Goal: Task Accomplishment & Management: Complete application form

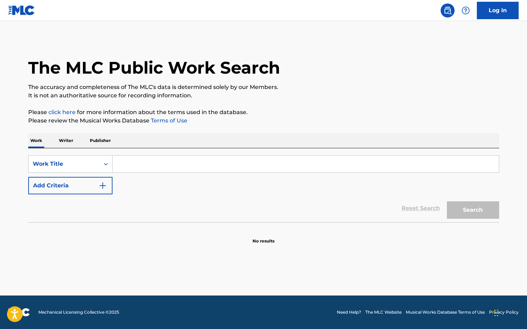
click at [313, 171] on input "Search Form" at bounding box center [306, 163] width 386 height 17
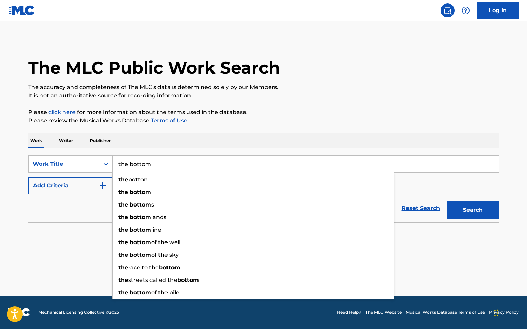
type input "the bottom"
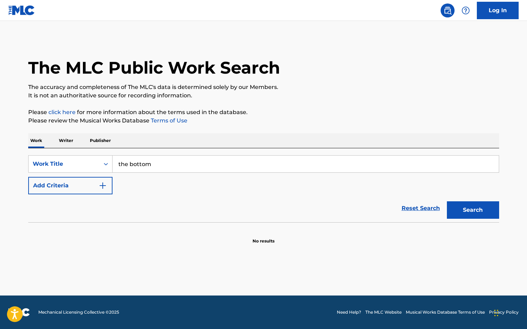
click at [28, 177] on button "Add Criteria" at bounding box center [70, 185] width 84 height 17
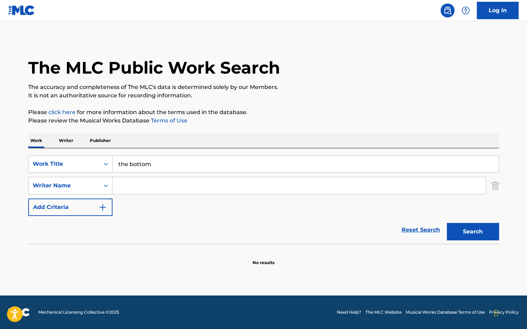
click at [277, 188] on input "Search Form" at bounding box center [299, 185] width 373 height 17
type input "a"
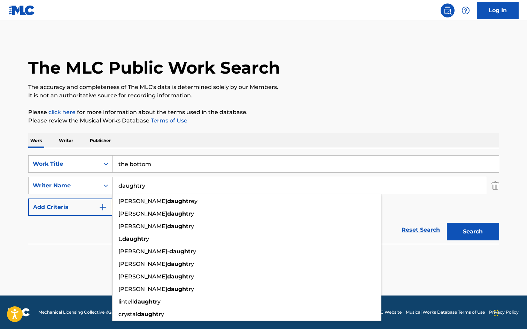
type input "daughtry"
click at [447, 223] on button "Search" at bounding box center [473, 231] width 52 height 17
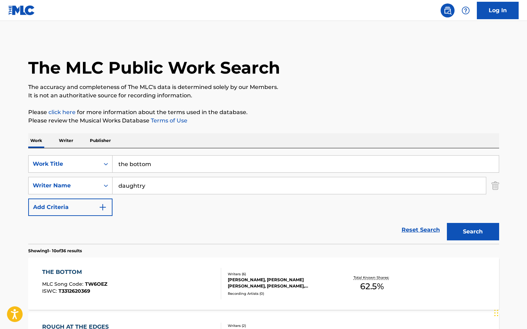
scroll to position [93, 0]
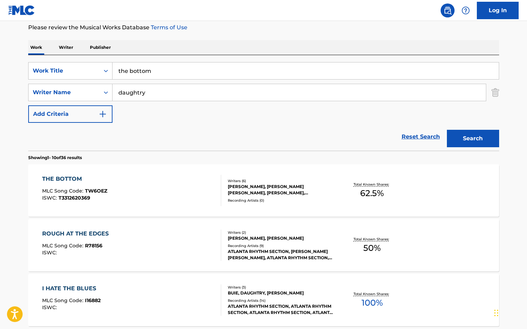
click at [323, 198] on div "Recording Artists ( 0 )" at bounding box center [280, 200] width 105 height 5
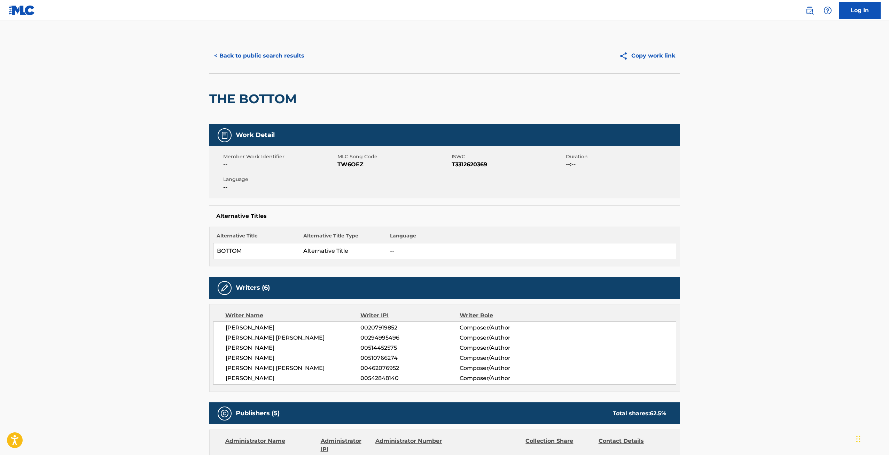
click at [265, 55] on button "< Back to public search results" at bounding box center [259, 55] width 100 height 17
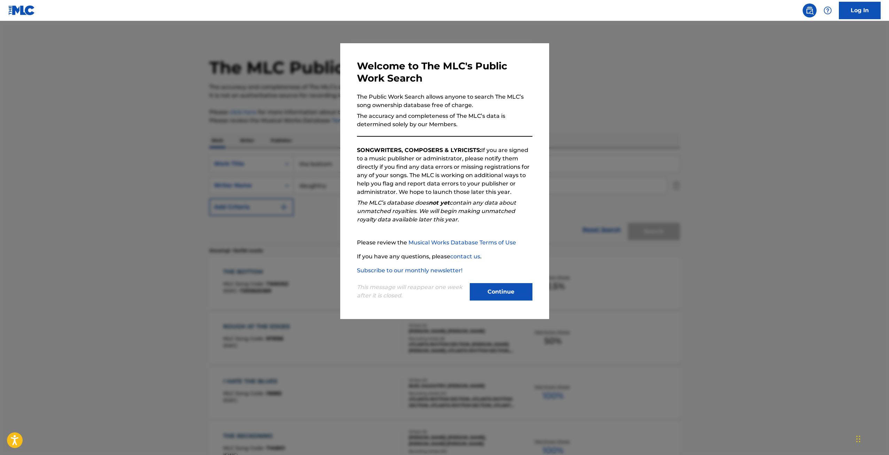
scroll to position [93, 0]
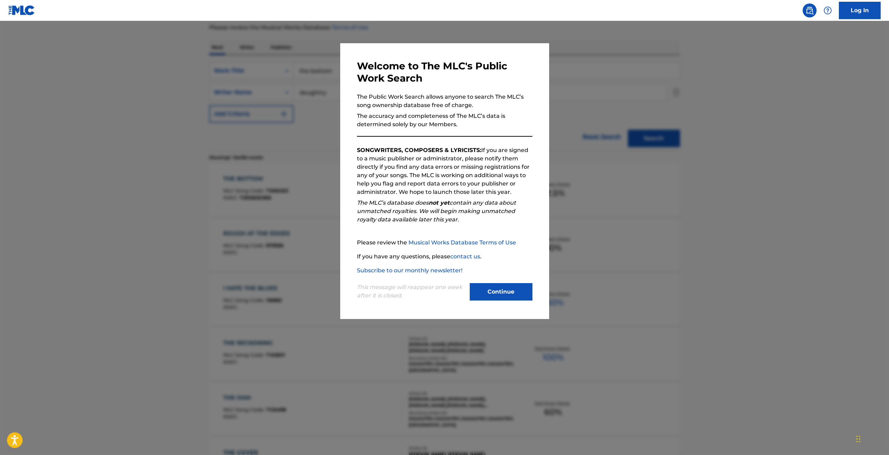
click at [503, 290] on button "Continue" at bounding box center [501, 291] width 63 height 17
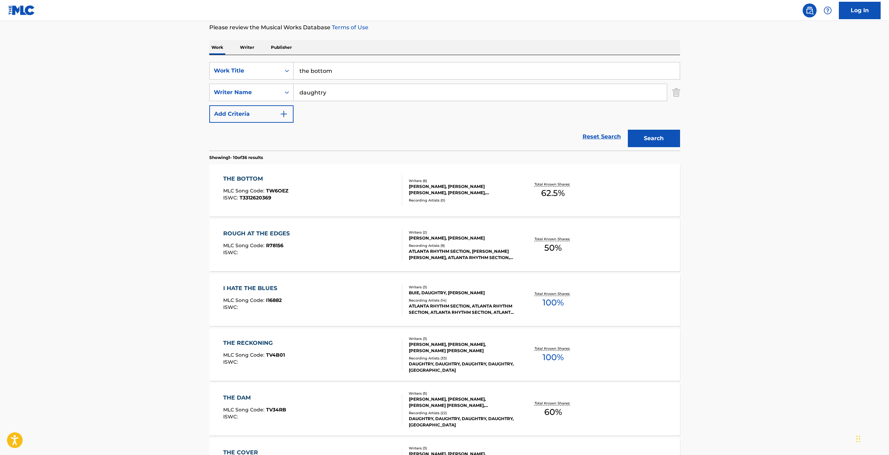
click at [346, 70] on input "the bottom" at bounding box center [487, 70] width 386 height 17
click at [268, 78] on div "SearchWithCriteria5f618ce9-8d95-4866-8c09-1a92c23e79e2 Work Title the bottom" at bounding box center [444, 70] width 471 height 17
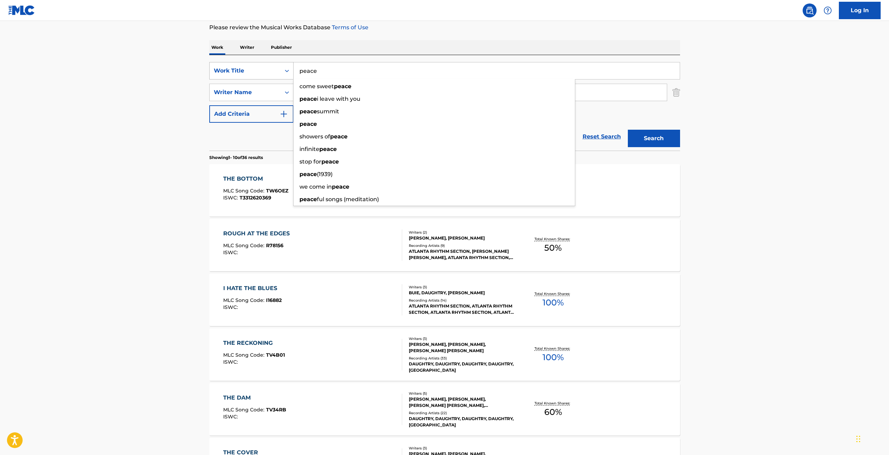
type input "peace"
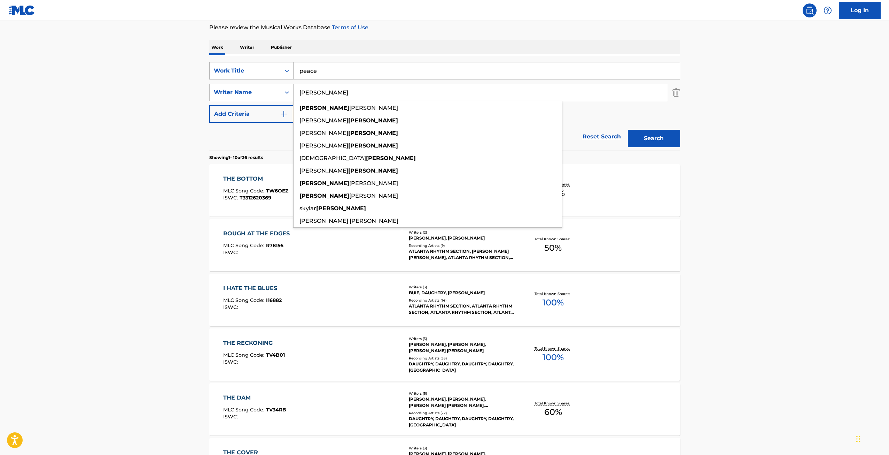
type input "roberge"
click at [527, 130] on button "Search" at bounding box center [654, 138] width 52 height 17
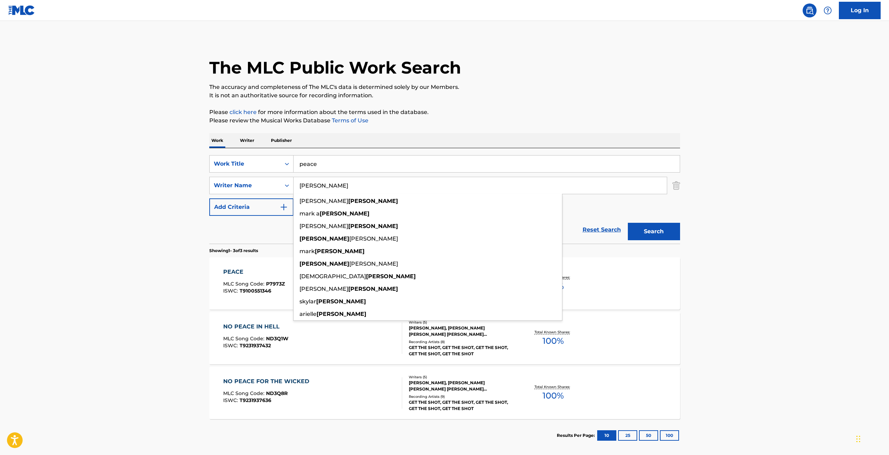
click at [232, 260] on div "PEACE MLC Song Code : P7973Z ISWC : T9100551346 Writers ( 3 ) MARC ROBERGE, NAT…" at bounding box center [444, 283] width 471 height 52
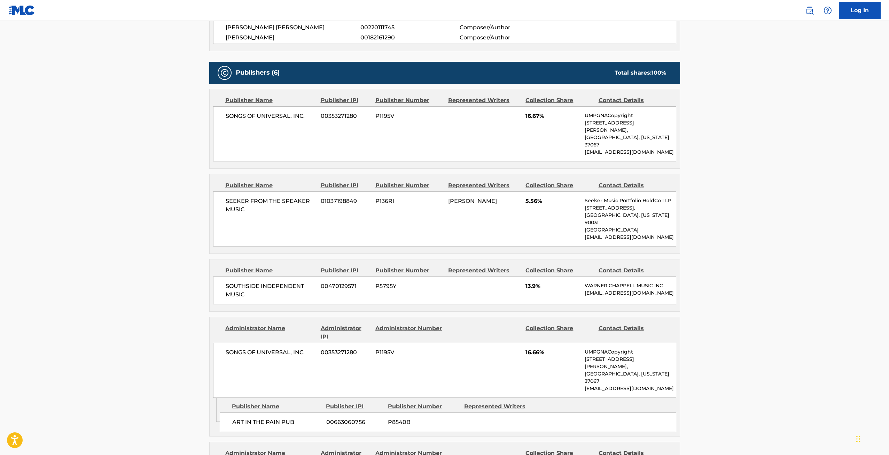
scroll to position [557, 0]
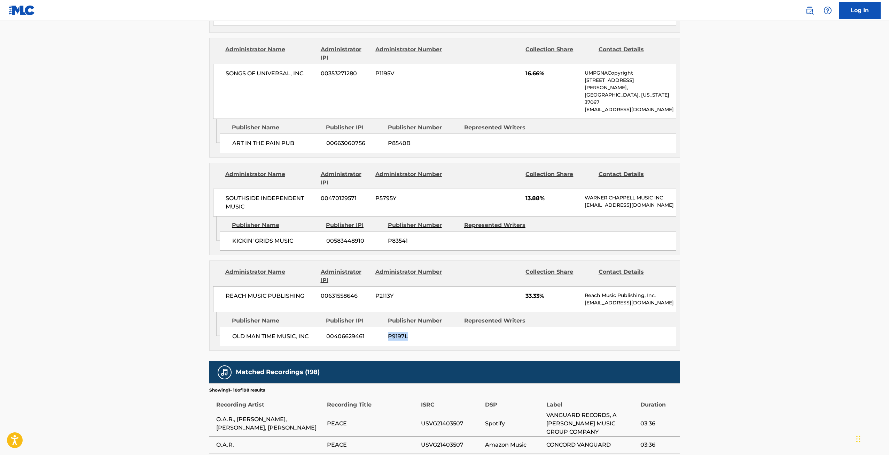
drag, startPoint x: 410, startPoint y: 314, endPoint x: 389, endPoint y: 309, distance: 21.4
click at [389, 328] on span "P9197L" at bounding box center [423, 336] width 71 height 8
copy span "P9197L"
click at [386, 292] on span "P2113Y" at bounding box center [410, 296] width 68 height 8
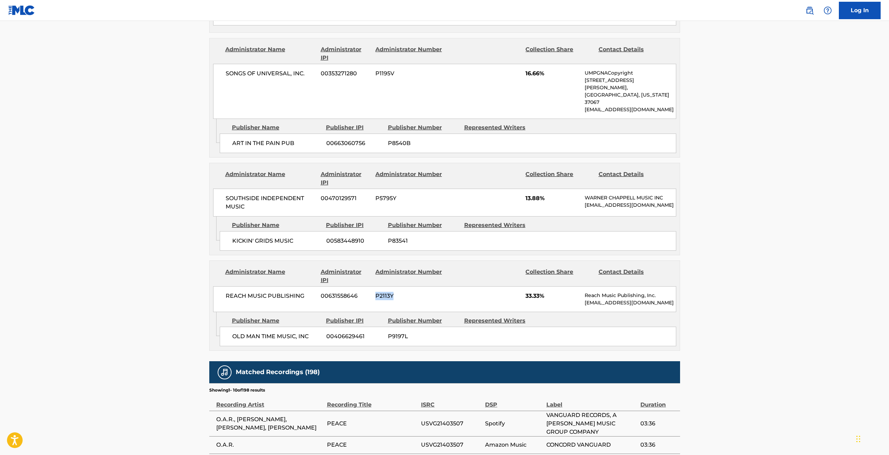
copy span "P2113Y"
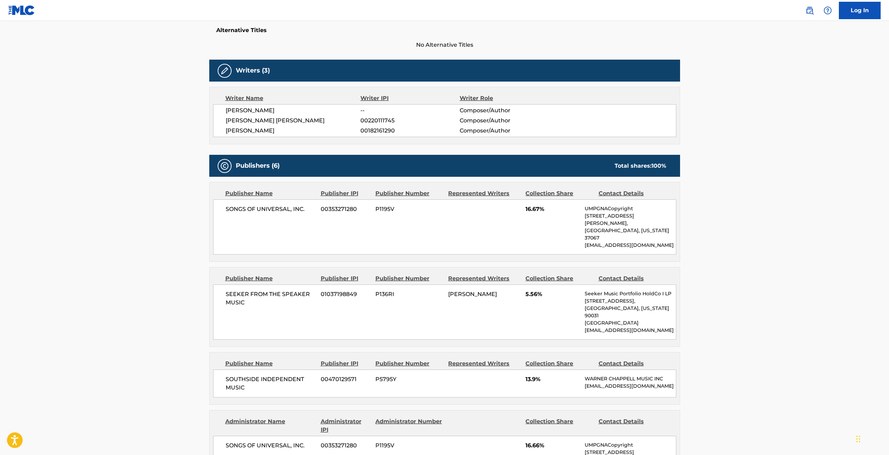
scroll to position [0, 0]
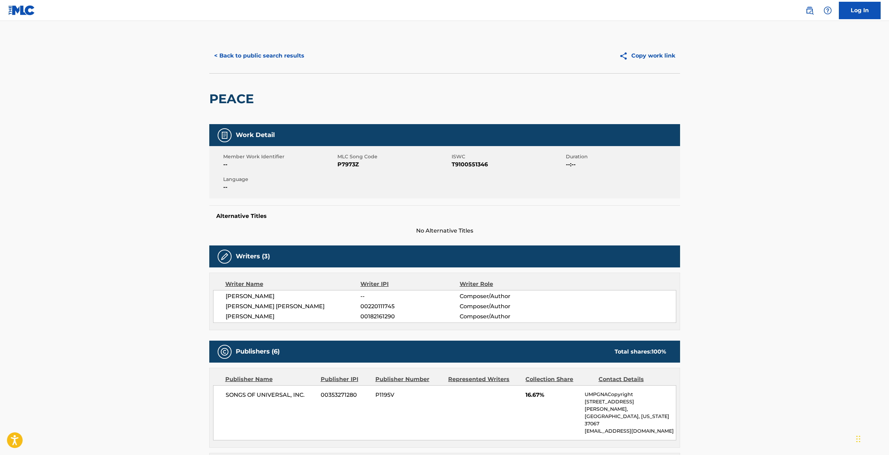
click at [273, 51] on button "< Back to public search results" at bounding box center [259, 55] width 100 height 17
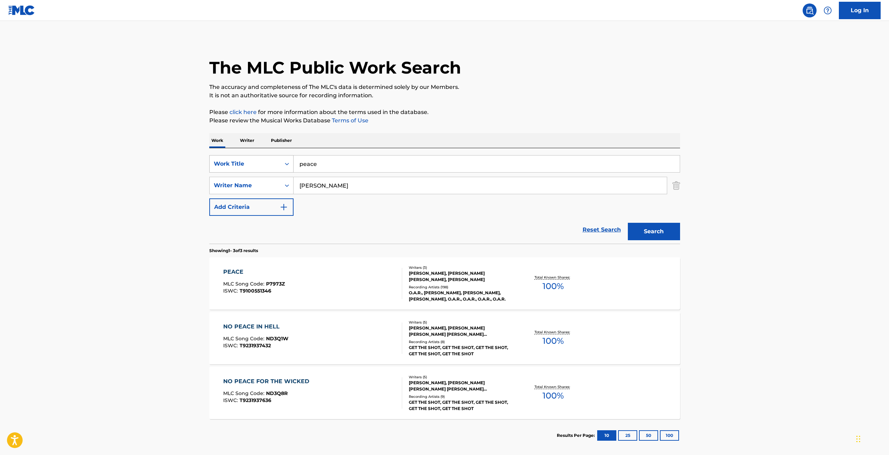
drag, startPoint x: 360, startPoint y: 160, endPoint x: 211, endPoint y: 167, distance: 149.3
click at [213, 167] on div "SearchWithCriteria5f618ce9-8d95-4866-8c09-1a92c23e79e2 Work Title peace" at bounding box center [444, 163] width 471 height 17
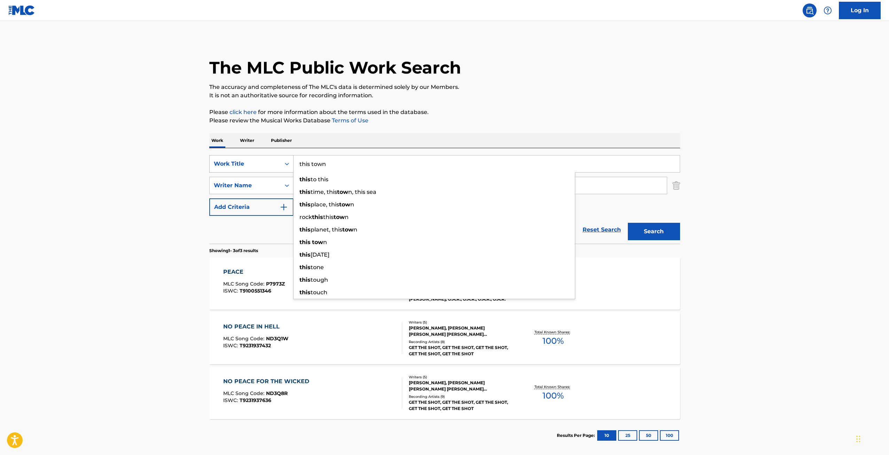
type input "this town"
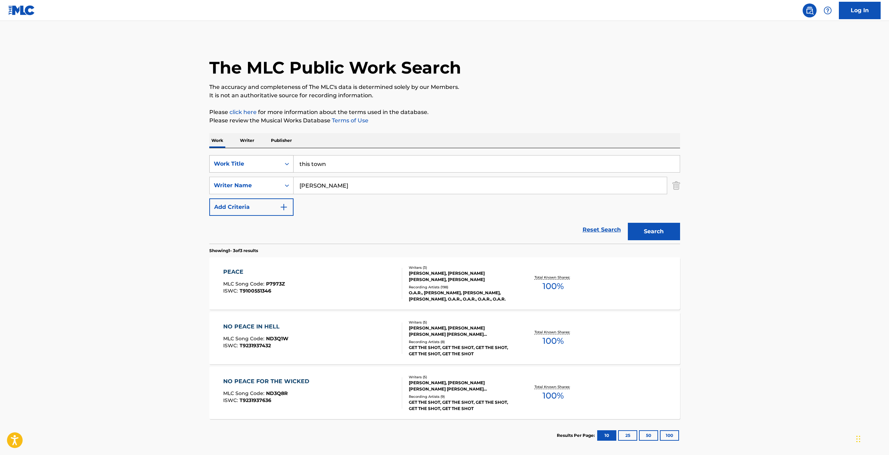
click at [527, 223] on button "Search" at bounding box center [654, 231] width 52 height 17
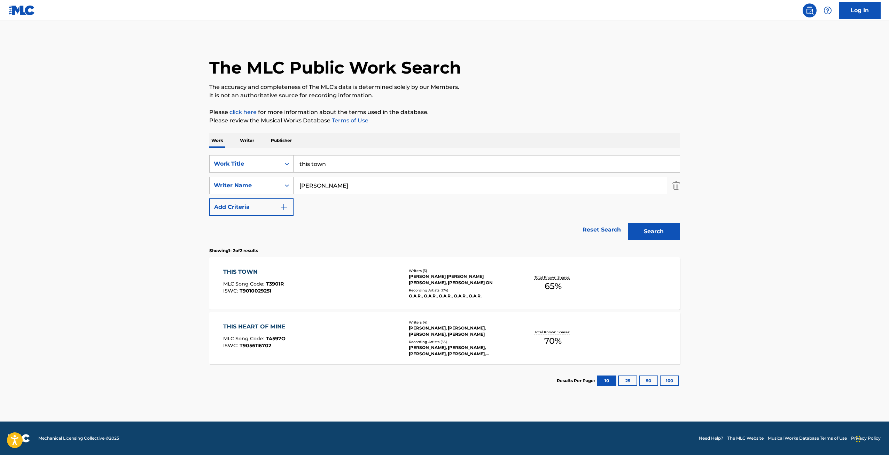
click at [359, 283] on div "THIS TOWN MLC Song Code : T3901R ISWC : T9010029251" at bounding box center [312, 283] width 179 height 31
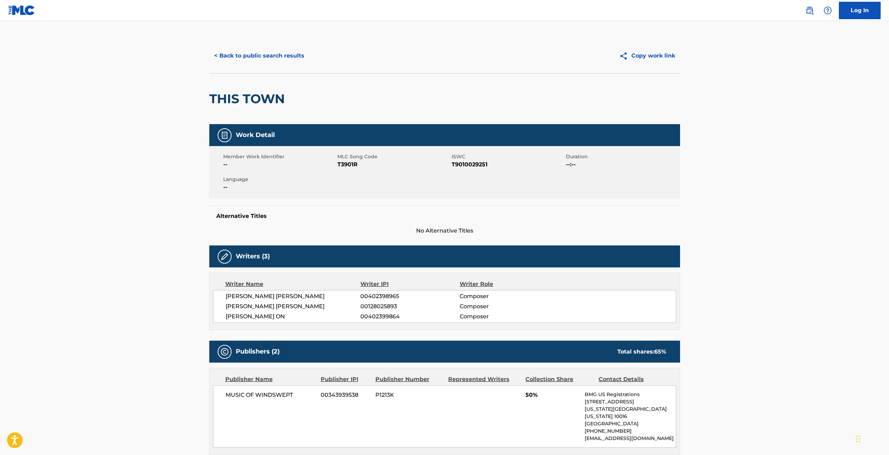
click at [281, 55] on button "< Back to public search results" at bounding box center [259, 55] width 100 height 17
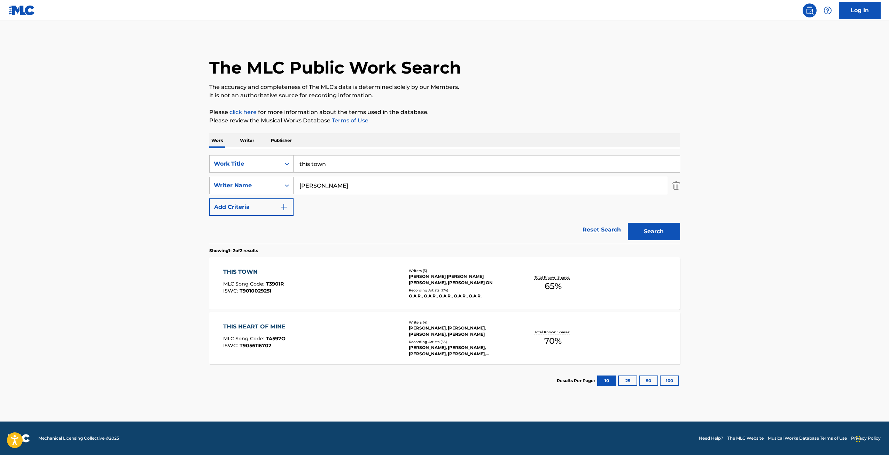
click at [359, 164] on input "this town" at bounding box center [487, 163] width 386 height 17
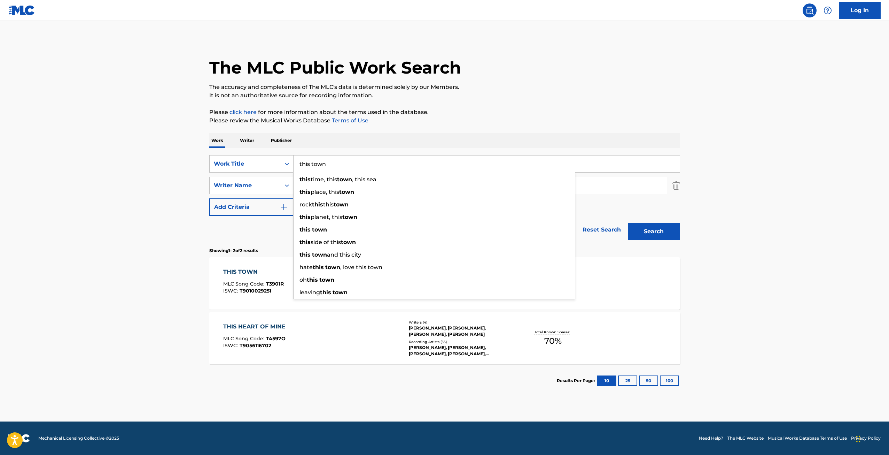
drag, startPoint x: 359, startPoint y: 164, endPoint x: 236, endPoint y: 173, distance: 123.7
click at [236, 173] on div "SearchWithCriteria5f618ce9-8d95-4866-8c09-1a92c23e79e2 Work Title this town thi…" at bounding box center [444, 185] width 471 height 61
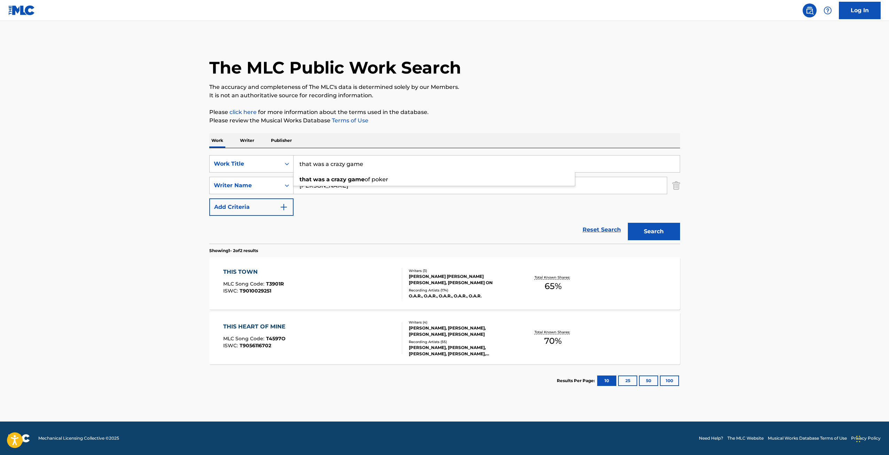
type input "that was a crazy game"
click at [527, 223] on button "Search" at bounding box center [654, 231] width 52 height 17
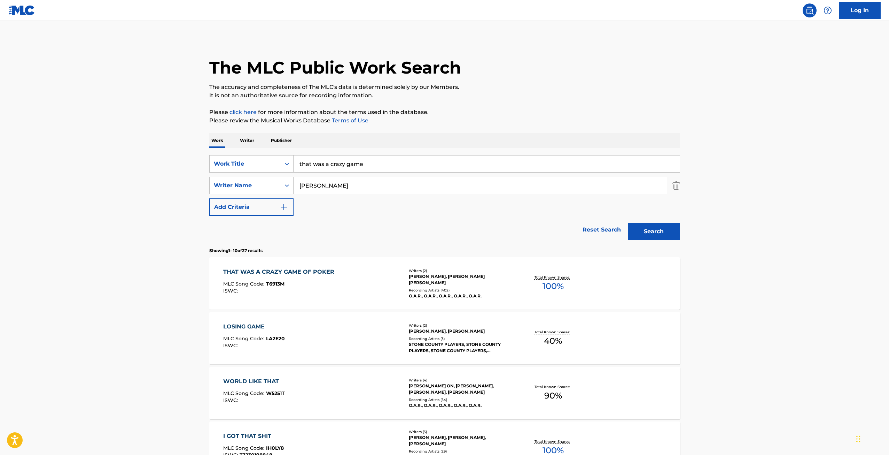
click at [428, 281] on div "CHRISTOPHER DAVID CULOS, MARC ANDREW ROBERGE" at bounding box center [461, 279] width 105 height 13
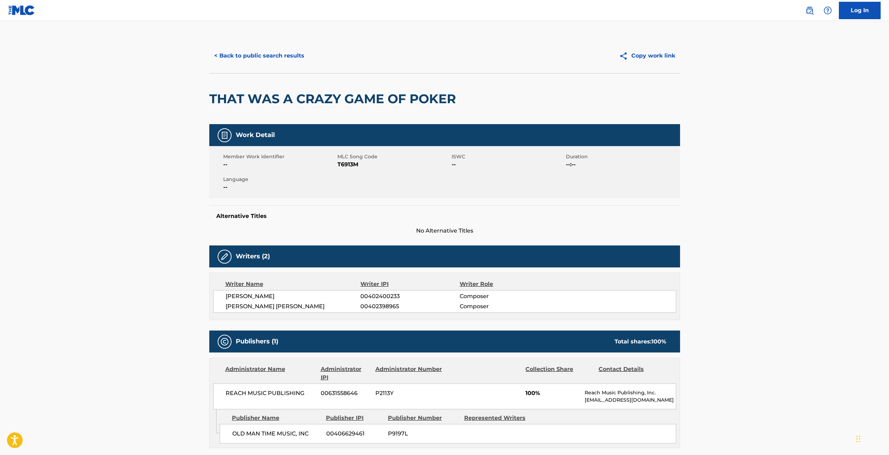
click at [264, 61] on button "< Back to public search results" at bounding box center [259, 55] width 100 height 17
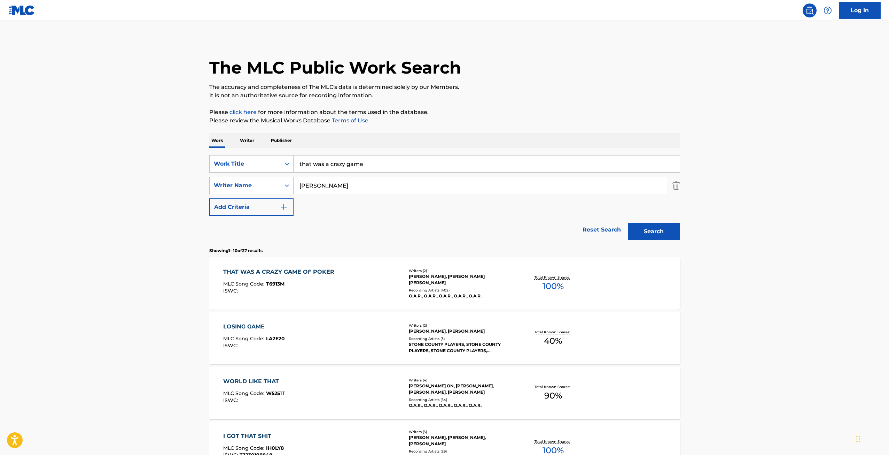
click at [403, 167] on input "that was a crazy game" at bounding box center [487, 163] width 386 height 17
drag, startPoint x: 324, startPoint y: 186, endPoint x: 255, endPoint y: 203, distance: 70.8
click at [258, 203] on div "SearchWithCriteria5f618ce9-8d95-4866-8c09-1a92c23e79e2 Work Title that was a cr…" at bounding box center [444, 185] width 471 height 61
type input "m"
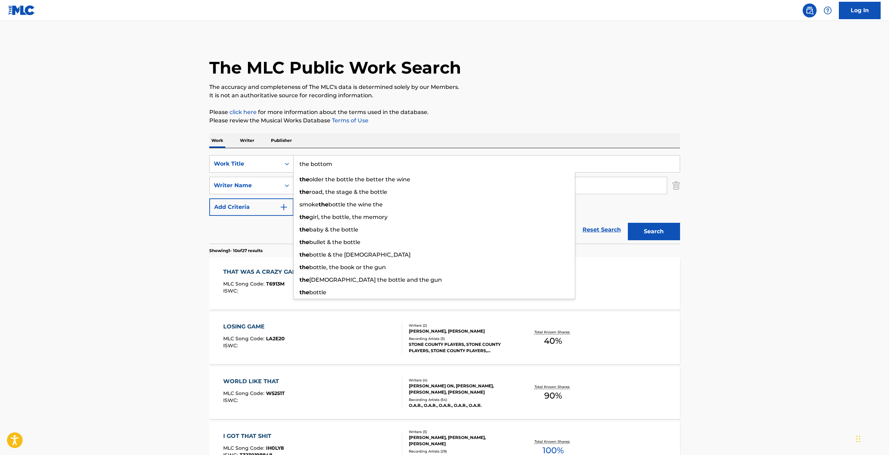
type input "the bottom"
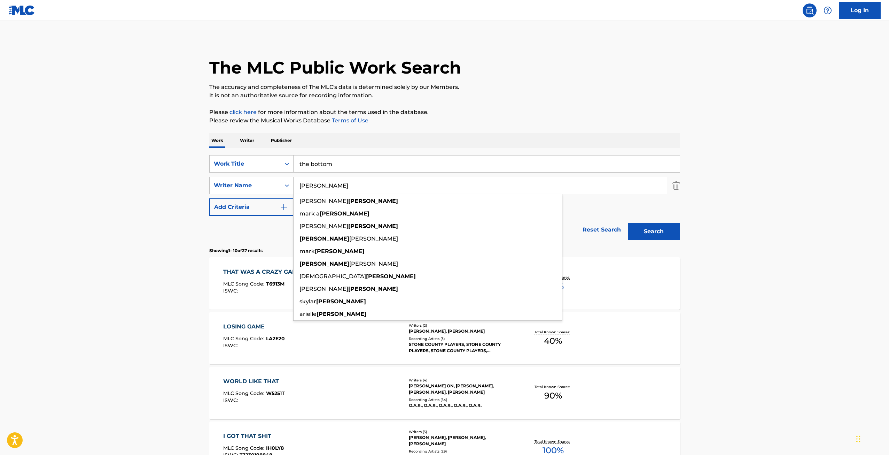
type input "r"
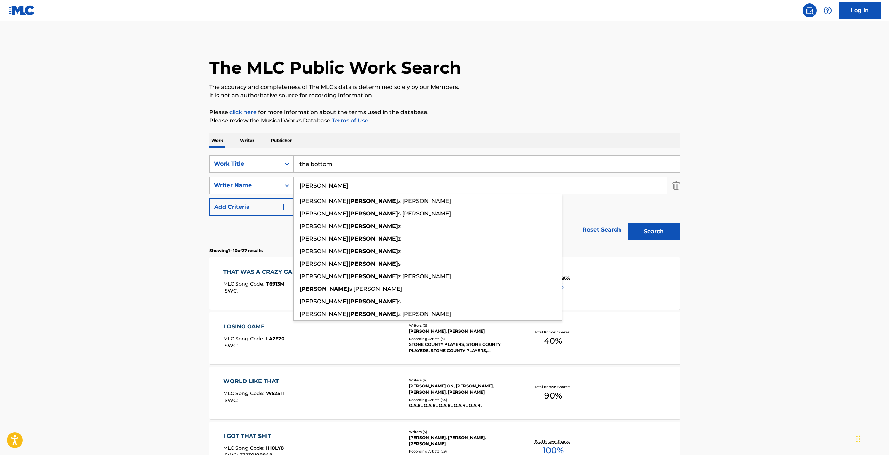
type input "fernandes"
click at [527, 223] on button "Search" at bounding box center [654, 231] width 52 height 17
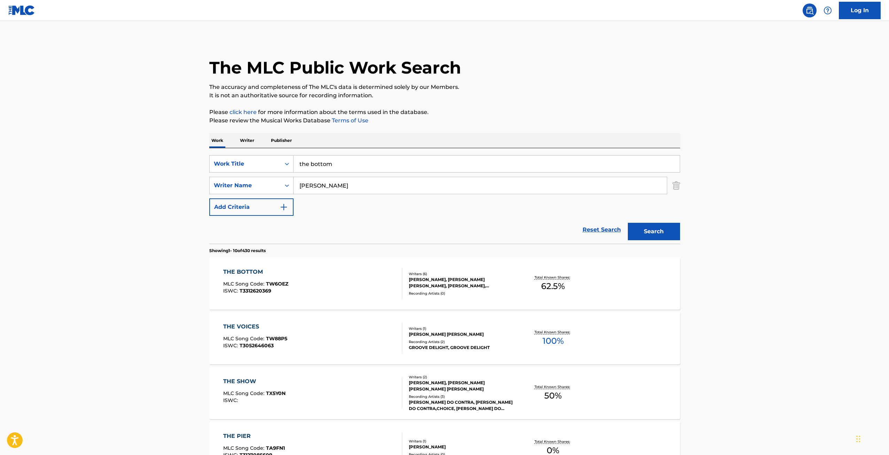
click at [527, 297] on div "THE BOTTOM MLC Song Code : TW6OEZ ISWC : T3312620369 Writers ( 6 ) MARTIN H FRE…" at bounding box center [444, 283] width 471 height 52
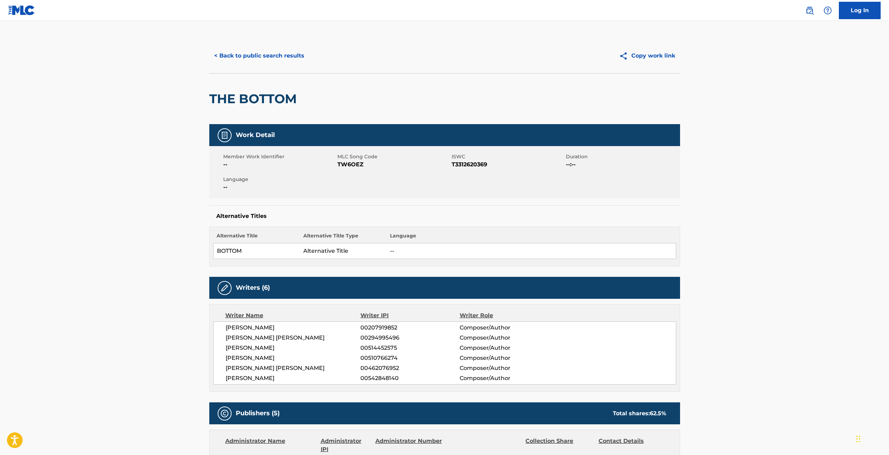
click at [263, 54] on button "< Back to public search results" at bounding box center [259, 55] width 100 height 17
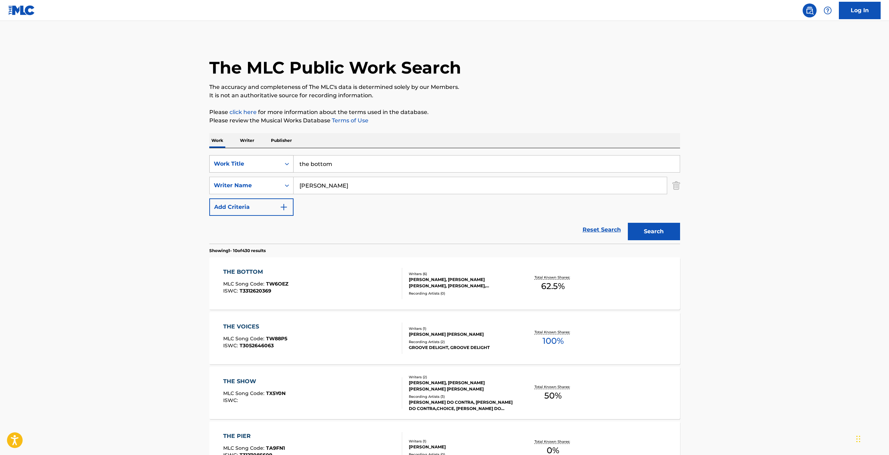
drag, startPoint x: 397, startPoint y: 155, endPoint x: 256, endPoint y: 157, distance: 141.1
click at [256, 157] on div "SearchWithCriteria5f618ce9-8d95-4866-8c09-1a92c23e79e2 Work Title the bottom Se…" at bounding box center [444, 195] width 471 height 95
click at [384, 155] on input "the bottom" at bounding box center [487, 163] width 386 height 17
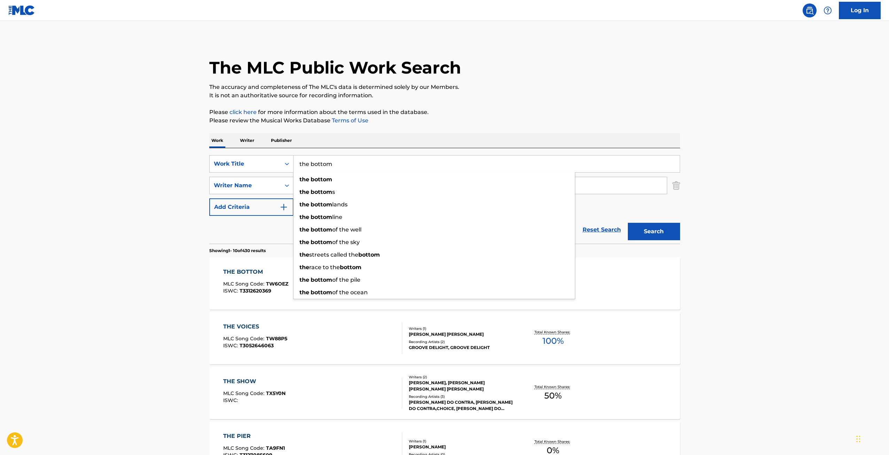
drag, startPoint x: 375, startPoint y: 161, endPoint x: 125, endPoint y: 141, distance: 250.6
click at [126, 142] on main "The MLC Public Work Search The accuracy and completeness of The MLC's data is d…" at bounding box center [444, 431] width 889 height 820
type input "this town"
click at [527, 223] on button "Search" at bounding box center [654, 231] width 52 height 17
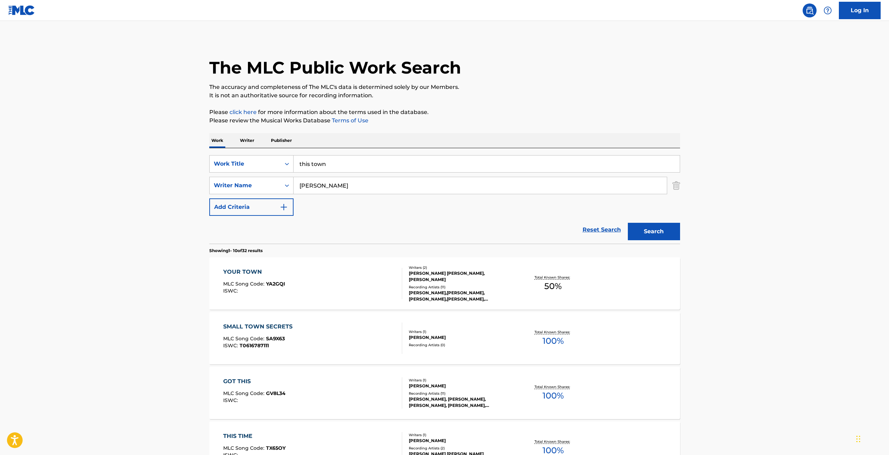
click at [368, 187] on input "fernandes" at bounding box center [480, 185] width 373 height 17
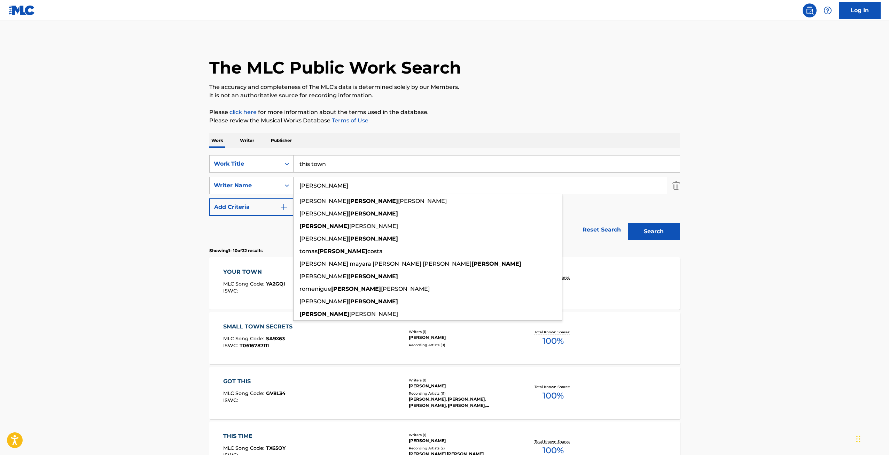
drag, startPoint x: 368, startPoint y: 188, endPoint x: 194, endPoint y: 172, distance: 174.6
click at [194, 172] on main "The MLC Public Work Search The accuracy and completeness of The MLC's data is d…" at bounding box center [444, 431] width 889 height 820
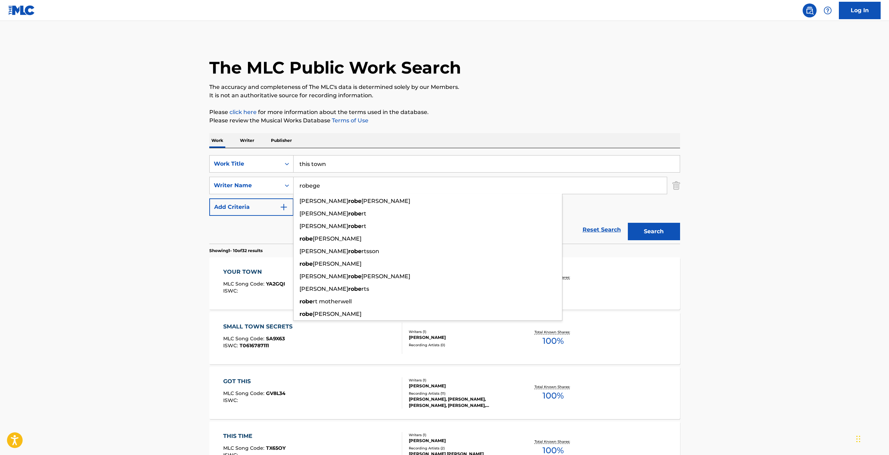
click at [527, 223] on button "Search" at bounding box center [654, 231] width 52 height 17
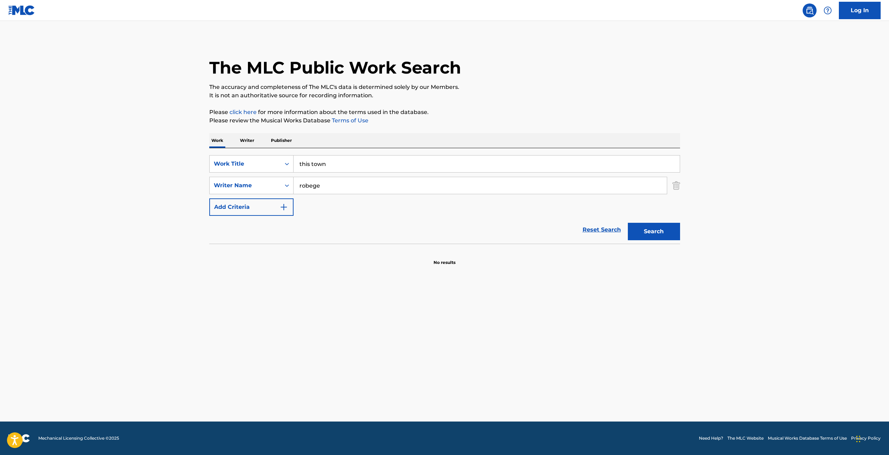
click at [310, 182] on input "robege" at bounding box center [480, 185] width 373 height 17
click at [313, 184] on input "robege" at bounding box center [480, 185] width 373 height 17
type input "roberge"
click at [527, 223] on button "Search" at bounding box center [654, 231] width 52 height 17
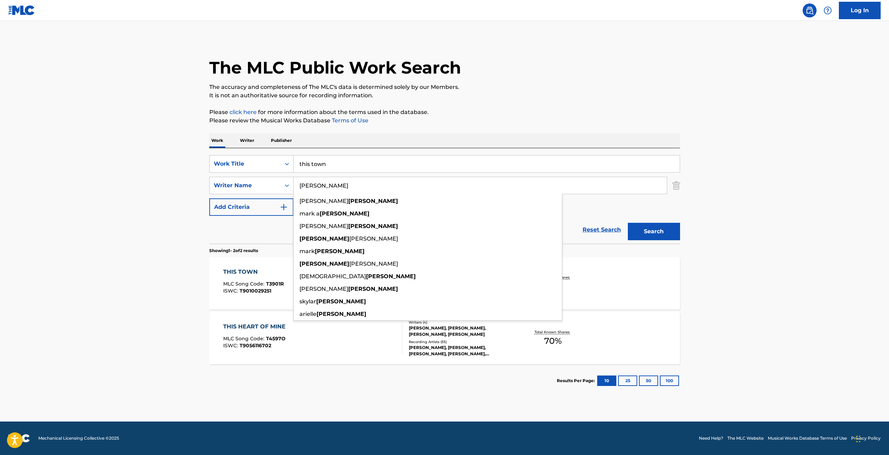
click at [527, 287] on div "THIS TOWN MLC Song Code : T3901R ISWC : T9010029251 Writers ( 3 ) MARC ANDREW R…" at bounding box center [444, 283] width 471 height 52
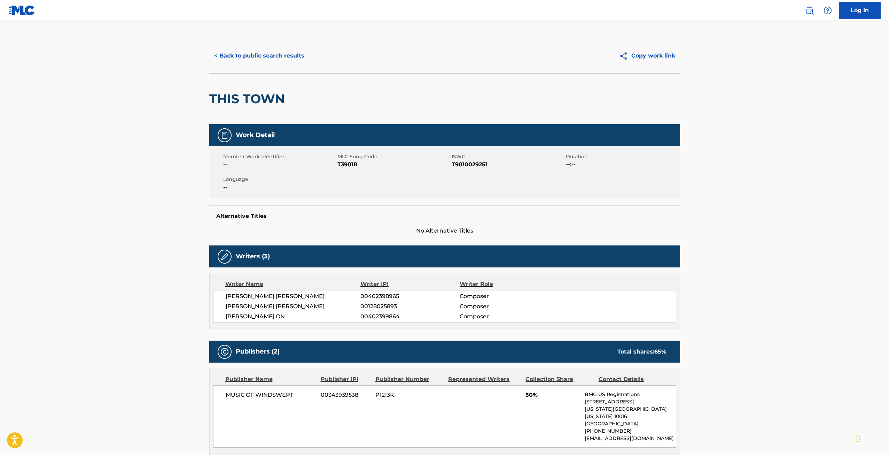
scroll to position [232, 0]
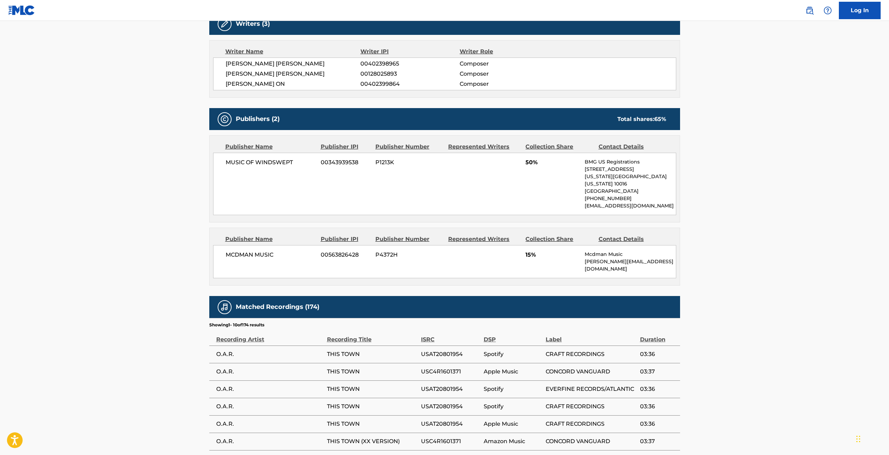
click at [527, 255] on div "MCDMAN MUSIC 00563826428 P4372H 15% Mcdman Music frank@mcdman.com" at bounding box center [444, 261] width 463 height 33
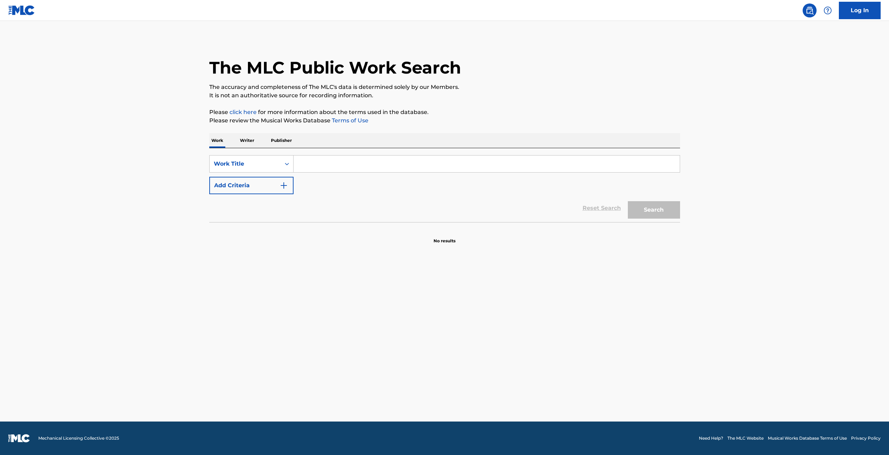
click at [414, 179] on div "SearchWithCriteria612ff1cf-e8ad-4cf8-89a7-216abaa8a08e Work Title Add Criteria" at bounding box center [444, 174] width 471 height 39
click at [415, 173] on div "SearchWithCriteria612ff1cf-e8ad-4cf8-89a7-216abaa8a08e Work Title Add Criteria" at bounding box center [444, 174] width 471 height 39
click at [416, 169] on input "Search Form" at bounding box center [487, 163] width 386 height 17
type input "klown dance"
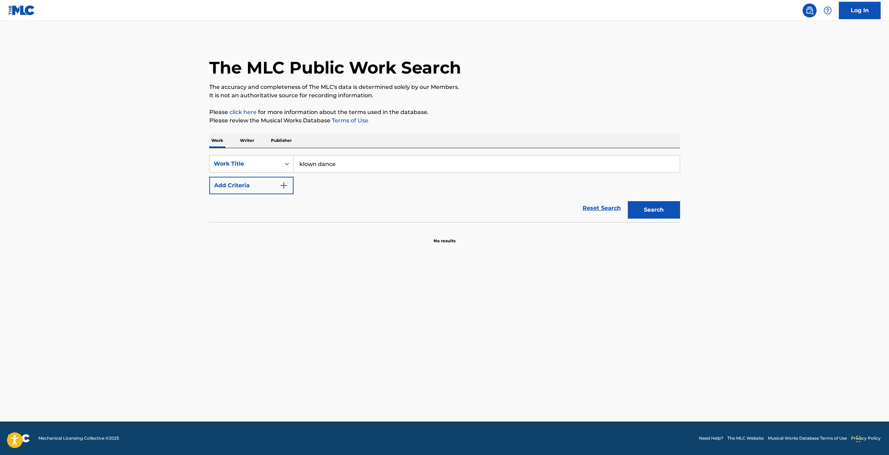
click at [209, 177] on button "Add Criteria" at bounding box center [251, 185] width 84 height 17
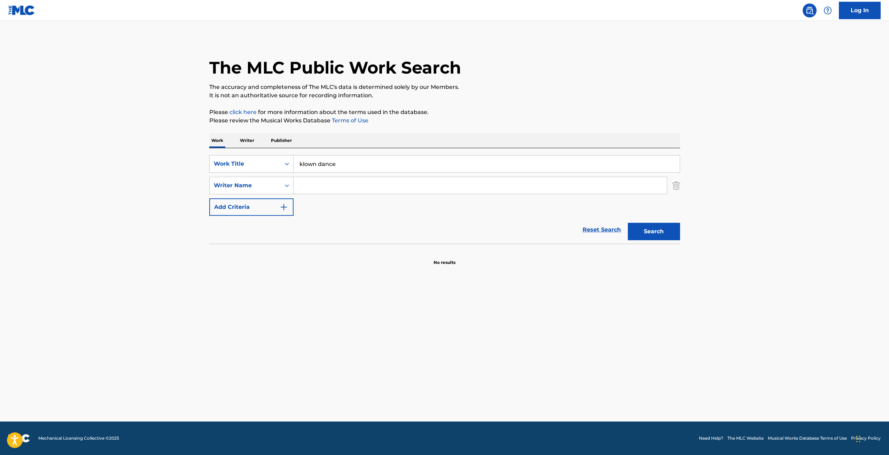
click at [340, 186] on input "Search Form" at bounding box center [480, 185] width 373 height 17
click at [341, 185] on input "Search Form" at bounding box center [480, 185] width 373 height 17
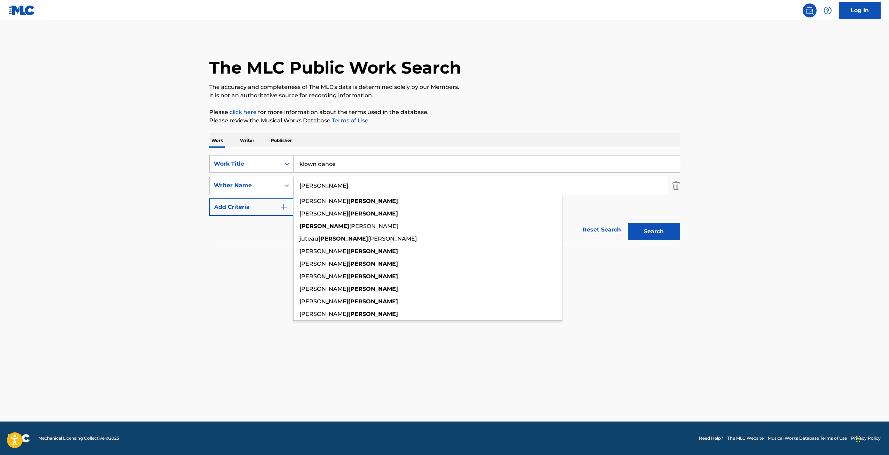
type input "mcewan"
click at [628, 223] on button "Search" at bounding box center [654, 231] width 52 height 17
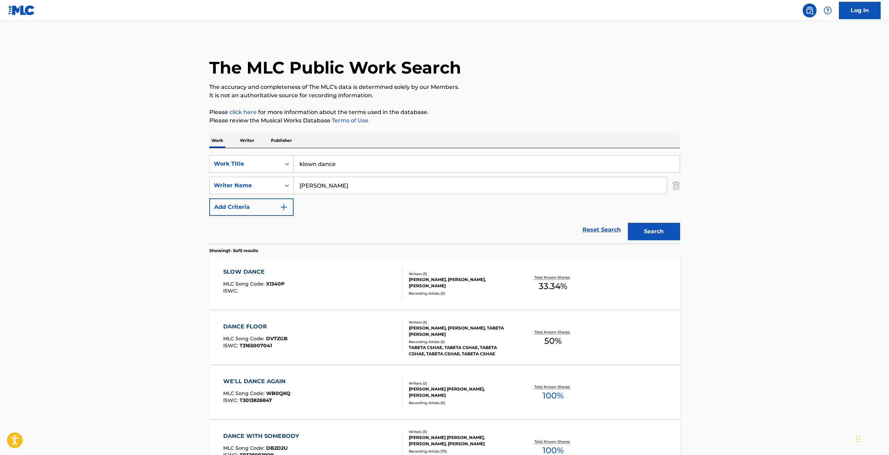
click at [876, 8] on link "Log In" at bounding box center [860, 10] width 42 height 17
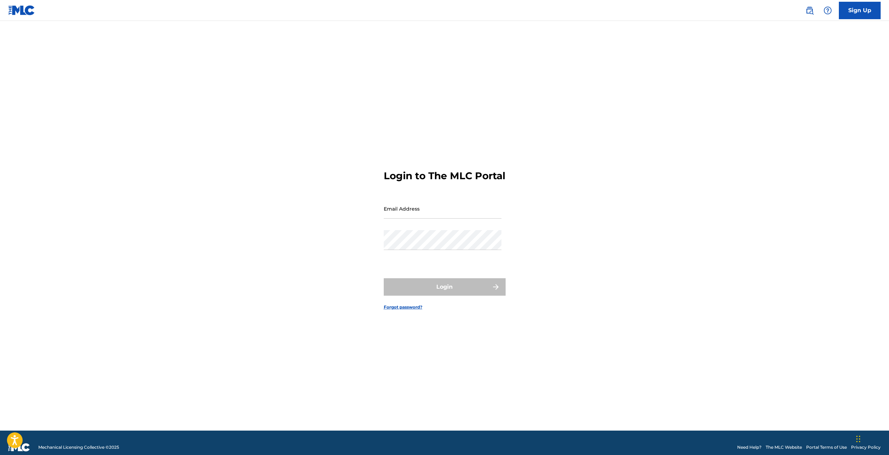
click at [450, 218] on input "Email Address" at bounding box center [443, 209] width 118 height 20
click at [407, 211] on input "Email Address" at bounding box center [443, 209] width 118 height 20
type input "jmondry@Reachmusic.com"
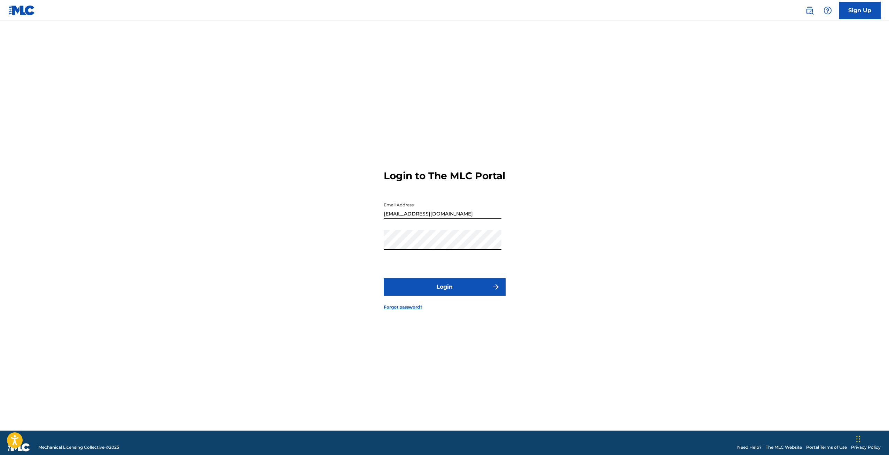
click at [444, 293] on button "Login" at bounding box center [445, 286] width 122 height 17
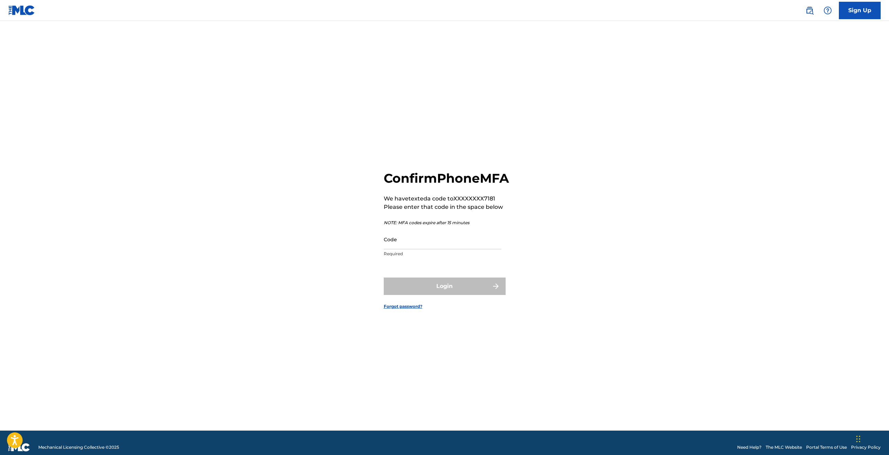
click at [434, 243] on input "Code" at bounding box center [443, 239] width 118 height 20
type input "607894"
click at [428, 295] on button "Login" at bounding box center [445, 285] width 122 height 17
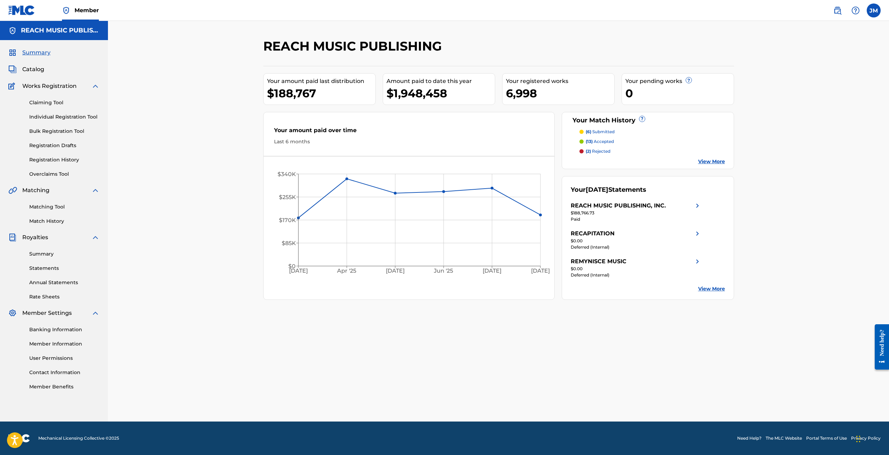
click at [57, 158] on link "Registration History" at bounding box center [64, 159] width 70 height 7
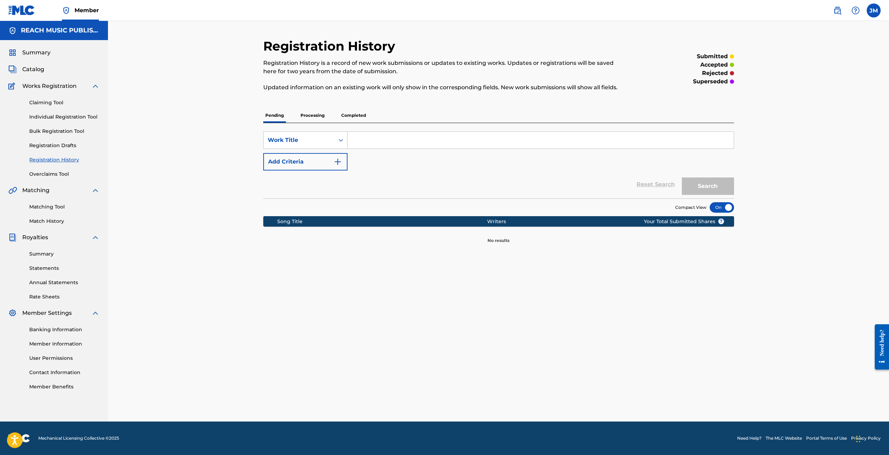
click at [305, 117] on p "Processing" at bounding box center [313, 115] width 28 height 15
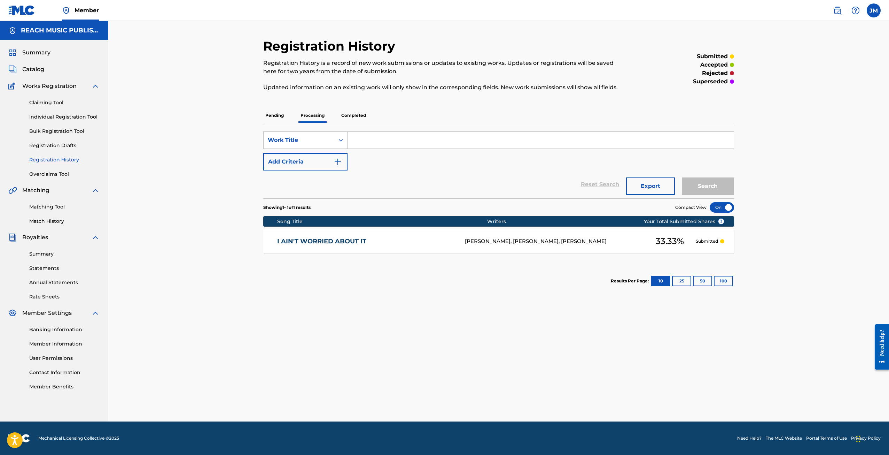
click at [281, 117] on p "Pending" at bounding box center [274, 115] width 23 height 15
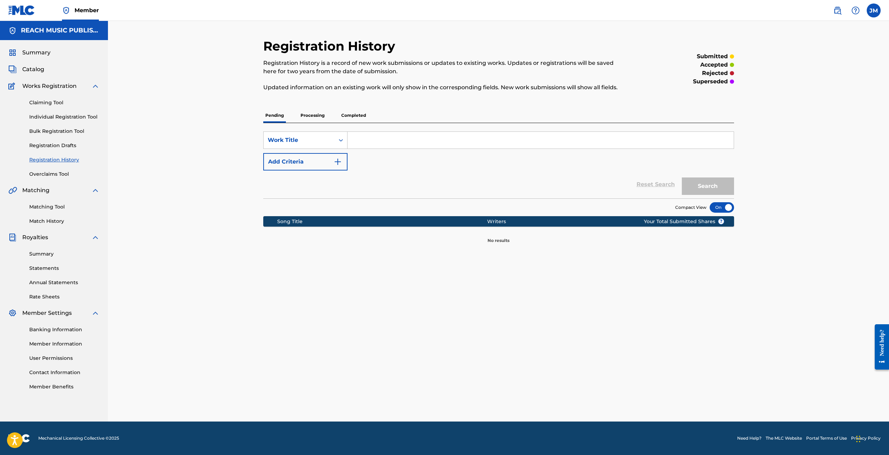
click at [51, 117] on link "Individual Registration Tool" at bounding box center [64, 116] width 70 height 7
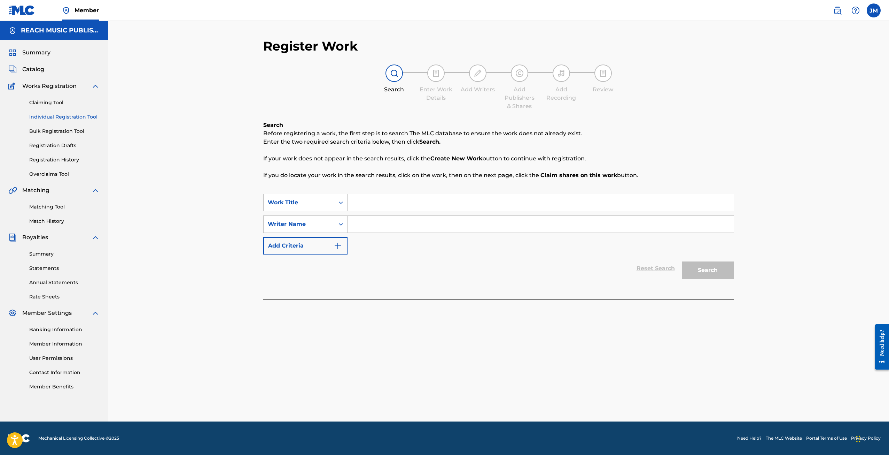
click at [448, 193] on div "SearchWithCriteria612ff1cf-e8ad-4cf8-89a7-216abaa8a08e Work Title SearchWithCri…" at bounding box center [498, 242] width 471 height 114
click at [445, 196] on input "Search Form" at bounding box center [541, 202] width 386 height 17
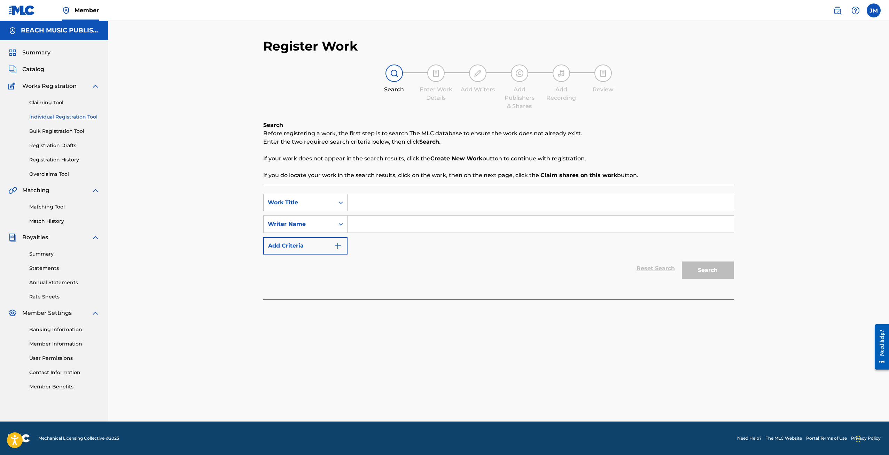
click at [441, 203] on input "Search Form" at bounding box center [541, 202] width 386 height 17
type input "k"
type input "KLOWN DANCE"
type input "McEwan"
click at [711, 268] on button "Search" at bounding box center [708, 269] width 52 height 17
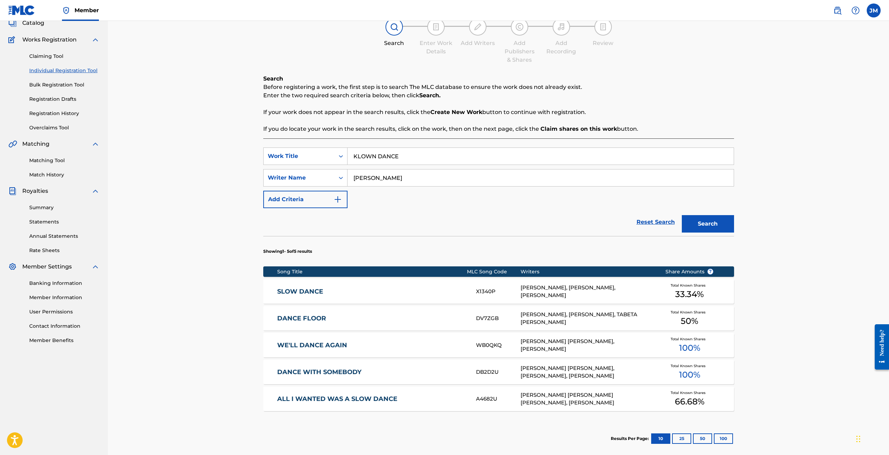
scroll to position [121, 0]
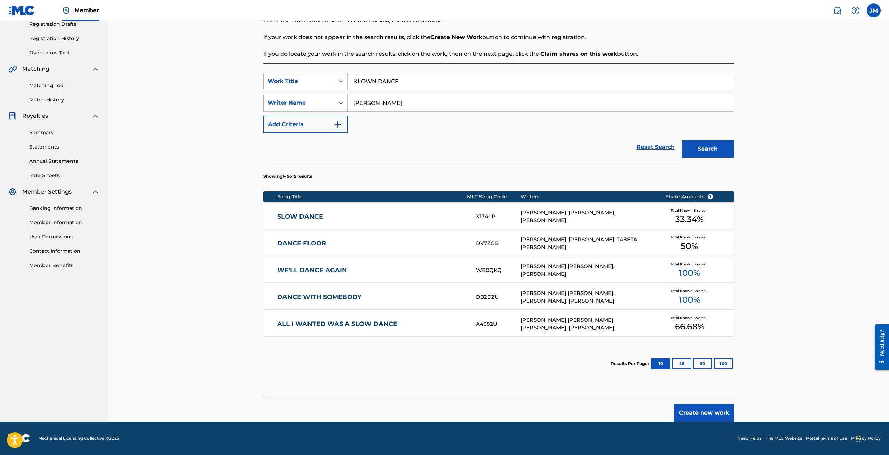
click at [701, 408] on button "Create new work" at bounding box center [704, 412] width 60 height 17
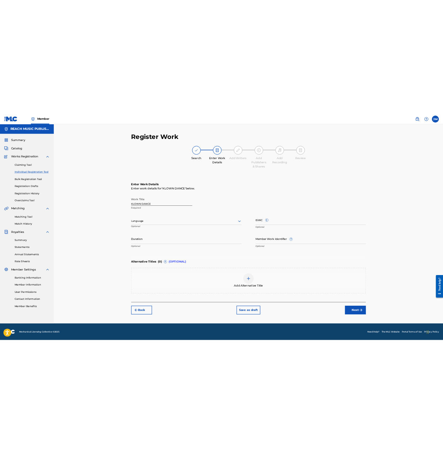
scroll to position [0, 0]
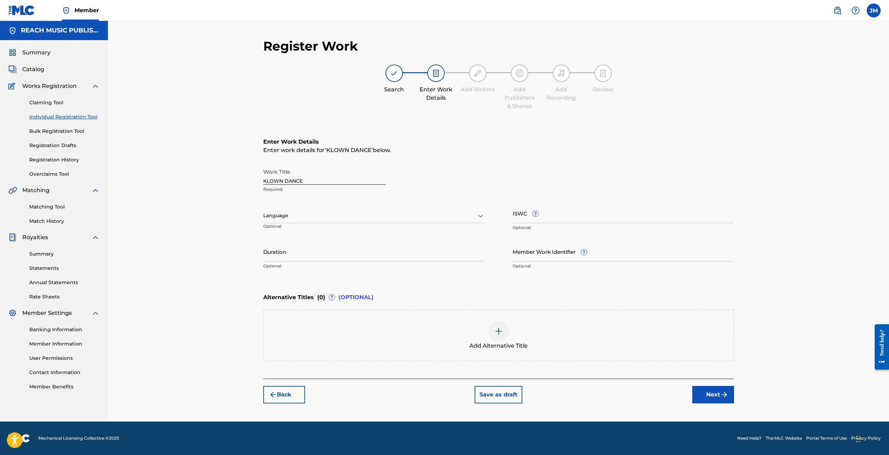
click at [497, 331] on img at bounding box center [499, 331] width 8 height 8
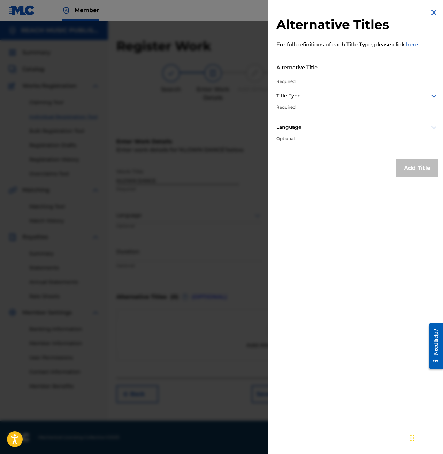
click at [434, 15] on img at bounding box center [434, 12] width 8 height 8
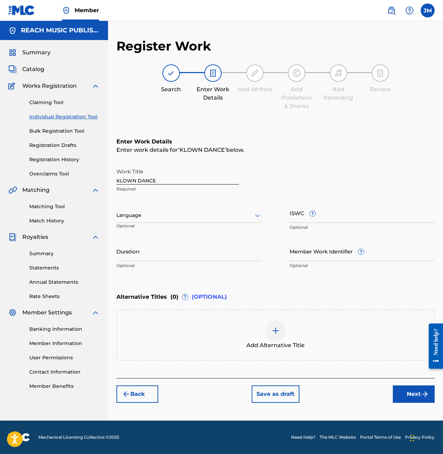
click at [273, 338] on div at bounding box center [275, 331] width 21 height 21
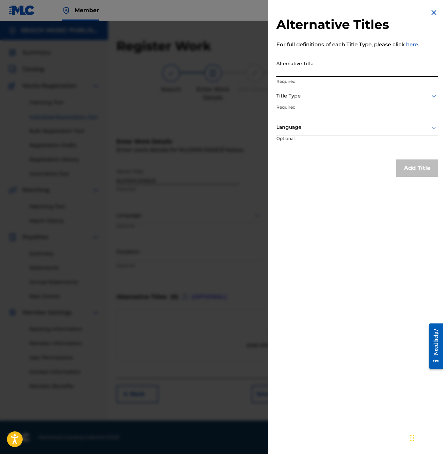
click at [308, 72] on input "Alternative Title" at bounding box center [357, 67] width 162 height 20
paste input "KLOWN DANCE (FEAT. [PERSON_NAME])"
type input "KLOWN DANCE (FEAT. [PERSON_NAME])"
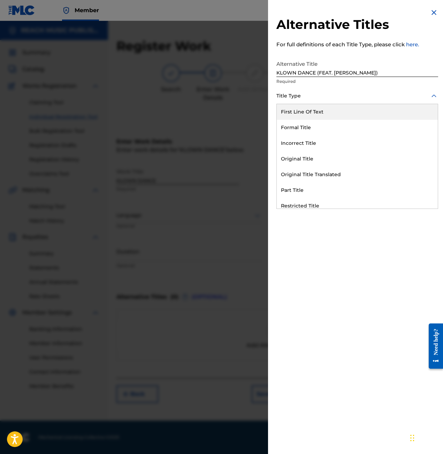
click at [314, 96] on div at bounding box center [357, 96] width 162 height 9
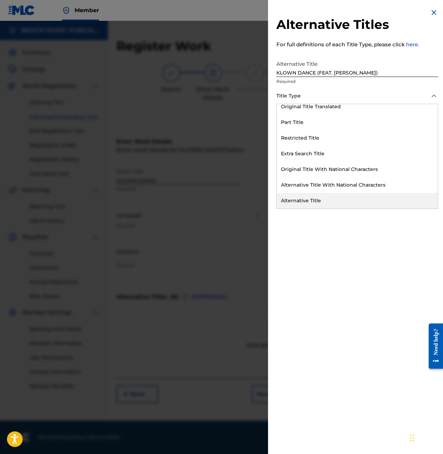
click at [304, 201] on div "Alternative Title" at bounding box center [357, 201] width 161 height 16
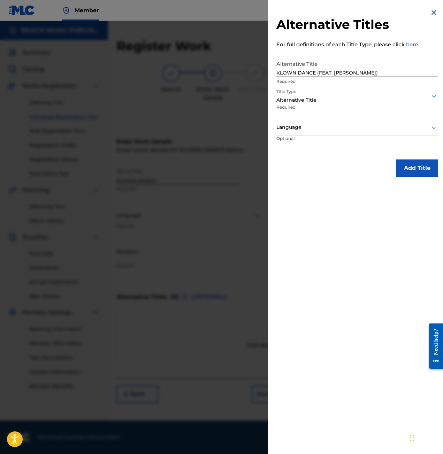
click at [310, 128] on div at bounding box center [357, 127] width 162 height 9
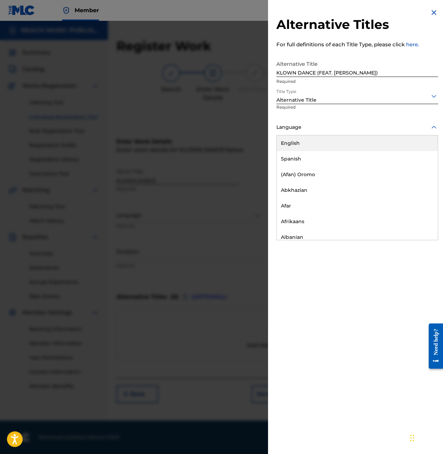
click at [312, 146] on div "English" at bounding box center [357, 144] width 161 height 16
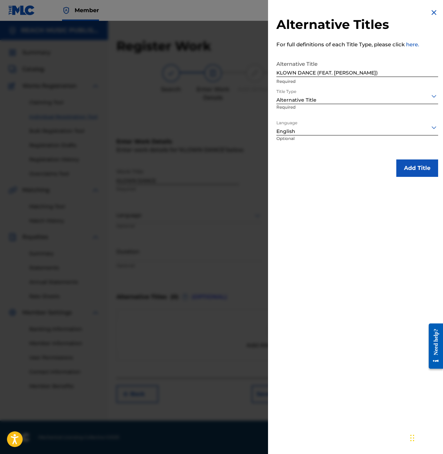
click at [412, 170] on button "Add Title" at bounding box center [417, 168] width 42 height 17
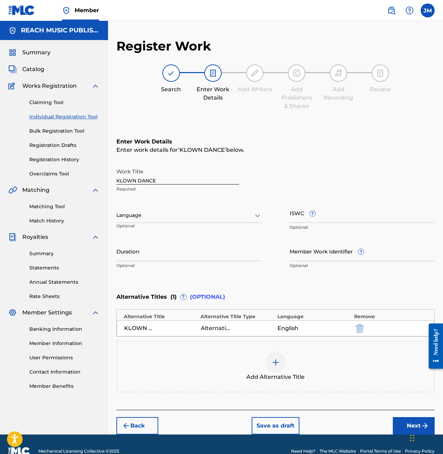
click at [275, 366] on img at bounding box center [275, 362] width 8 height 8
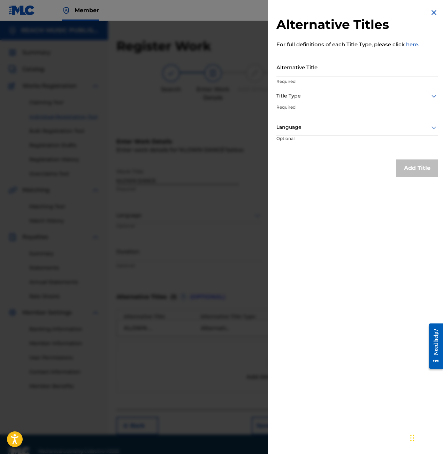
click at [319, 72] on input "Alternative Title" at bounding box center [357, 67] width 162 height 20
paste input "KLOWN DANCE (FT. [PERSON_NAME])"
type input "KLOWN DANCE (FT. [PERSON_NAME])"
click at [304, 100] on div at bounding box center [357, 96] width 162 height 9
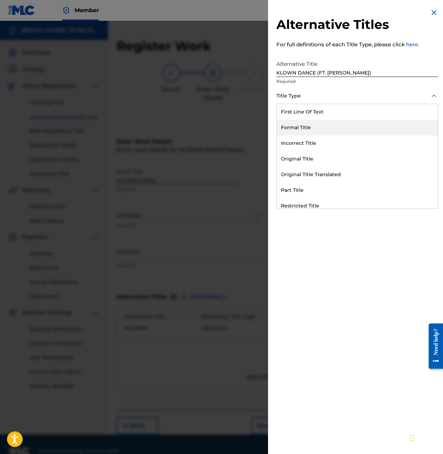
type input "a"
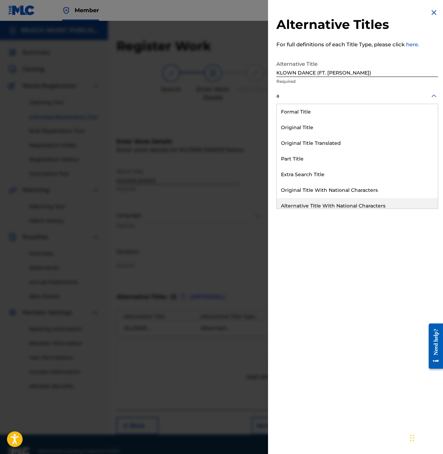
scroll to position [21, 0]
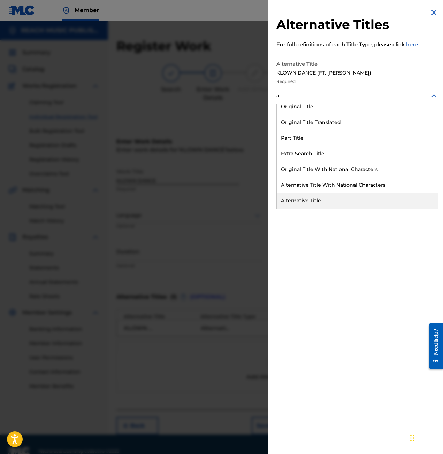
click at [307, 199] on div "Alternative Title" at bounding box center [357, 201] width 161 height 16
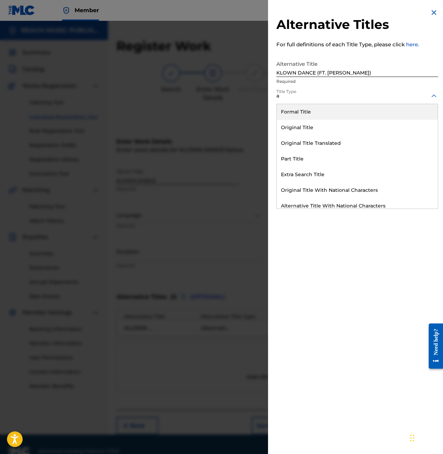
type input "a"
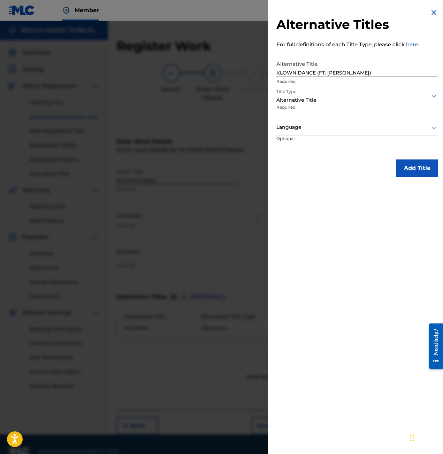
click at [303, 85] on div "Alternative Title KLOWN DANCE (FT. JAY ROCK) Required" at bounding box center [357, 72] width 162 height 31
click at [304, 132] on div "Language" at bounding box center [357, 128] width 162 height 16
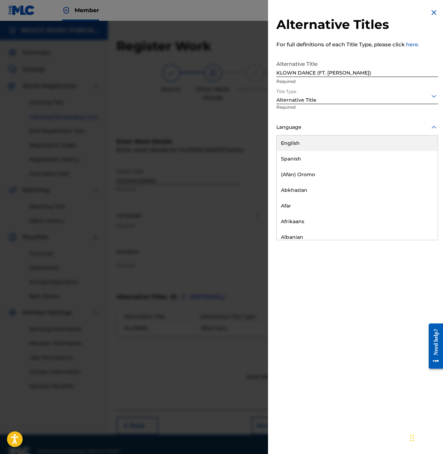
click at [302, 141] on div "English" at bounding box center [357, 144] width 161 height 16
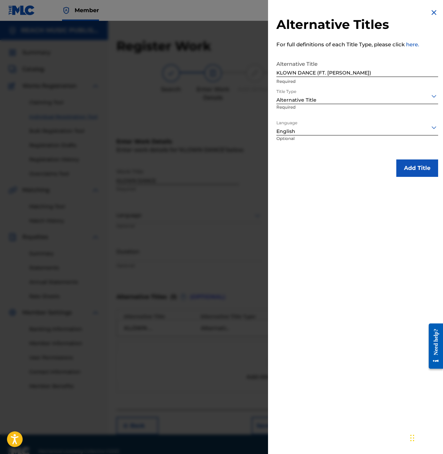
click at [411, 174] on button "Add Title" at bounding box center [417, 168] width 42 height 17
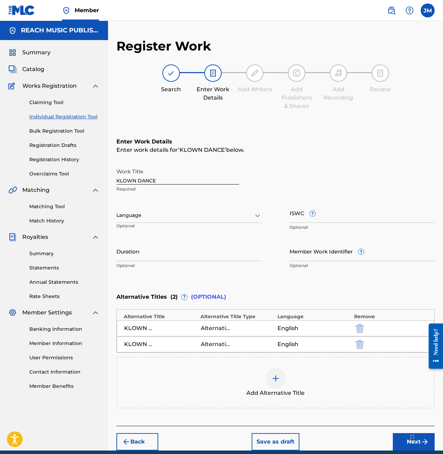
click at [272, 384] on div at bounding box center [275, 378] width 21 height 21
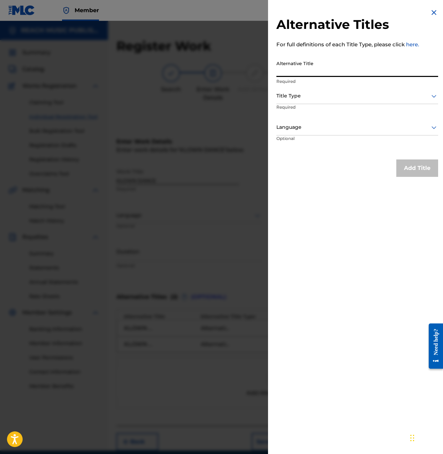
click at [306, 68] on input "Alternative Title" at bounding box center [357, 67] width 162 height 20
paste input "CLOWN DANCE"
type input "CLOWN DANCE"
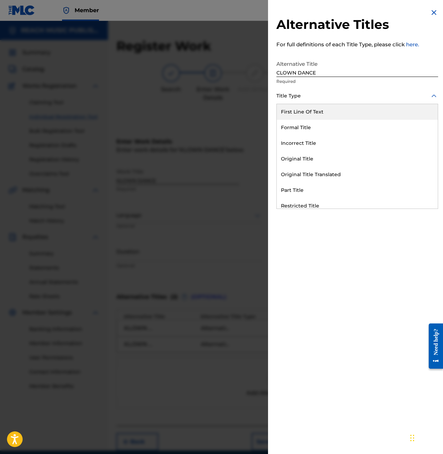
click at [297, 89] on div "Title Type" at bounding box center [357, 96] width 162 height 16
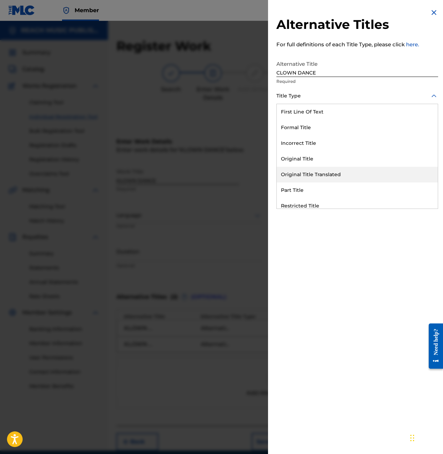
scroll to position [68, 0]
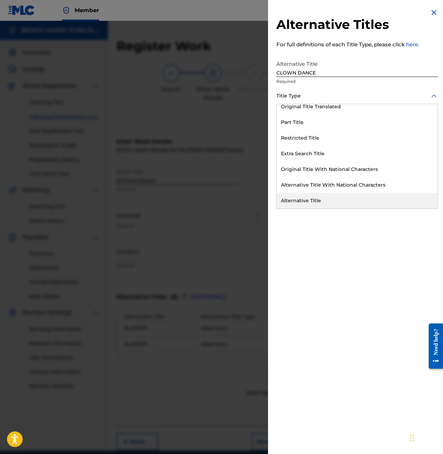
click at [302, 202] on div "Alternative Title" at bounding box center [357, 201] width 161 height 16
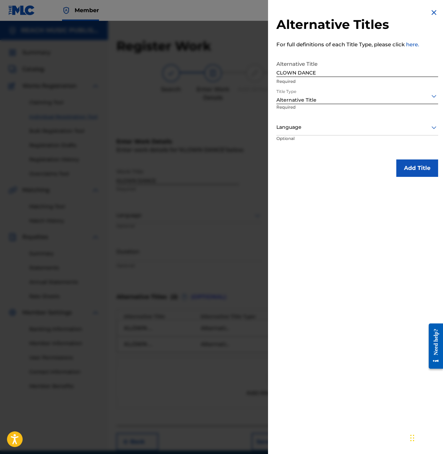
click at [311, 131] on div at bounding box center [357, 127] width 162 height 9
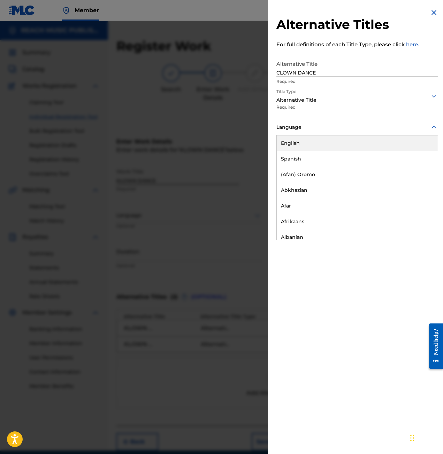
click at [315, 148] on div "English" at bounding box center [357, 144] width 161 height 16
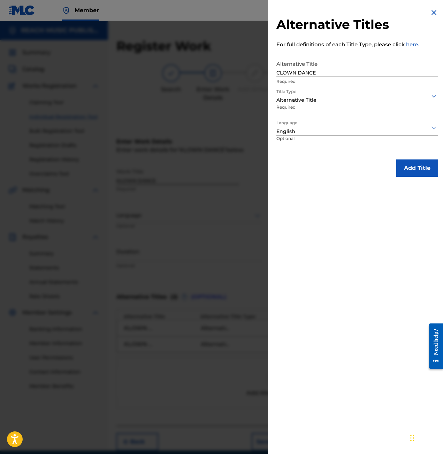
click at [416, 175] on button "Add Title" at bounding box center [417, 168] width 42 height 17
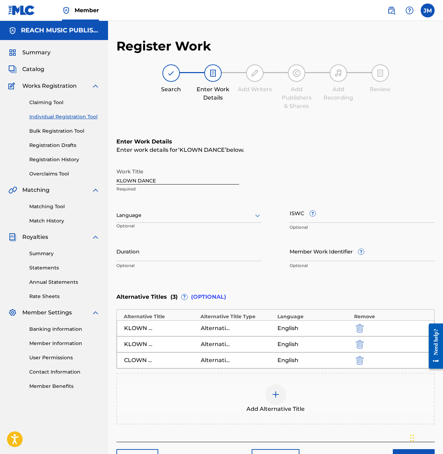
scroll to position [46, 0]
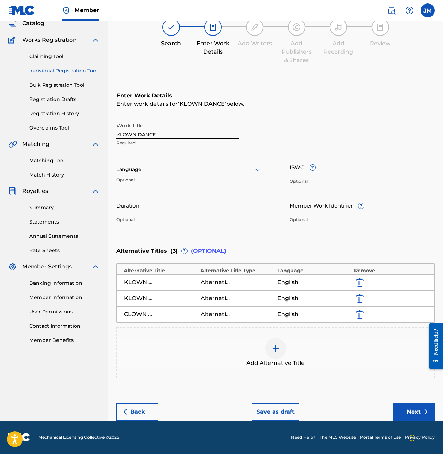
click at [166, 202] on input "Duration" at bounding box center [188, 205] width 145 height 20
type input "3"
type input "03:19"
click at [306, 170] on input "ISWC ?" at bounding box center [362, 167] width 145 height 20
paste input "T-334.770.687-6"
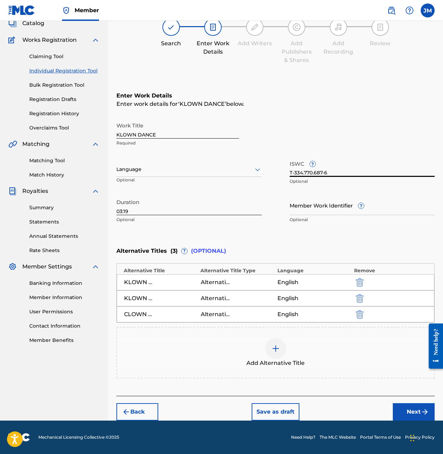
drag, startPoint x: 325, startPoint y: 169, endPoint x: 318, endPoint y: 164, distance: 9.1
click at [325, 169] on input "T-334.770.687-6" at bounding box center [362, 167] width 145 height 20
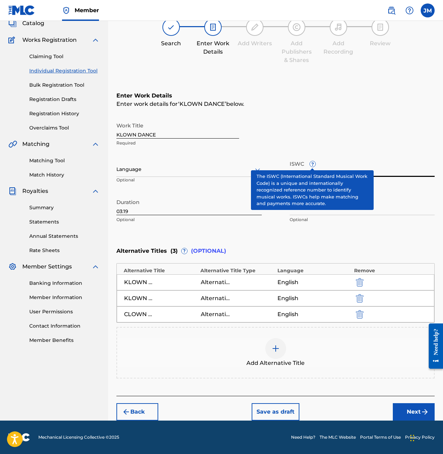
click at [398, 156] on div "Work Title KLOWN DANCE Required Language Optional ISWC ? T-334.770.687-6 Option…" at bounding box center [275, 173] width 318 height 108
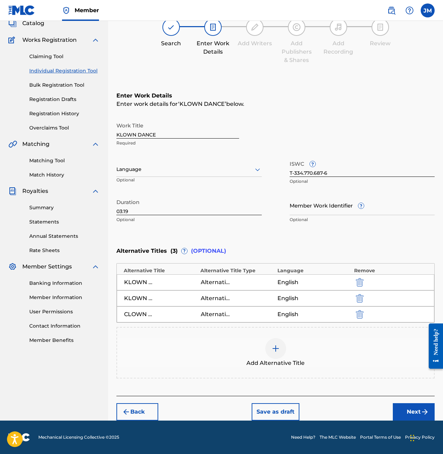
click at [367, 193] on div "Work Title KLOWN DANCE Required Language Optional ISWC ? T-334.770.687-6 Option…" at bounding box center [275, 173] width 318 height 108
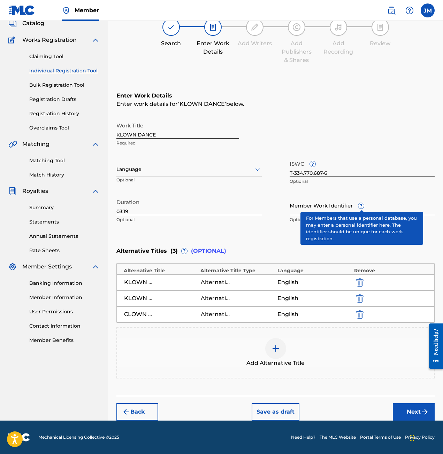
click at [349, 207] on input "Member Work Identifier ?" at bounding box center [362, 205] width 145 height 20
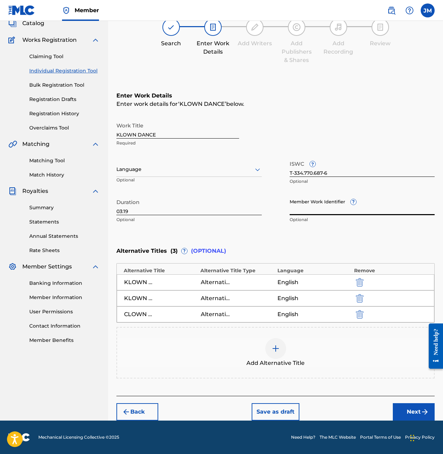
click at [324, 171] on input "T-334.770.687-6" at bounding box center [362, 167] width 145 height 20
type input "T-334.770.687-6"
click at [341, 158] on input "T-334.770.687-6" at bounding box center [362, 167] width 145 height 20
click at [332, 203] on input "Member Work Identifier ?" at bounding box center [362, 205] width 145 height 20
click at [332, 205] on input "Member Work Identifier ?" at bounding box center [362, 205] width 145 height 20
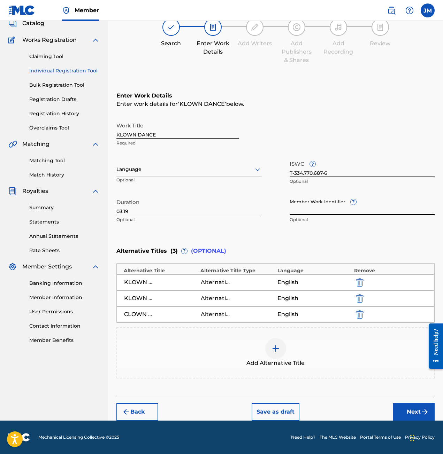
click at [332, 205] on input "Member Work Identifier ?" at bounding box center [362, 205] width 145 height 20
click at [330, 211] on input "Member Work Identifier ?" at bounding box center [362, 205] width 145 height 20
paste input "23874"
type input "23874"
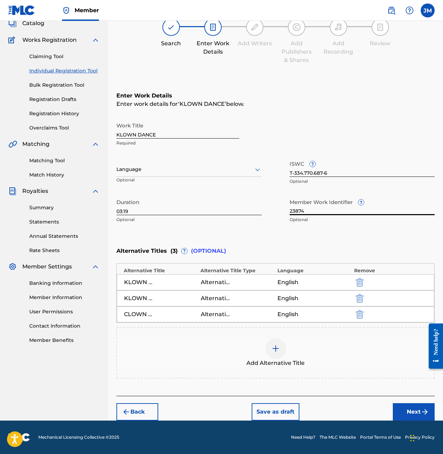
click at [316, 237] on div "Enter Work Details Enter work details for ‘ KLOWN DANCE ’ below. Work Title KLO…" at bounding box center [275, 159] width 318 height 169
click at [168, 172] on div at bounding box center [188, 169] width 145 height 9
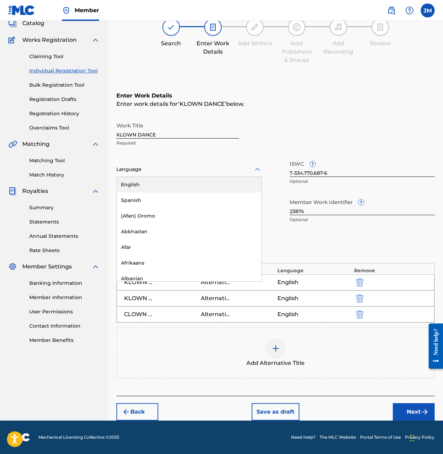
click at [155, 190] on div "English" at bounding box center [189, 185] width 145 height 16
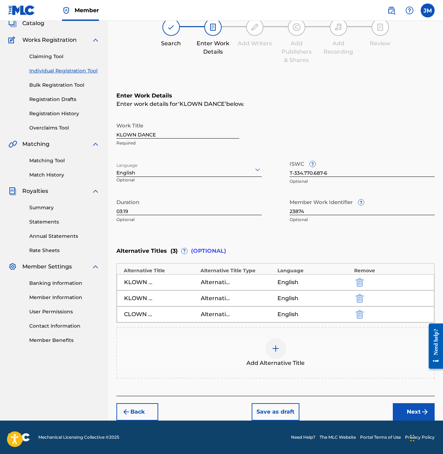
click at [415, 415] on button "Next" at bounding box center [414, 411] width 42 height 17
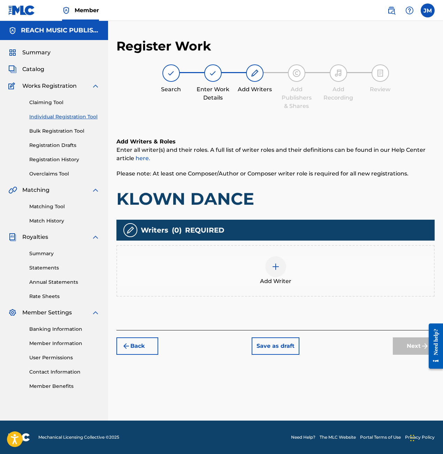
scroll to position [0, 0]
click at [139, 338] on button "Back" at bounding box center [137, 346] width 42 height 17
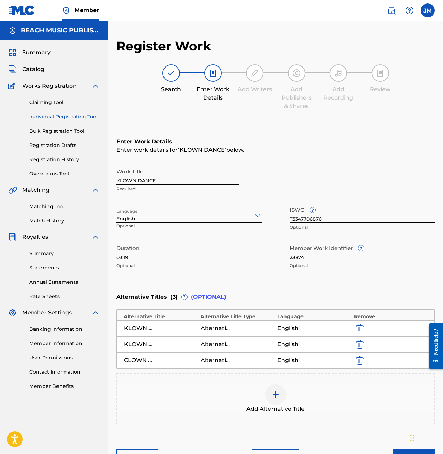
click at [345, 222] on input "T3347706876" at bounding box center [362, 213] width 145 height 20
click at [319, 157] on div "Enter Work Details Enter work details for ‘ KLOWN DANCE ’ below. Work Title KLO…" at bounding box center [275, 205] width 318 height 169
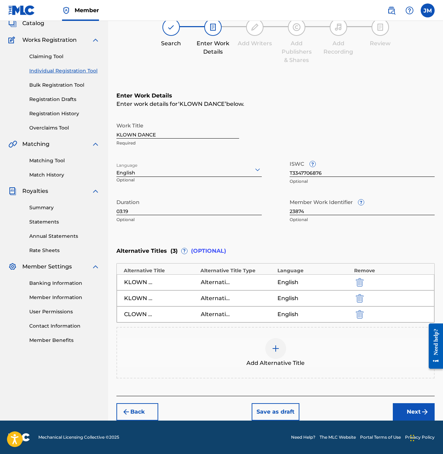
click at [410, 417] on button "Next" at bounding box center [414, 411] width 42 height 17
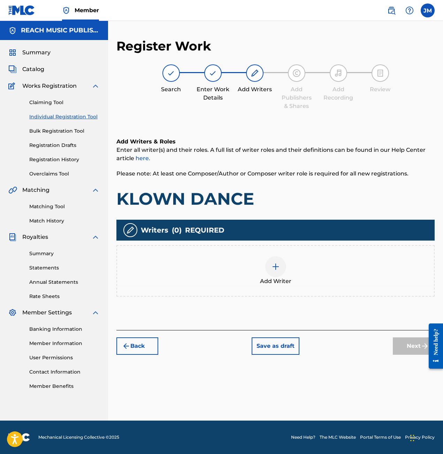
click at [273, 272] on div at bounding box center [275, 266] width 21 height 21
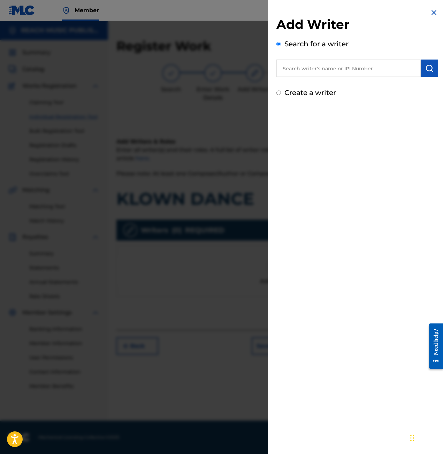
click at [304, 63] on input "text" at bounding box center [348, 68] width 144 height 17
drag, startPoint x: 304, startPoint y: 63, endPoint x: 313, endPoint y: 63, distance: 8.4
click at [304, 63] on input "text" at bounding box center [348, 68] width 144 height 17
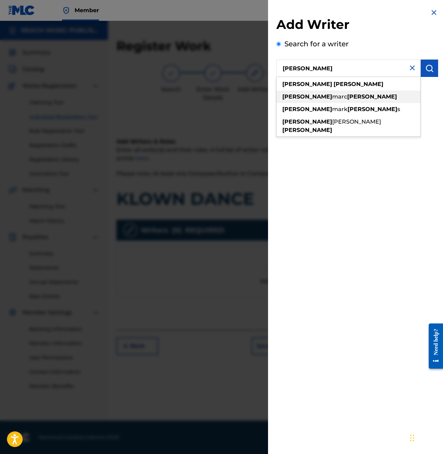
click at [371, 99] on div "michael marc mcewan" at bounding box center [348, 97] width 144 height 13
type input "michael marc mcewan"
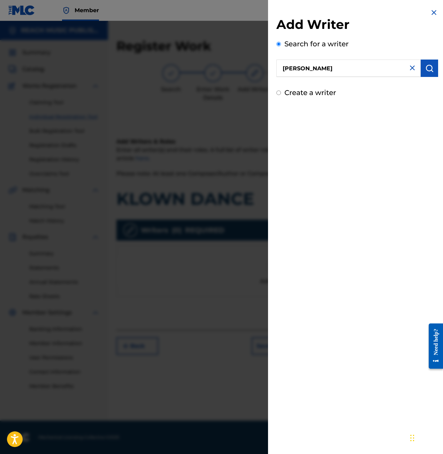
click at [428, 67] on img "submit" at bounding box center [429, 68] width 8 height 8
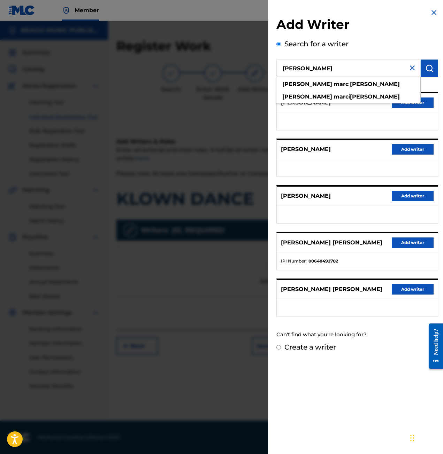
click at [370, 75] on input "michael marc mcewan" at bounding box center [348, 68] width 144 height 17
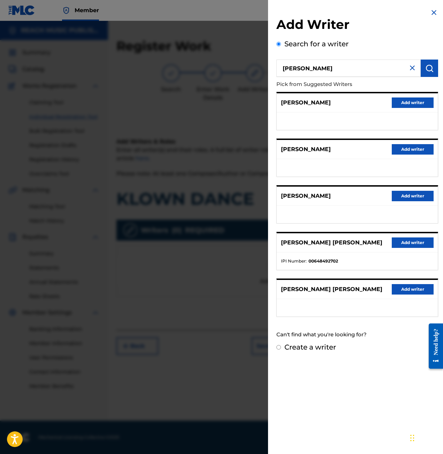
click at [393, 242] on button "Add writer" at bounding box center [413, 243] width 42 height 10
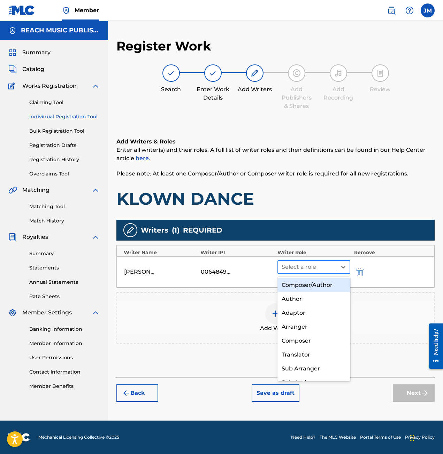
click at [319, 265] on div at bounding box center [307, 267] width 52 height 10
click at [313, 284] on div "Composer/Author" at bounding box center [313, 285] width 73 height 14
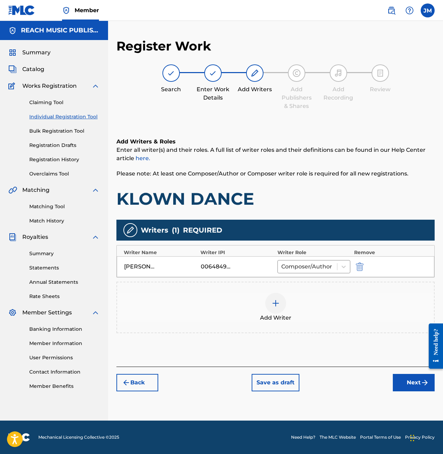
click at [279, 308] on div at bounding box center [275, 303] width 21 height 21
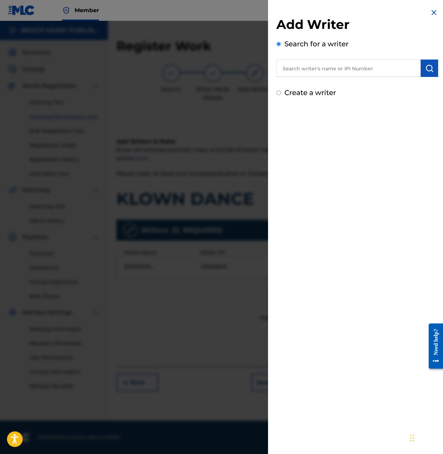
click at [322, 68] on input "text" at bounding box center [348, 68] width 144 height 17
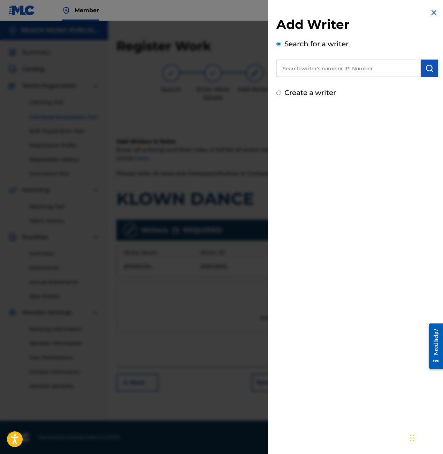
click at [322, 68] on input "text" at bounding box center [348, 68] width 144 height 17
click at [296, 65] on input "text" at bounding box center [348, 68] width 144 height 17
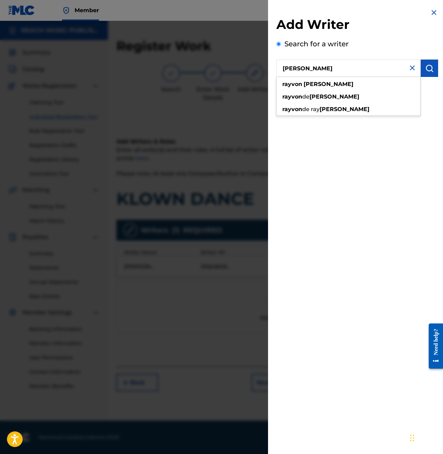
type input "rayvon welch"
click at [432, 71] on button "submit" at bounding box center [429, 68] width 17 height 17
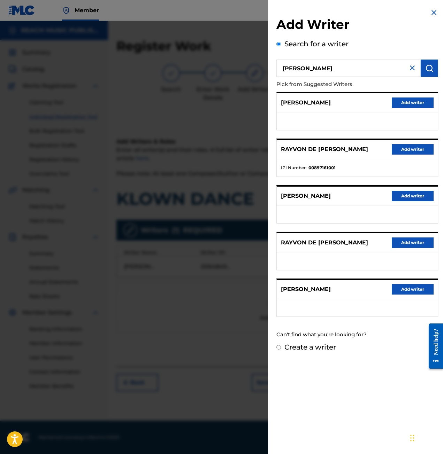
click at [401, 152] on button "Add writer" at bounding box center [413, 149] width 42 height 10
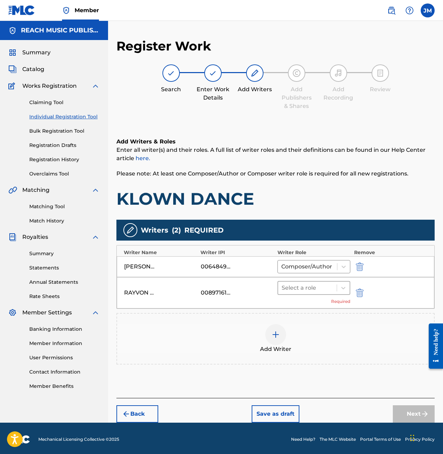
click at [312, 291] on div at bounding box center [307, 288] width 52 height 10
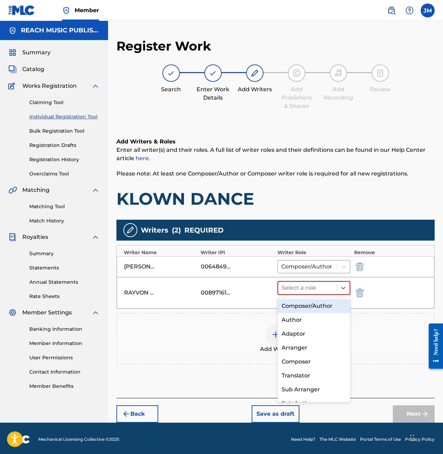
click at [313, 306] on div "Composer/Author" at bounding box center [313, 306] width 73 height 14
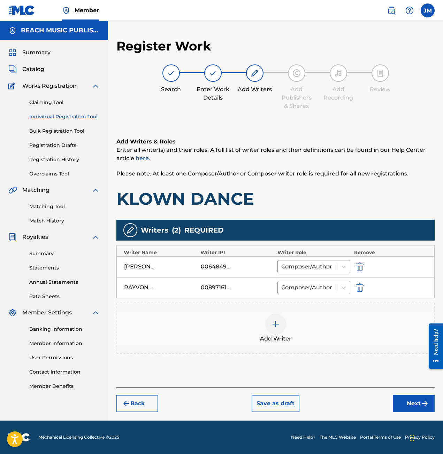
click at [282, 324] on div at bounding box center [275, 324] width 21 height 21
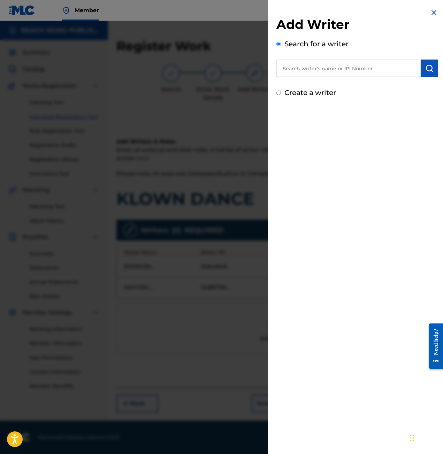
click at [330, 67] on input "text" at bounding box center [348, 68] width 144 height 17
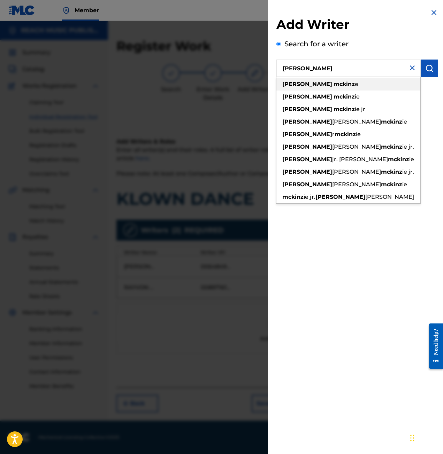
click at [345, 97] on div "johnny mckinz ie" at bounding box center [348, 97] width 144 height 13
type input "johnny mckinzie"
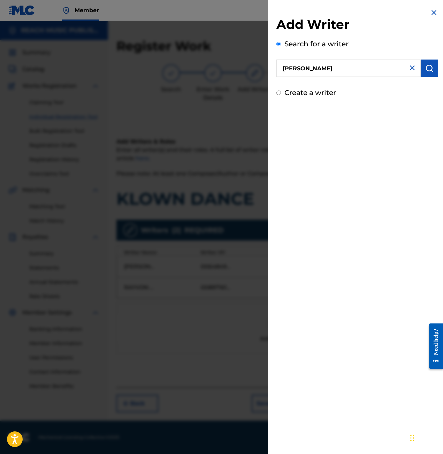
click at [438, 51] on div "Add Writer Search for a writer johnny mckinzie Create a writer" at bounding box center [357, 53] width 178 height 106
click at [431, 61] on button "submit" at bounding box center [429, 68] width 17 height 17
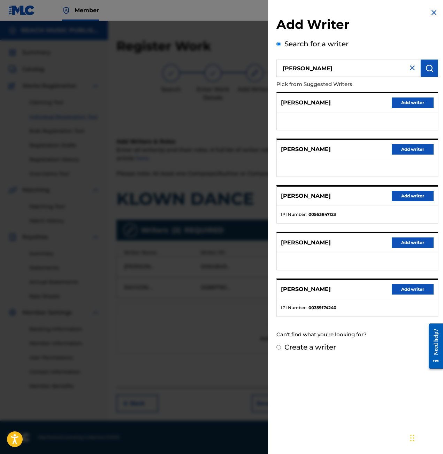
click at [408, 196] on button "Add writer" at bounding box center [413, 196] width 42 height 10
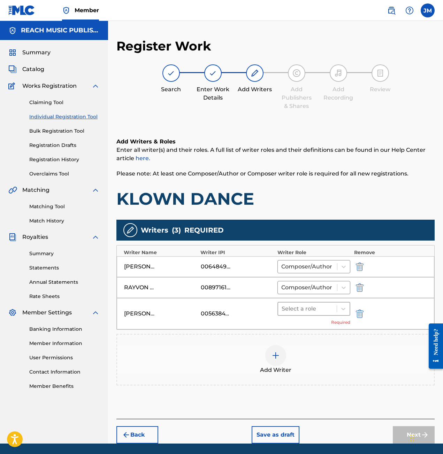
click at [324, 314] on div "Select a role" at bounding box center [307, 309] width 59 height 13
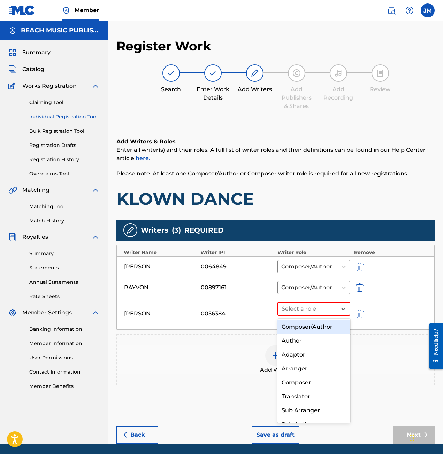
click at [318, 326] on div "Composer/Author" at bounding box center [313, 327] width 73 height 14
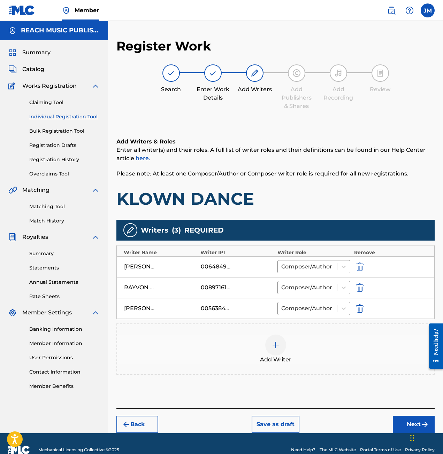
click at [276, 346] on img at bounding box center [275, 345] width 8 height 8
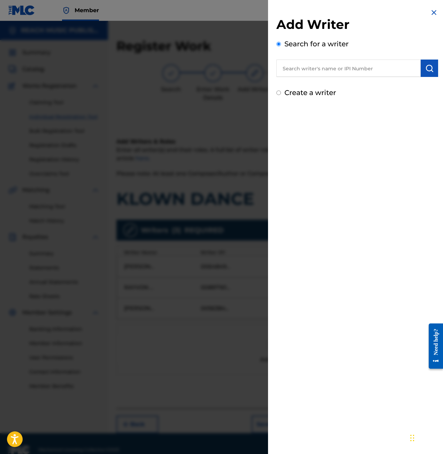
click at [356, 68] on input "text" at bounding box center [348, 68] width 144 height 17
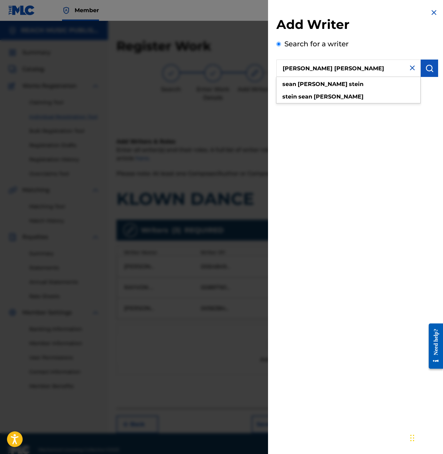
type input "sean michael stein"
click at [427, 70] on img "submit" at bounding box center [429, 68] width 8 height 8
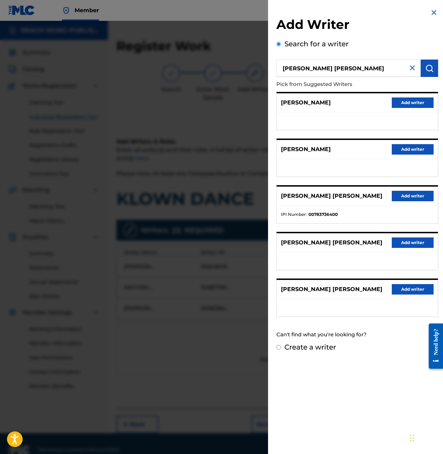
click at [402, 194] on button "Add writer" at bounding box center [413, 196] width 42 height 10
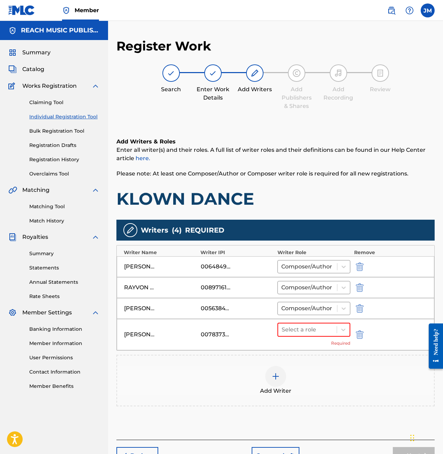
drag, startPoint x: 312, startPoint y: 328, endPoint x: 310, endPoint y: 338, distance: 10.7
click at [311, 328] on div at bounding box center [307, 330] width 52 height 10
click at [306, 348] on div "Composer/Author" at bounding box center [313, 348] width 73 height 14
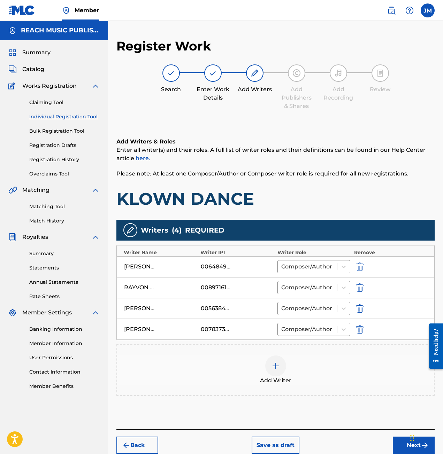
click at [288, 370] on div "Add Writer" at bounding box center [275, 370] width 317 height 29
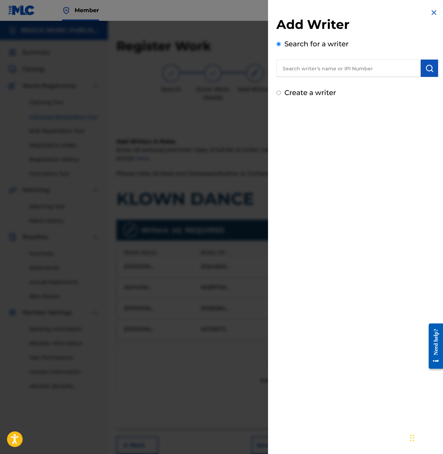
click at [378, 74] on input "text" at bounding box center [348, 68] width 144 height 17
click at [425, 69] on img "submit" at bounding box center [429, 68] width 8 height 8
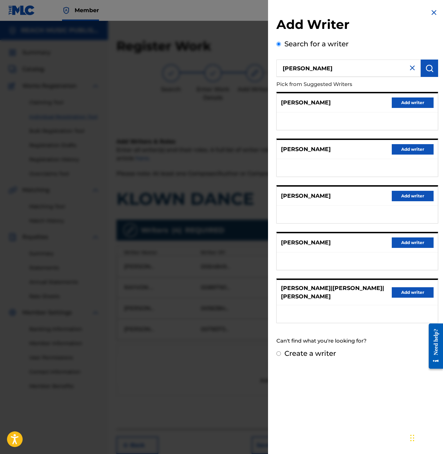
drag, startPoint x: 347, startPoint y: 68, endPoint x: 211, endPoint y: 51, distance: 137.6
click at [211, 51] on div "Add Writer Search for a writer roderick surum Pick from Suggested Writers RODER…" at bounding box center [221, 237] width 443 height 433
type input "ricky surum"
click at [421, 60] on button "submit" at bounding box center [429, 68] width 17 height 17
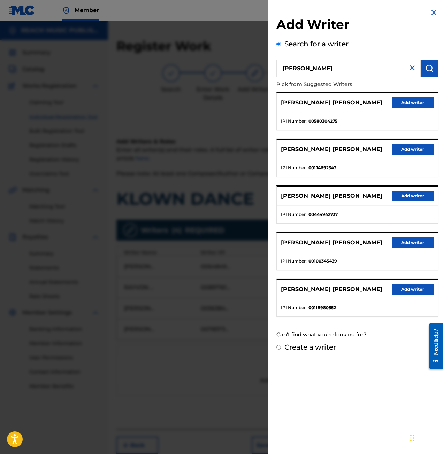
drag, startPoint x: 354, startPoint y: 63, endPoint x: 249, endPoint y: 72, distance: 105.3
click at [249, 72] on div "Add Writer Search for a writer ricky surum Pick from Suggested Writers RICKY RI…" at bounding box center [221, 237] width 443 height 433
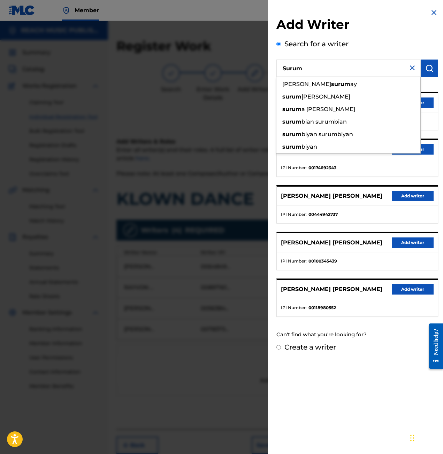
click at [427, 63] on button "submit" at bounding box center [429, 68] width 17 height 17
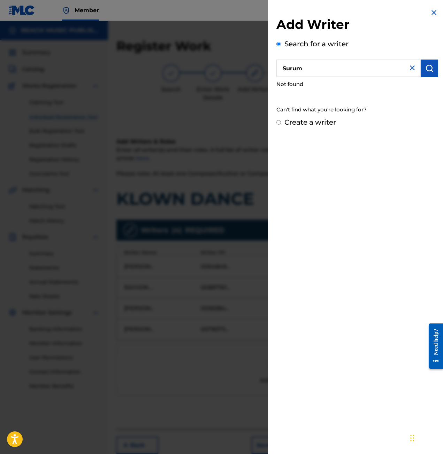
click at [324, 66] on input "Surum" at bounding box center [348, 68] width 144 height 17
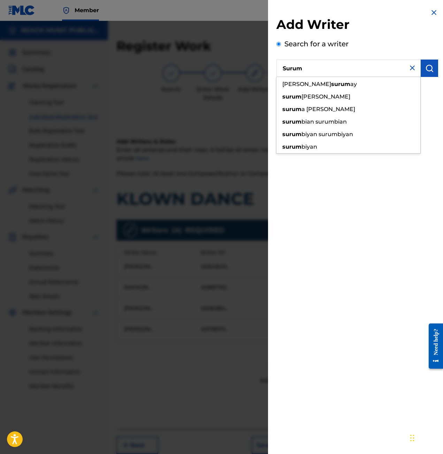
drag, startPoint x: 324, startPoint y: 66, endPoint x: 249, endPoint y: 65, distance: 74.9
click at [249, 65] on div "Add Writer Search for a writer Surum jose alejandro surum ay surum biyan muruga…" at bounding box center [221, 237] width 443 height 433
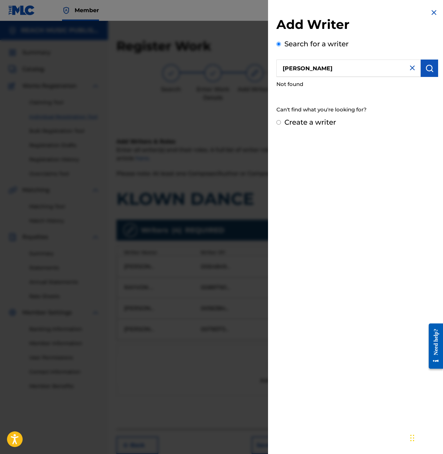
type input "Roderick Surum"
click at [429, 69] on img "submit" at bounding box center [429, 68] width 8 height 8
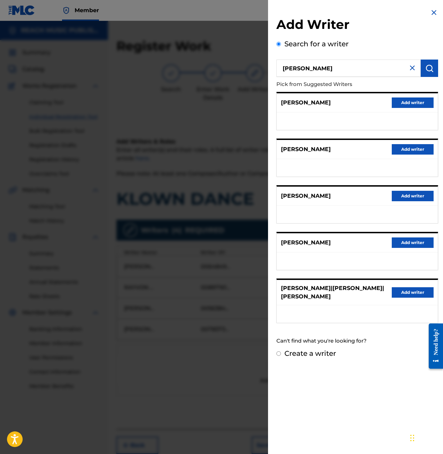
click at [309, 352] on label "Create a writer" at bounding box center [310, 353] width 52 height 8
radio input "true"
click at [281, 352] on input "Create a writer" at bounding box center [278, 354] width 5 height 5
radio input "false"
radio input "true"
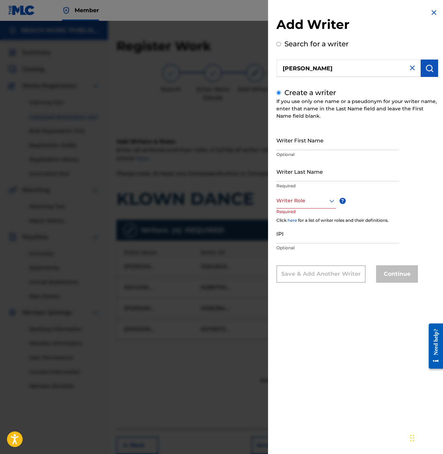
click at [296, 151] on div "Writer First Name Optional" at bounding box center [337, 145] width 123 height 31
click at [298, 147] on input "Writer First Name" at bounding box center [337, 140] width 123 height 20
type input "Roderick"
type input "Surum"
click at [301, 192] on div "Writer Last Name Surum Required" at bounding box center [337, 177] width 123 height 31
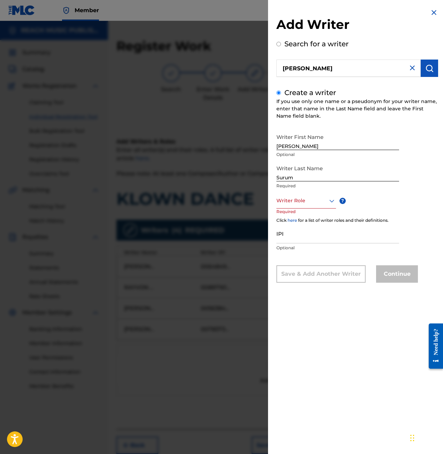
click at [303, 209] on p "Required" at bounding box center [289, 217] width 26 height 16
click at [303, 208] on div "Writer Role" at bounding box center [306, 201] width 60 height 16
click at [295, 220] on div "Composer/Author" at bounding box center [306, 217] width 59 height 16
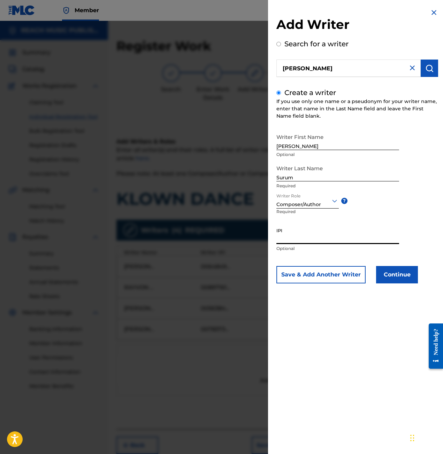
click at [299, 234] on input "IPI" at bounding box center [337, 234] width 123 height 20
paste input "1099354029"
type input "1099354029"
click at [421, 216] on div "Writer First Name Roderick Optional Writer Last Name Surum Required Writer Role…" at bounding box center [357, 206] width 162 height 153
click at [357, 145] on input "Roderick" at bounding box center [337, 140] width 123 height 20
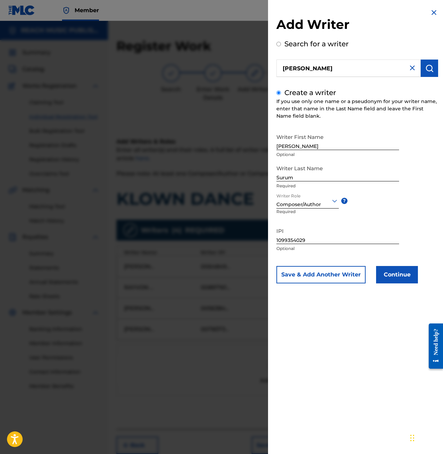
click at [394, 268] on button "Continue" at bounding box center [397, 274] width 42 height 17
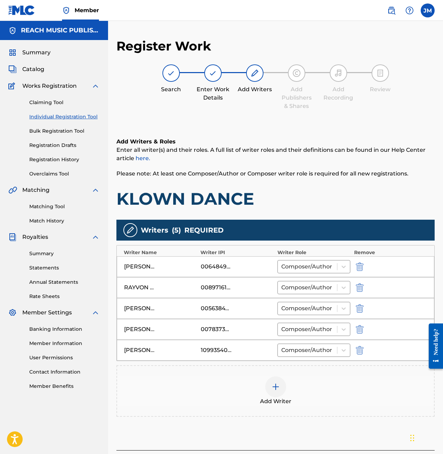
click at [361, 351] on img "submit" at bounding box center [360, 350] width 8 height 8
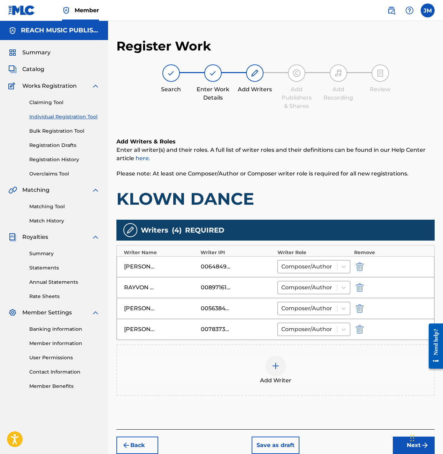
click at [286, 364] on div "Add Writer" at bounding box center [275, 370] width 317 height 29
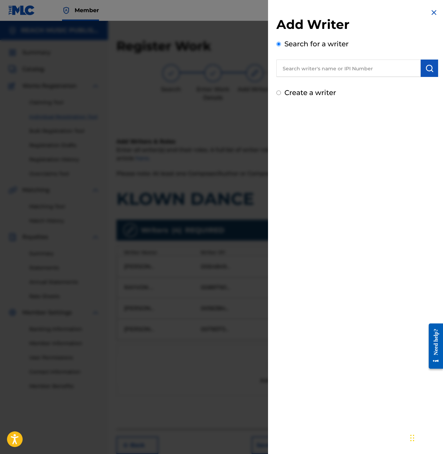
click at [356, 59] on div "Search for a writer" at bounding box center [357, 58] width 162 height 38
click at [357, 67] on input "text" at bounding box center [348, 68] width 144 height 17
click at [326, 97] on label "Create a writer" at bounding box center [310, 92] width 52 height 8
radio input "true"
click at [281, 95] on input "Create a writer" at bounding box center [278, 93] width 5 height 5
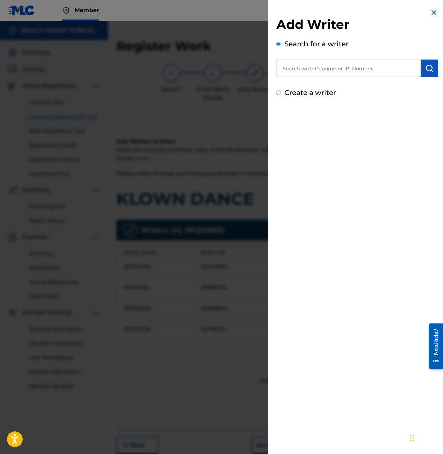
radio input "false"
radio input "true"
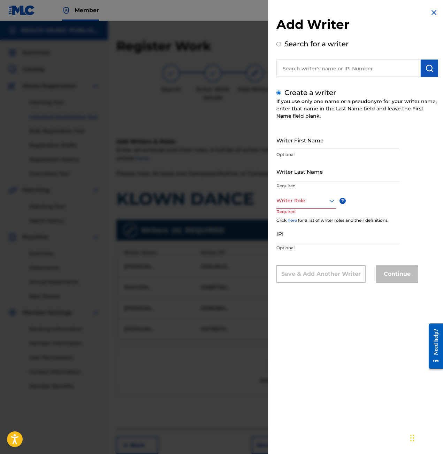
click at [312, 133] on input "Writer First Name" at bounding box center [337, 140] width 123 height 20
type input "SURUM"
type input "R"
type input "RODERICK TURNER"
type input "SURUM"
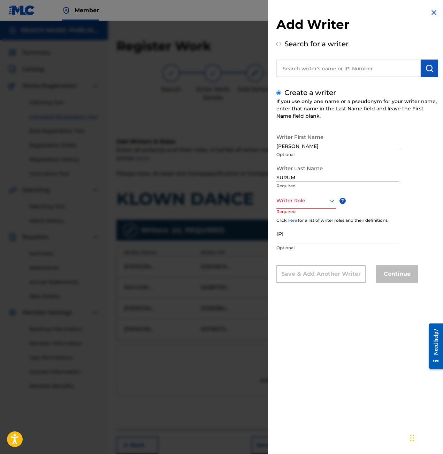
click at [317, 194] on div "Writer Role" at bounding box center [306, 201] width 60 height 16
click at [300, 221] on div "Composer/Author" at bounding box center [306, 217] width 59 height 16
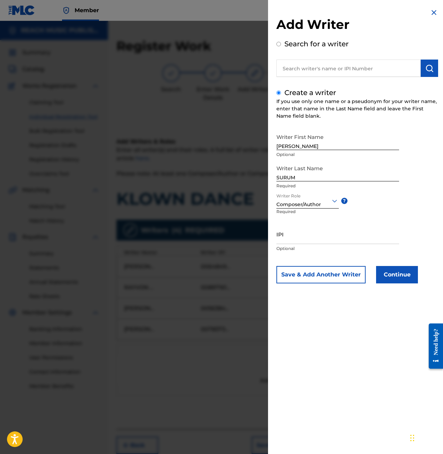
click at [294, 238] on input "IPI" at bounding box center [337, 234] width 123 height 20
paste input "1099354029"
click at [309, 240] on input "1099354029" at bounding box center [337, 234] width 123 height 20
type input "1099354029"
click at [314, 249] on p "Optional" at bounding box center [337, 249] width 123 height 6
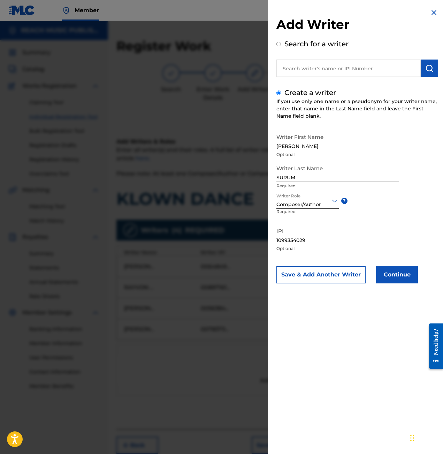
click at [384, 271] on button "Continue" at bounding box center [397, 274] width 42 height 17
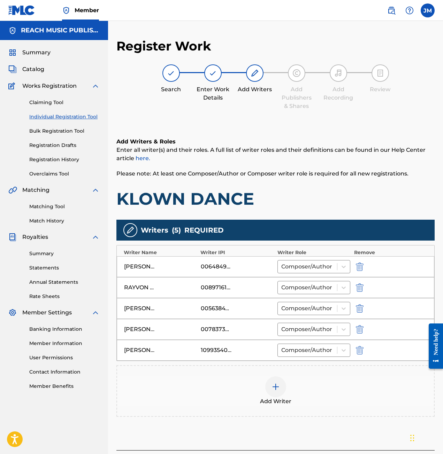
click at [245, 349] on div "1099354029" at bounding box center [237, 350] width 73 height 8
click at [229, 349] on div "1099354029" at bounding box center [216, 350] width 31 height 8
click at [354, 350] on button "submit" at bounding box center [359, 350] width 10 height 8
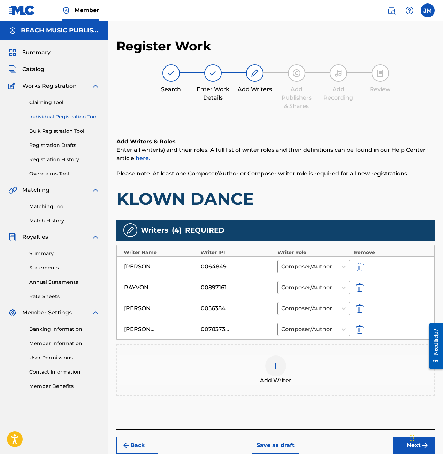
click at [276, 366] on img at bounding box center [275, 366] width 8 height 8
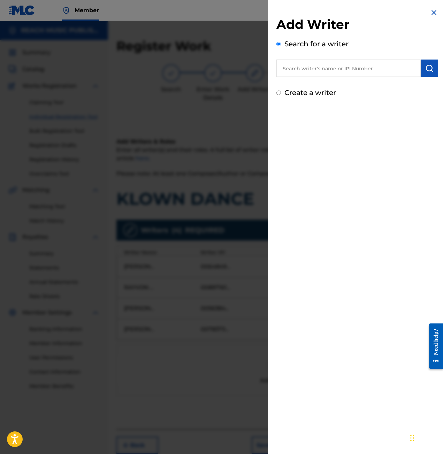
click at [320, 91] on label "Create a writer" at bounding box center [310, 92] width 52 height 8
radio input "true"
click at [281, 91] on input "Create a writer" at bounding box center [278, 93] width 5 height 5
radio input "false"
radio input "true"
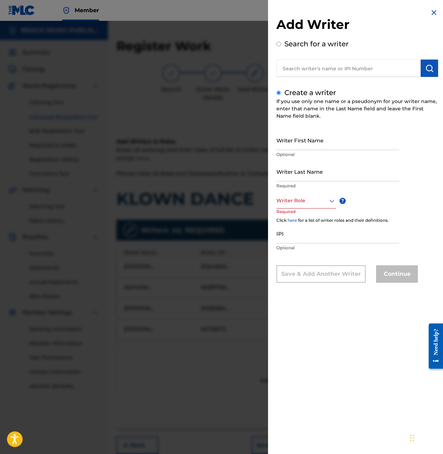
click at [316, 151] on div "Writer First Name Optional" at bounding box center [337, 145] width 123 height 31
click at [314, 144] on input "Writer First Name" at bounding box center [337, 140] width 123 height 20
click at [319, 67] on input "text" at bounding box center [348, 68] width 144 height 17
radio input "true"
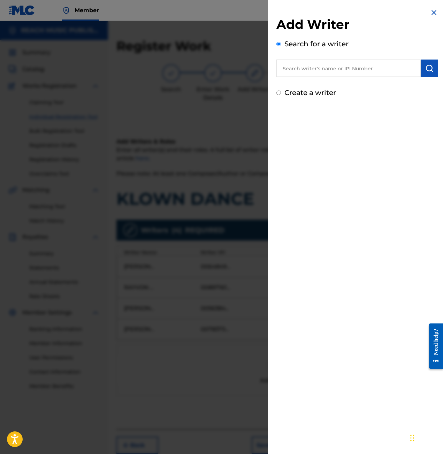
click at [306, 48] on div "Search for a writer" at bounding box center [357, 58] width 162 height 38
click at [299, 64] on input "text" at bounding box center [348, 68] width 144 height 17
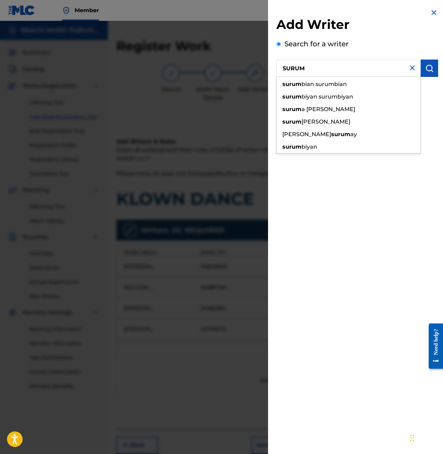
type input "SURUM"
click at [429, 67] on img "submit" at bounding box center [429, 68] width 8 height 8
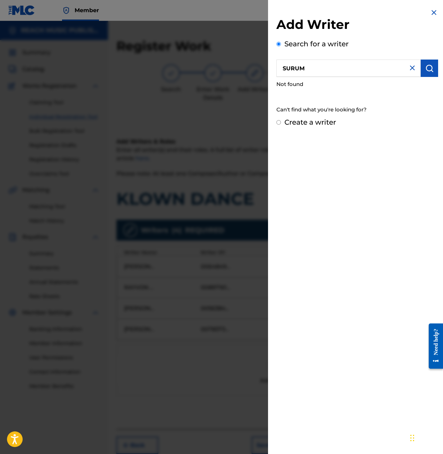
click at [277, 125] on div "Create a writer" at bounding box center [357, 122] width 162 height 10
click at [277, 124] on input "Create a writer" at bounding box center [278, 122] width 5 height 5
radio input "false"
radio input "true"
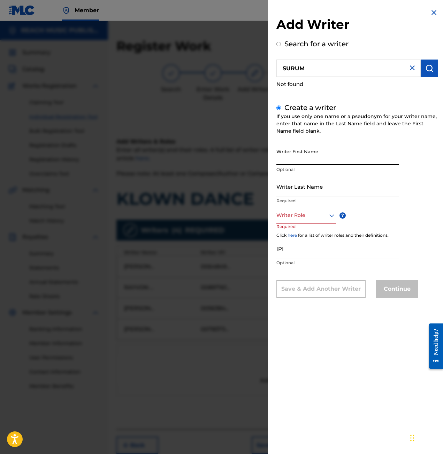
click at [301, 147] on input "Writer First Name" at bounding box center [337, 155] width 123 height 20
type input "S"
type input "RODERICK TURNER"
type input "SURUM"
click at [318, 218] on div at bounding box center [306, 215] width 60 height 9
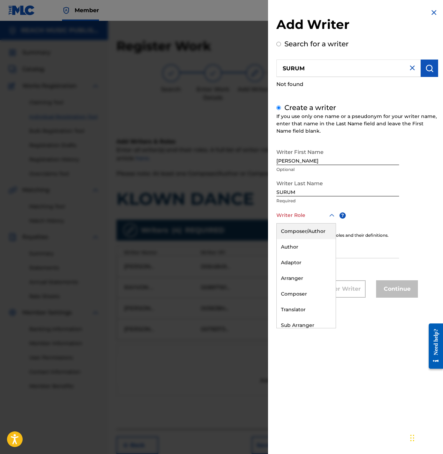
click at [313, 234] on div "Composer/Author" at bounding box center [306, 232] width 59 height 16
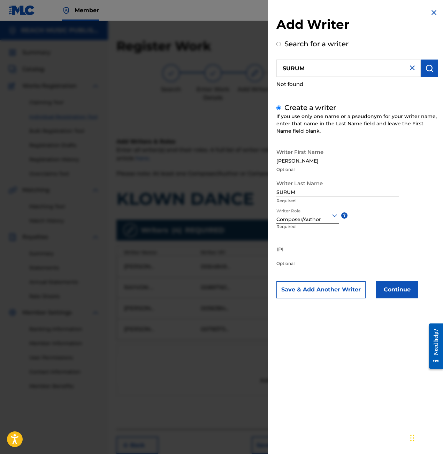
click at [313, 253] on input "IPI" at bounding box center [337, 249] width 123 height 20
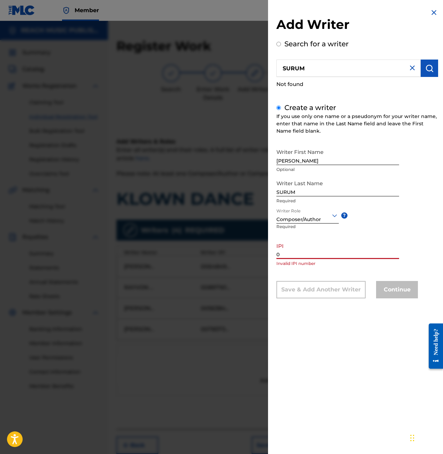
paste input "1099354029"
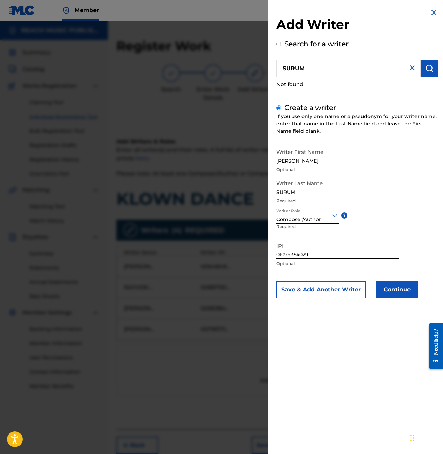
type input "01099354029"
click at [389, 292] on button "Continue" at bounding box center [397, 289] width 42 height 17
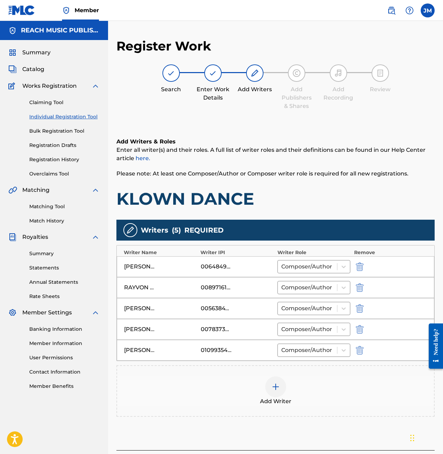
click at [276, 384] on img at bounding box center [275, 387] width 8 height 8
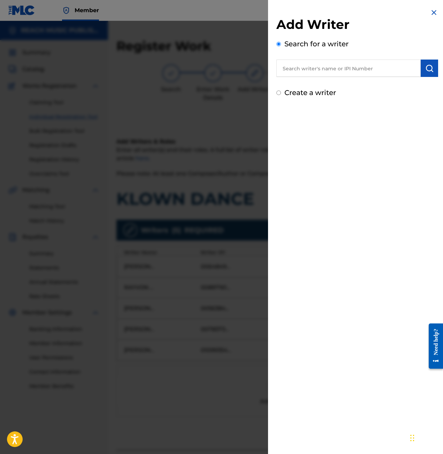
click at [303, 80] on div "Add Writer Search for a writer Create a writer" at bounding box center [357, 57] width 162 height 81
drag, startPoint x: 303, startPoint y: 66, endPoint x: 299, endPoint y: 68, distance: 4.8
click at [302, 66] on input "text" at bounding box center [348, 68] width 144 height 17
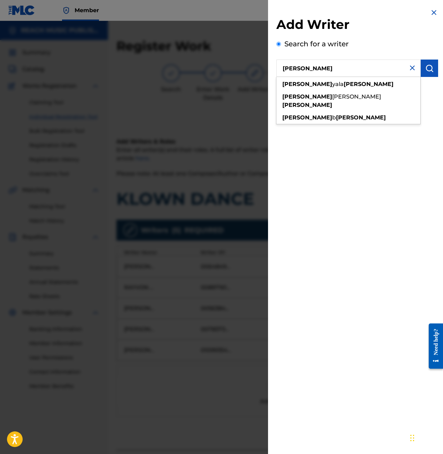
type input "STEVEN AYALA"
click at [431, 66] on button "submit" at bounding box center [429, 68] width 17 height 17
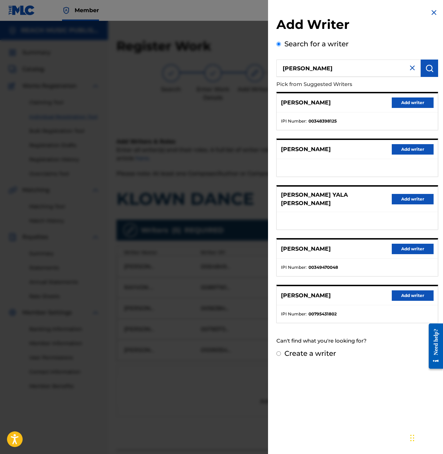
click at [399, 291] on button "Add writer" at bounding box center [413, 296] width 42 height 10
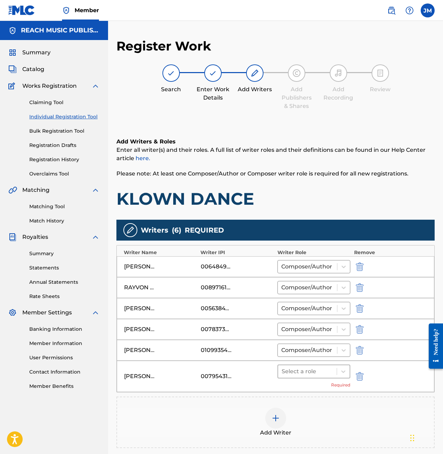
click at [296, 378] on div "Select a role" at bounding box center [313, 372] width 73 height 14
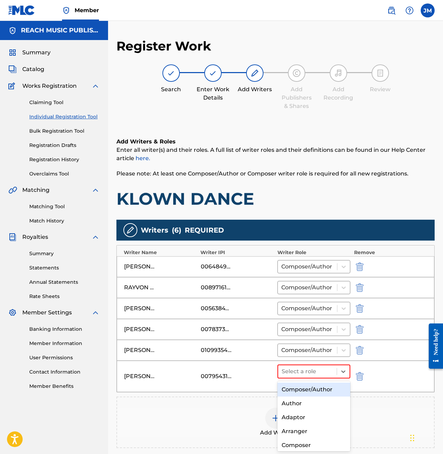
click at [295, 387] on div "Composer/Author" at bounding box center [313, 390] width 73 height 14
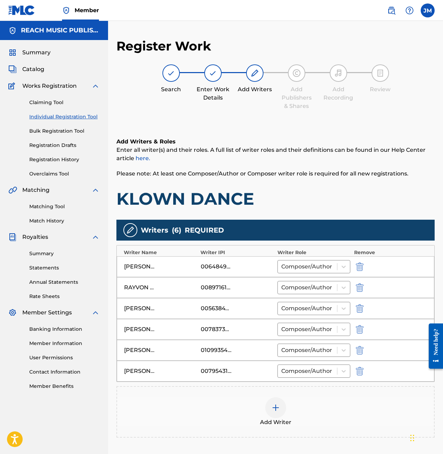
click at [278, 409] on img at bounding box center [275, 408] width 8 height 8
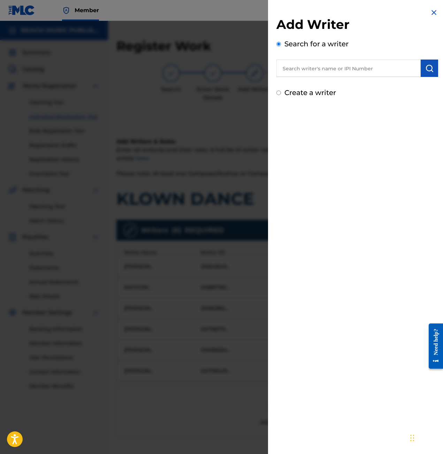
click at [374, 77] on div "Add Writer Search for a writer Create a writer" at bounding box center [357, 57] width 162 height 81
click at [376, 74] on input "text" at bounding box center [348, 68] width 144 height 17
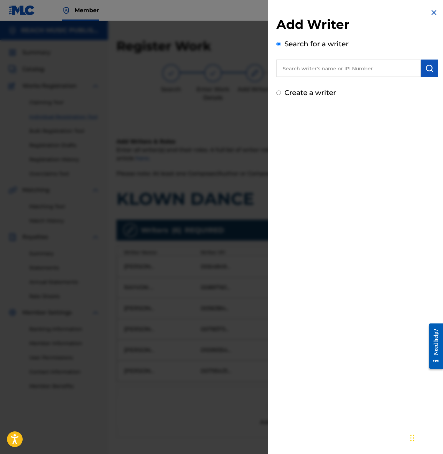
click at [376, 74] on input "text" at bounding box center [348, 68] width 144 height 17
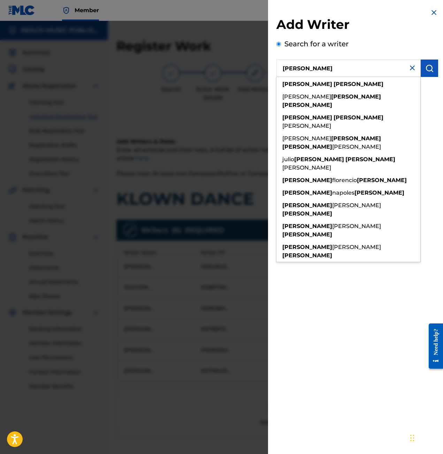
type input "[PERSON_NAME]"
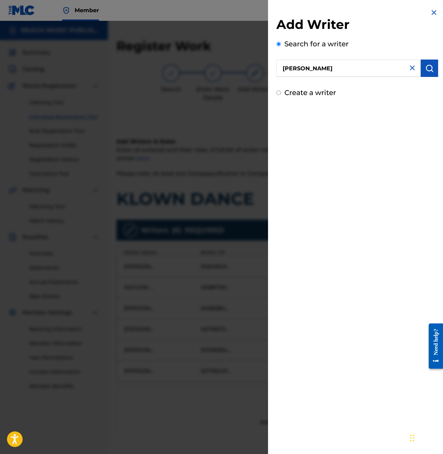
click at [429, 72] on button "submit" at bounding box center [429, 68] width 17 height 17
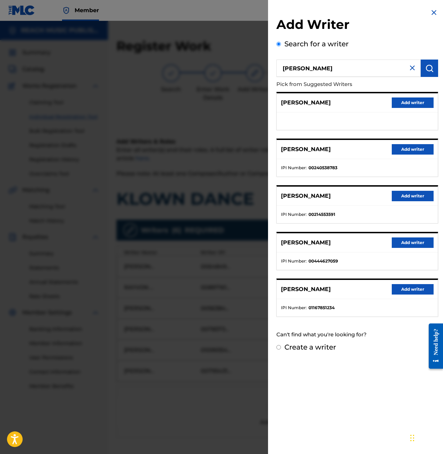
click at [326, 349] on label "Create a writer" at bounding box center [310, 347] width 52 height 8
radio input "true"
click at [281, 349] on input "Create a writer" at bounding box center [278, 347] width 5 height 5
radio input "false"
radio input "true"
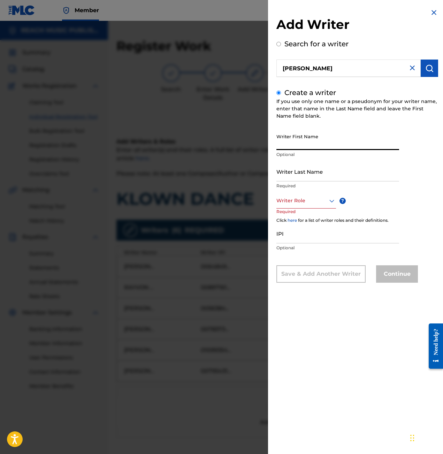
click at [324, 137] on input "Writer First Name" at bounding box center [337, 140] width 123 height 20
type input "ROBERTO DANIEL"
type input "CASTILLO"
click at [297, 234] on input "IPI" at bounding box center [337, 234] width 123 height 20
paste input "01167851234"
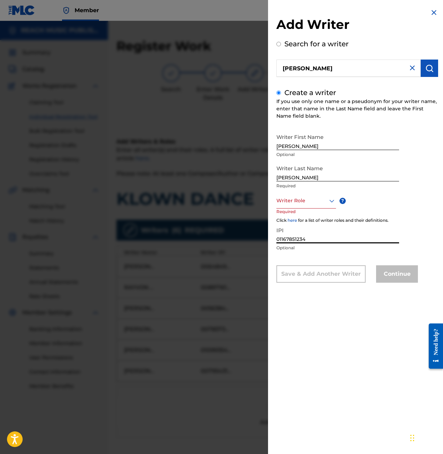
type input "01167851234"
click at [306, 208] on div "Writer Role" at bounding box center [306, 201] width 60 height 16
click at [303, 220] on div "Composer/Author" at bounding box center [306, 217] width 59 height 16
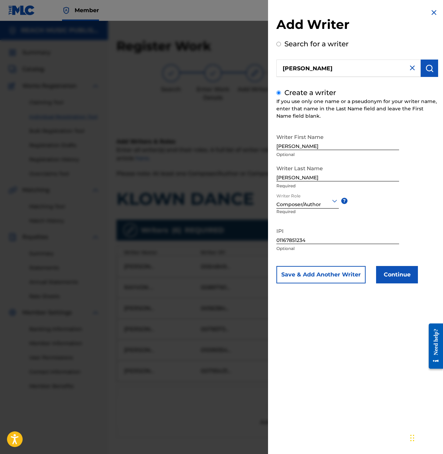
click at [402, 274] on button "Continue" at bounding box center [397, 274] width 42 height 17
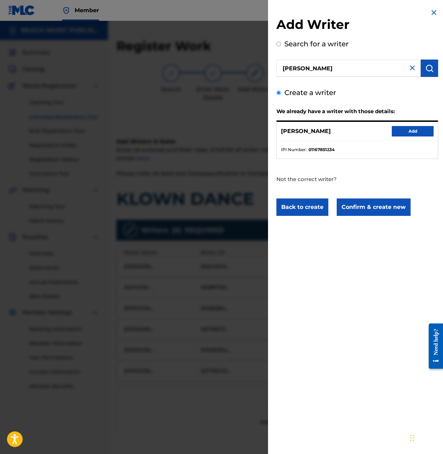
click at [410, 131] on button "Add" at bounding box center [413, 131] width 42 height 10
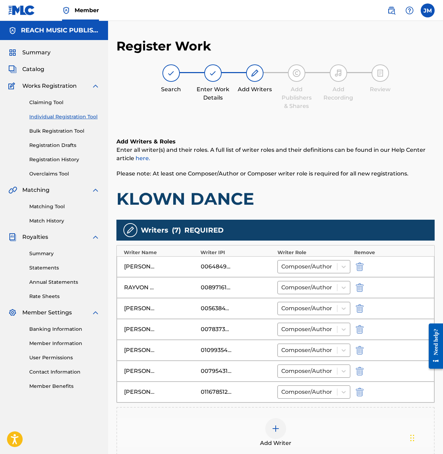
scroll to position [93, 0]
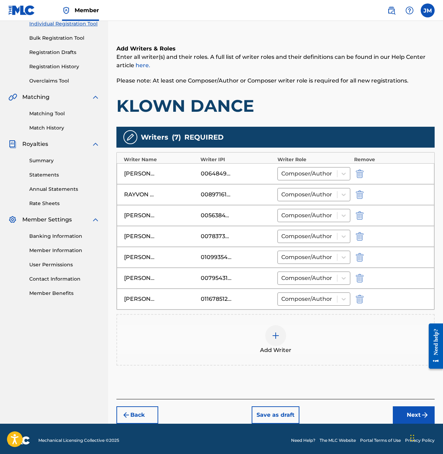
click at [279, 341] on div at bounding box center [275, 335] width 21 height 21
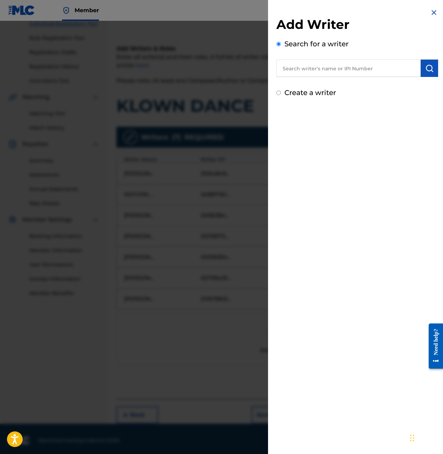
click at [334, 74] on input "text" at bounding box center [348, 68] width 144 height 17
type input "[PERSON_NAME]"
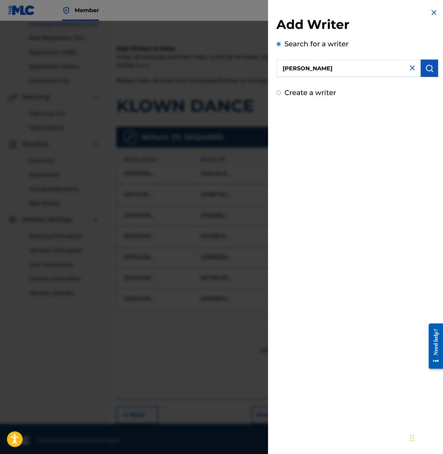
click at [425, 75] on button "submit" at bounding box center [429, 68] width 17 height 17
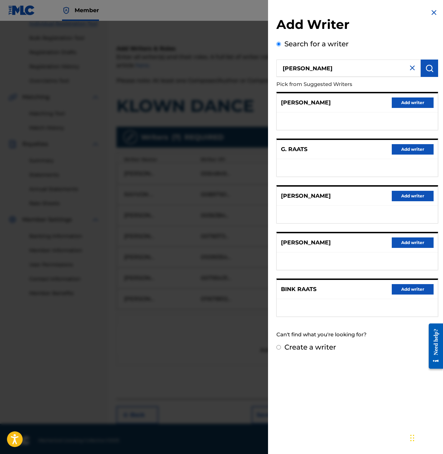
click at [290, 343] on label "Create a writer" at bounding box center [310, 347] width 52 height 8
radio input "true"
click at [281, 345] on input "Create a writer" at bounding box center [278, 347] width 5 height 5
radio input "false"
radio input "true"
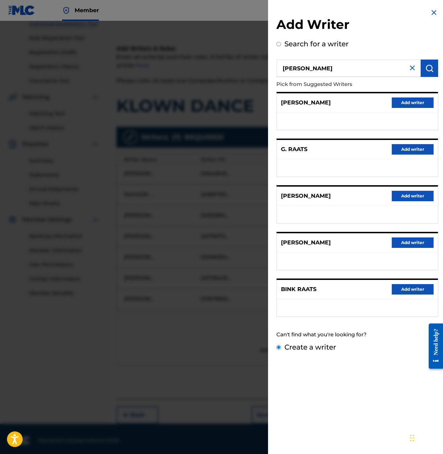
click at [287, 348] on div "Add Writer Search for a writer VICTOR RAATS Pick from Suggested Writers FRANK R…" at bounding box center [357, 227] width 178 height 454
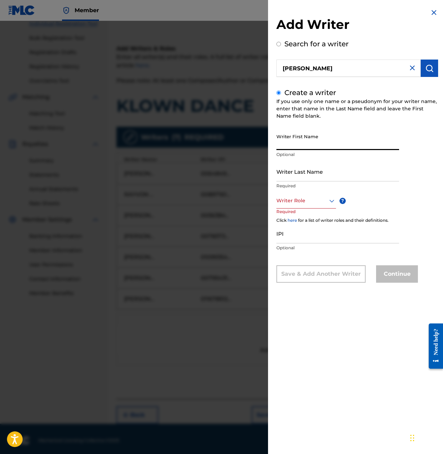
click at [306, 136] on input "Writer First Name" at bounding box center [337, 140] width 123 height 20
type input "VICTOR"
type input "RAATS"
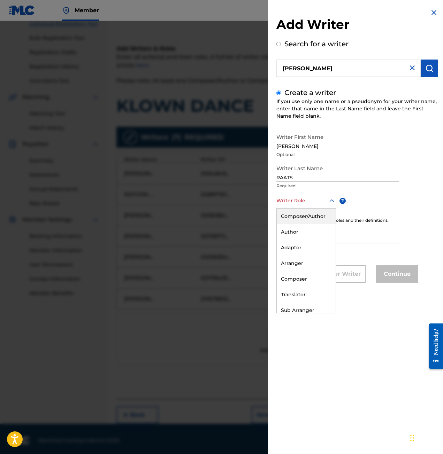
click at [321, 198] on div at bounding box center [306, 200] width 60 height 9
click at [314, 221] on div "Composer/Author" at bounding box center [306, 217] width 59 height 16
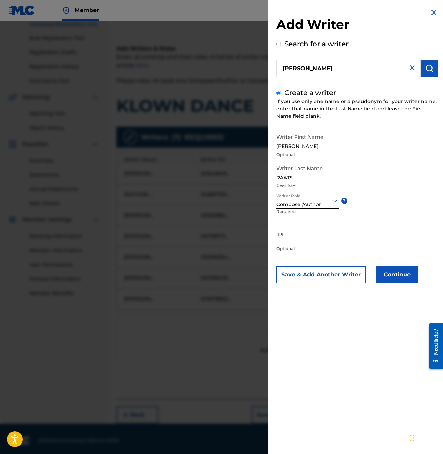
click at [300, 232] on input "IPI" at bounding box center [337, 234] width 123 height 20
paste input "01232365678"
type input "01232365678"
click at [395, 270] on button "Continue" at bounding box center [397, 274] width 42 height 17
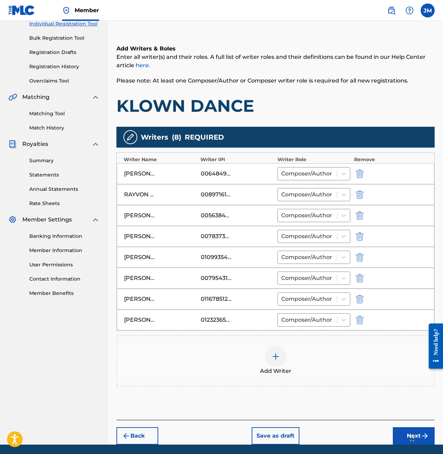
click at [270, 358] on div at bounding box center [275, 356] width 21 height 21
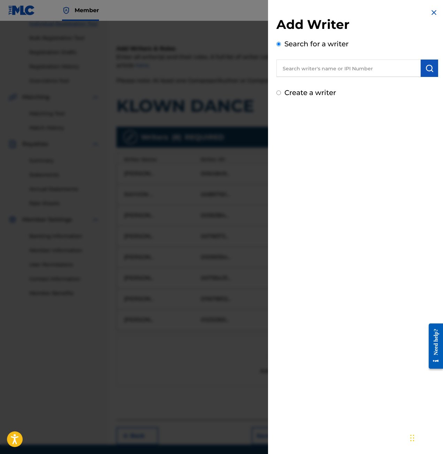
click at [332, 68] on input "text" at bounding box center [348, 68] width 144 height 17
drag, startPoint x: 208, startPoint y: 403, endPoint x: 429, endPoint y: 182, distance: 312.9
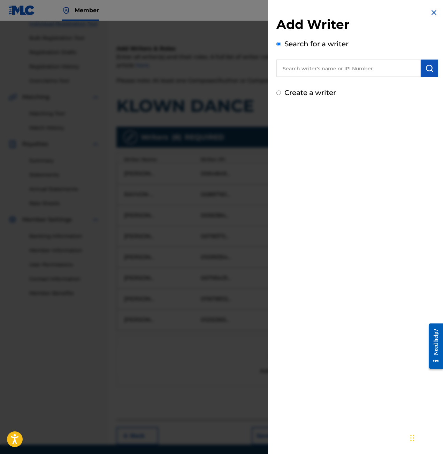
click at [209, 402] on div at bounding box center [221, 248] width 443 height 454
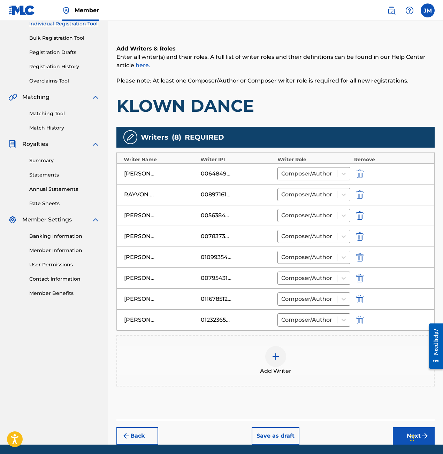
click at [277, 361] on img at bounding box center [275, 357] width 8 height 8
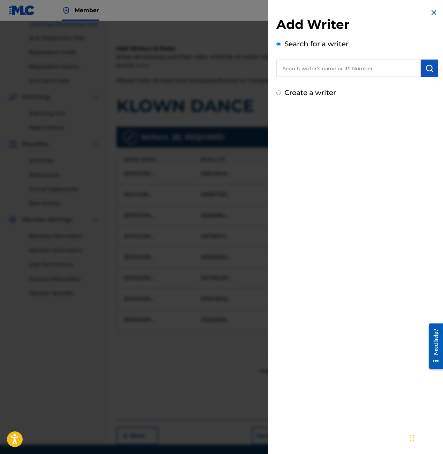
click at [339, 67] on input "text" at bounding box center [348, 68] width 144 height 17
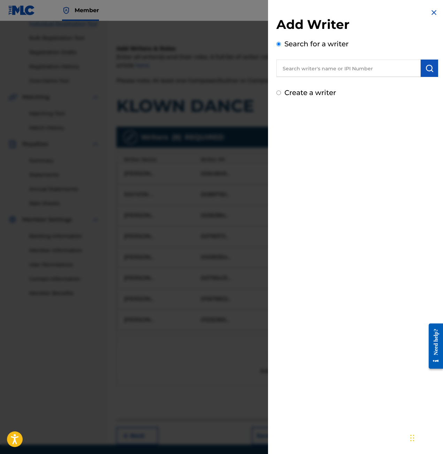
click at [339, 67] on input "text" at bounding box center [348, 68] width 144 height 17
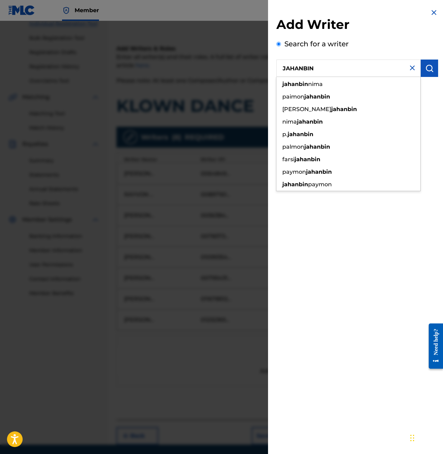
type input "JAHANBIN"
click at [428, 71] on img "submit" at bounding box center [429, 68] width 8 height 8
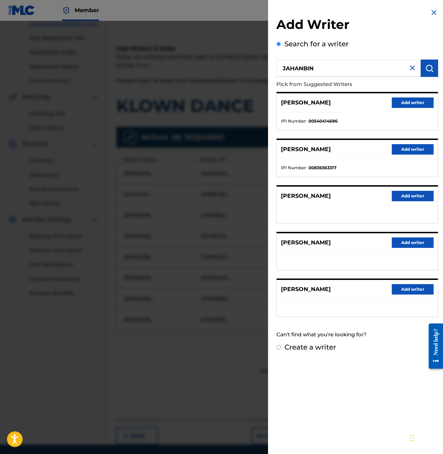
click at [407, 101] on button "Add writer" at bounding box center [413, 103] width 42 height 10
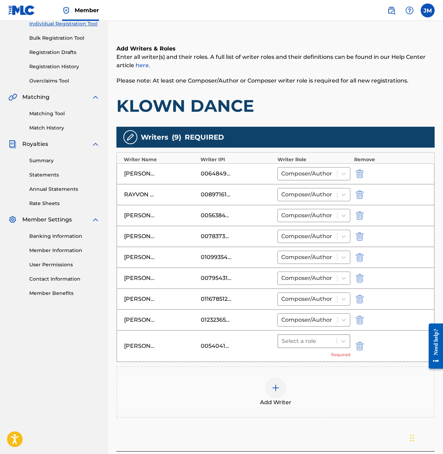
click at [297, 338] on div at bounding box center [307, 342] width 52 height 10
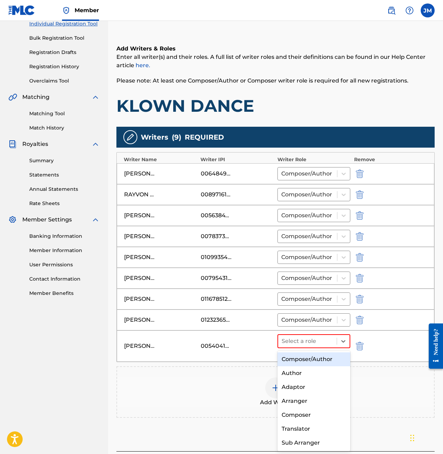
click at [296, 358] on div "Composer/Author" at bounding box center [313, 360] width 73 height 14
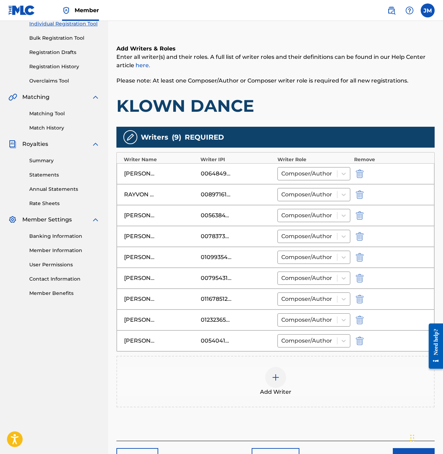
click at [286, 384] on div "Add Writer" at bounding box center [275, 381] width 317 height 29
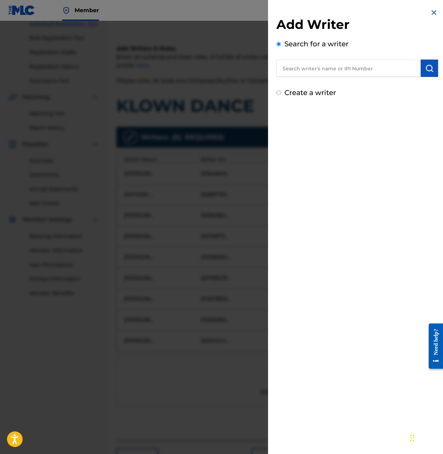
click at [374, 70] on input "text" at bounding box center [348, 68] width 144 height 17
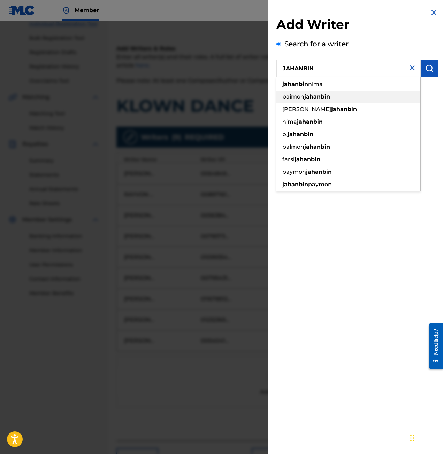
click at [370, 101] on div "paimon jahanbin" at bounding box center [348, 97] width 144 height 13
type input "paimon jahanbin"
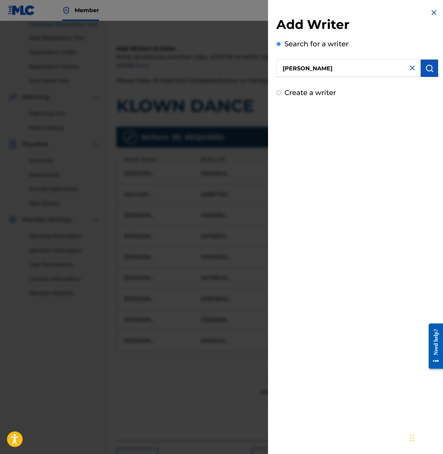
click at [421, 70] on button "submit" at bounding box center [429, 68] width 17 height 17
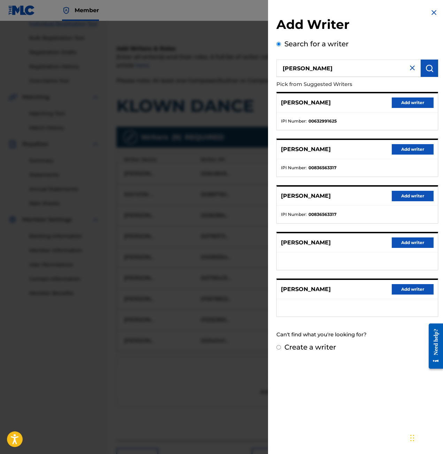
click at [424, 143] on div "PAIMON JAHANBIN Add writer" at bounding box center [357, 149] width 161 height 19
click at [422, 149] on button "Add writer" at bounding box center [413, 149] width 42 height 10
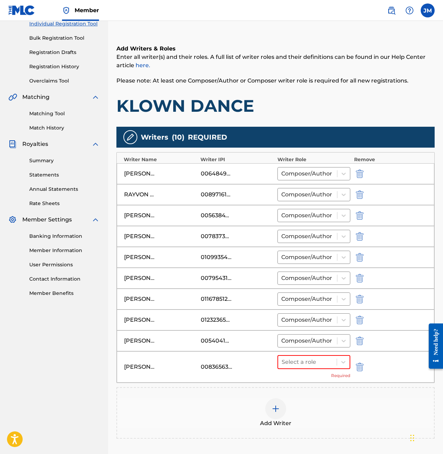
click at [318, 403] on div "Add Writer" at bounding box center [275, 413] width 317 height 29
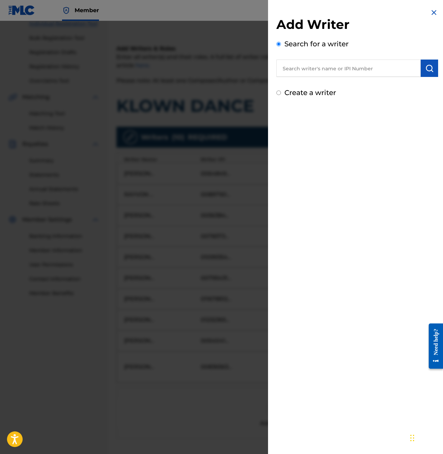
click at [326, 371] on div "Add Writer Search for a writer Create a writer" at bounding box center [357, 227] width 178 height 454
click at [430, 11] on img at bounding box center [434, 12] width 8 height 8
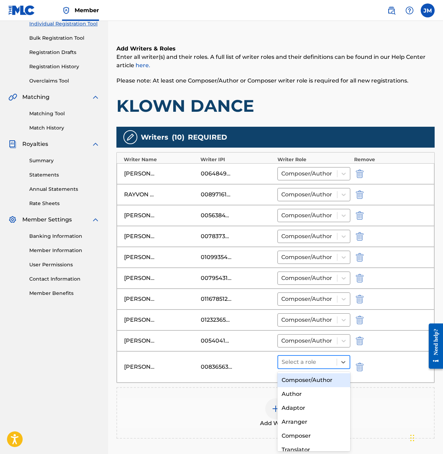
click at [311, 359] on div at bounding box center [307, 362] width 52 height 10
click at [313, 379] on div "Composer/Author" at bounding box center [313, 380] width 73 height 14
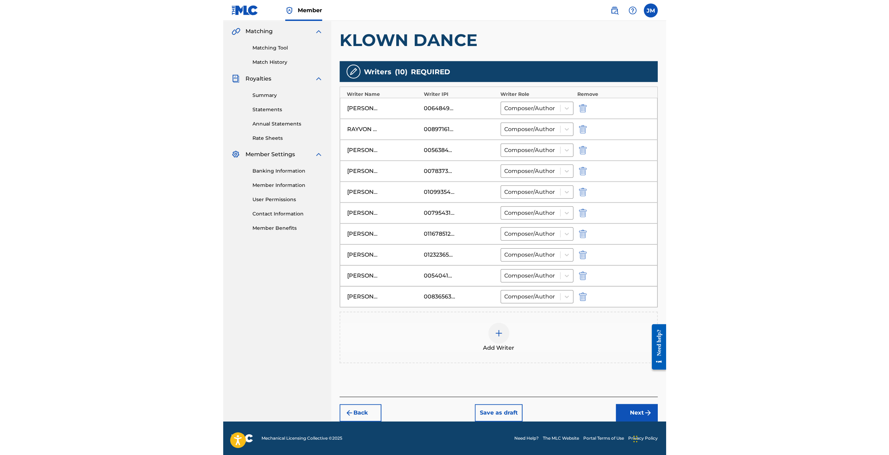
scroll to position [150, 0]
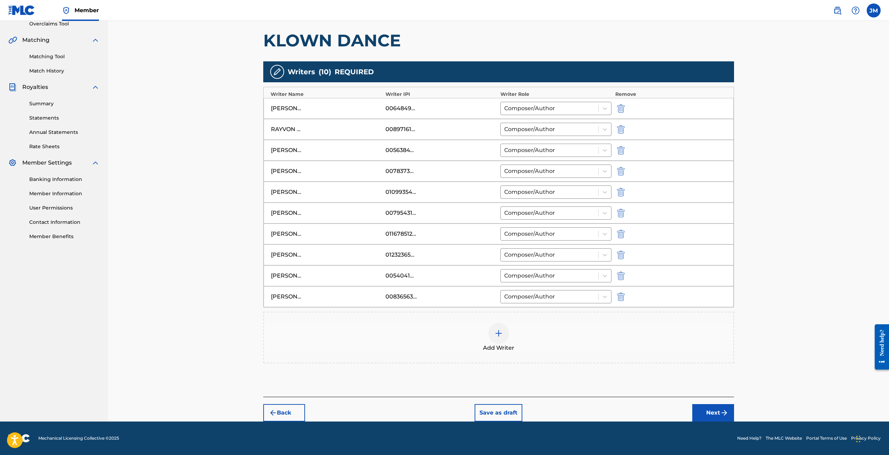
click at [640, 334] on div "Add Writer" at bounding box center [499, 337] width 470 height 29
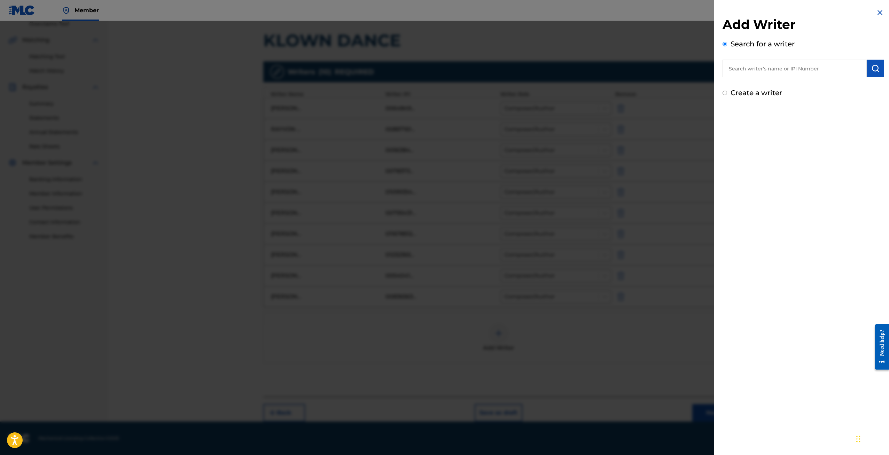
click at [876, 11] on img at bounding box center [880, 12] width 8 height 8
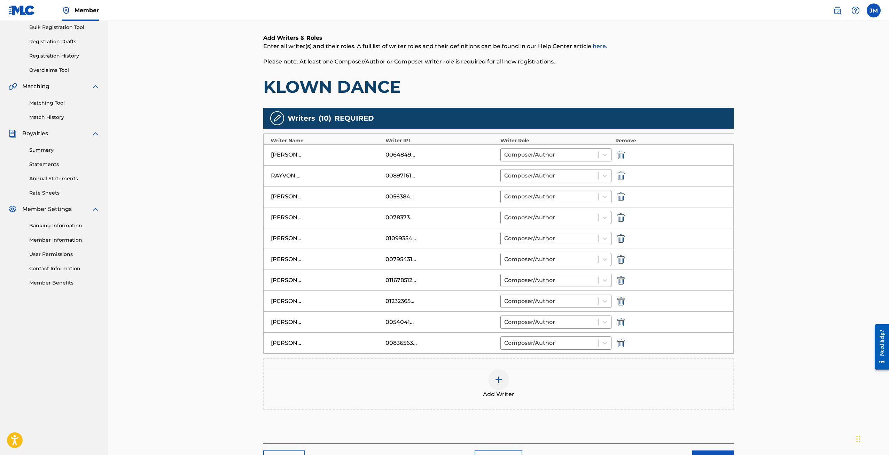
scroll to position [0, 0]
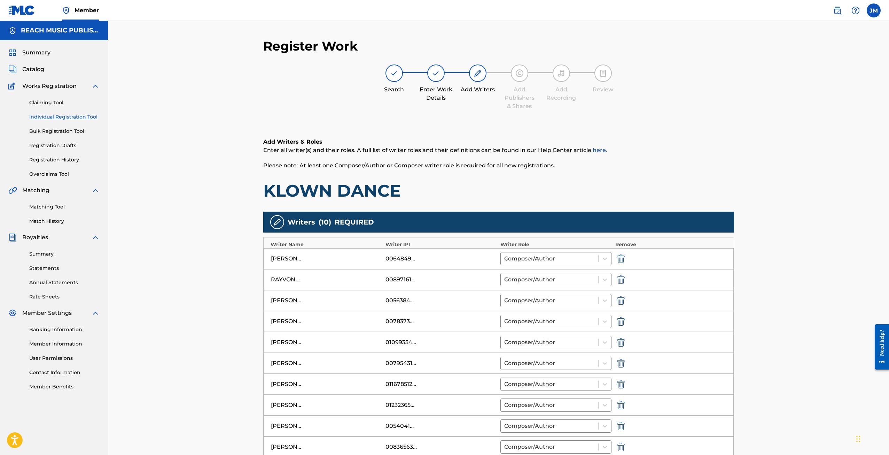
click at [801, 314] on div "Register Work Search Enter Work Details Add Writers Add Publishers & Shares Add…" at bounding box center [498, 296] width 781 height 550
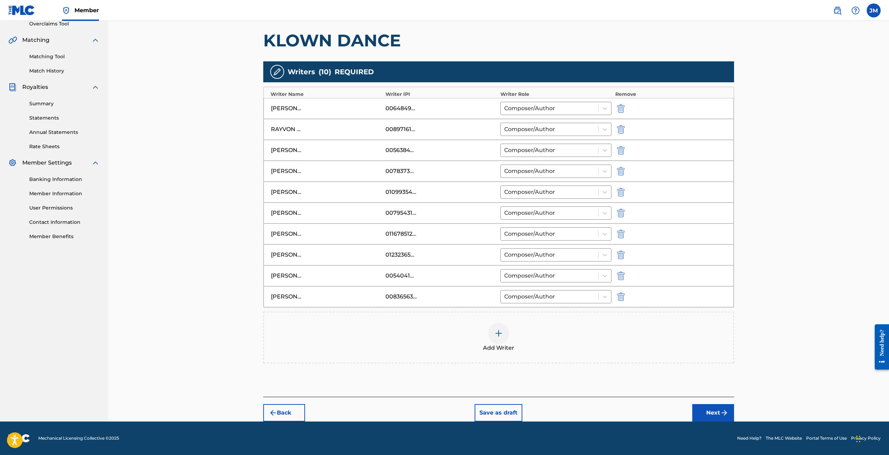
click at [718, 418] on button "Next" at bounding box center [714, 412] width 42 height 17
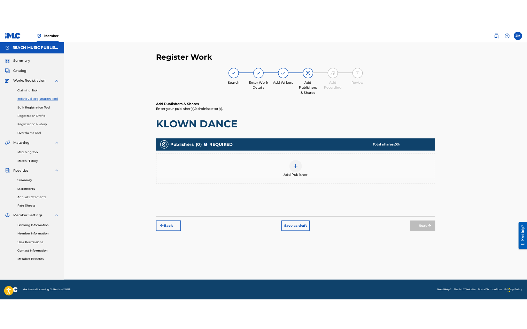
scroll to position [0, 0]
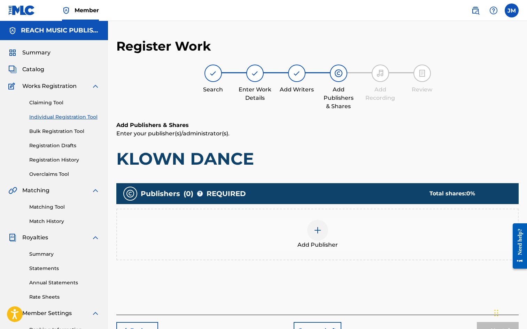
click at [320, 234] on div at bounding box center [317, 229] width 21 height 21
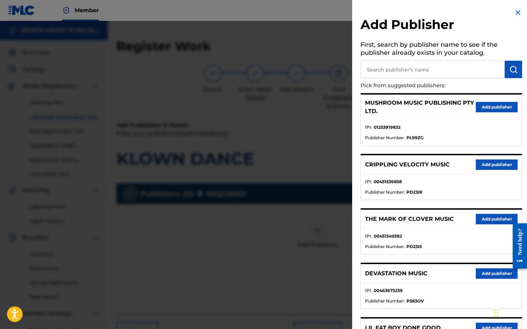
click at [425, 65] on input "text" at bounding box center [433, 69] width 144 height 17
type input "R"
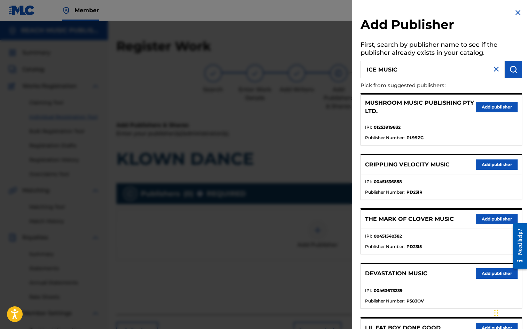
type input "ICE MUSIC"
click at [506, 66] on button "submit" at bounding box center [513, 69] width 17 height 17
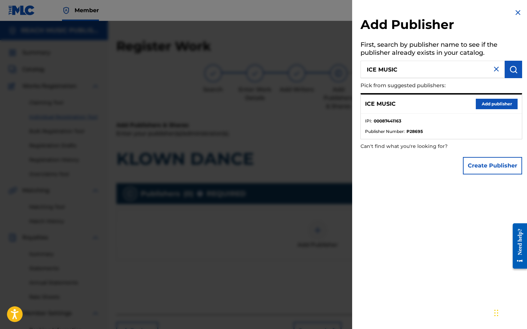
click at [481, 105] on button "Add publisher" at bounding box center [497, 104] width 42 height 10
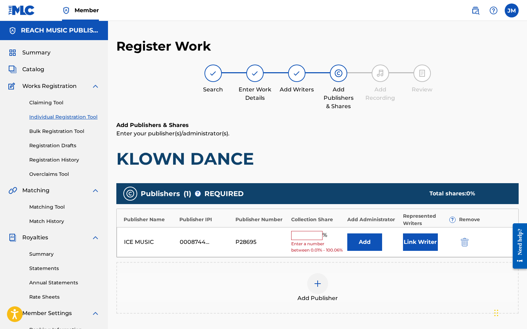
click at [315, 239] on input "text" at bounding box center [306, 235] width 31 height 9
click at [313, 237] on input "text" at bounding box center [306, 235] width 31 height 9
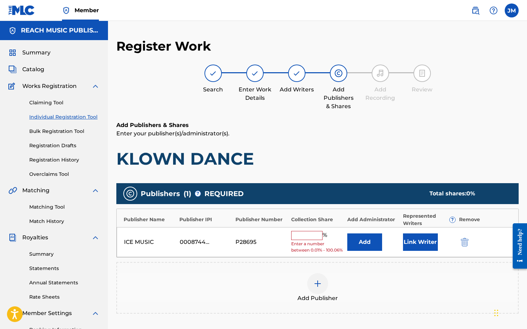
click at [313, 237] on input "text" at bounding box center [306, 235] width 31 height 9
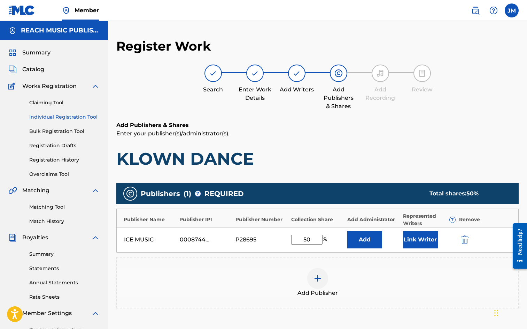
type input "50"
click at [363, 283] on div "Add Publisher" at bounding box center [317, 282] width 401 height 29
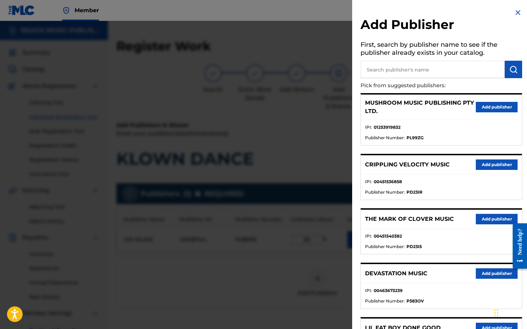
click at [515, 11] on img at bounding box center [518, 12] width 8 height 8
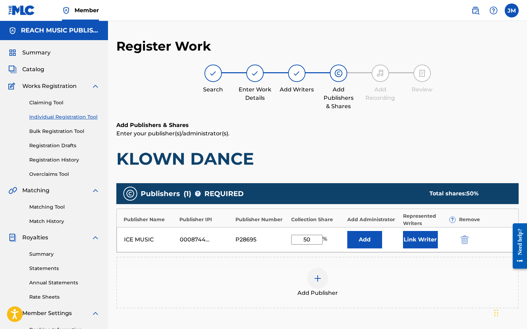
click at [375, 241] on button "Add" at bounding box center [364, 239] width 35 height 17
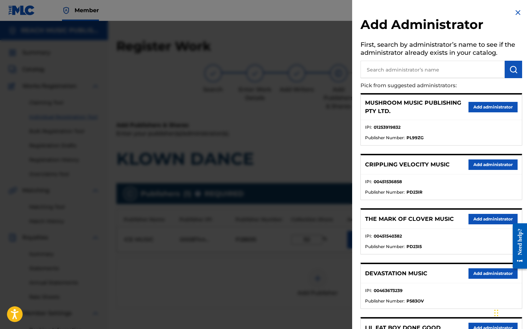
click at [399, 56] on h5 "First, search by administrator’s name to see if the administrator already exist…" at bounding box center [442, 50] width 162 height 22
drag, startPoint x: 394, startPoint y: 70, endPoint x: 406, endPoint y: 70, distance: 11.5
click at [396, 70] on input "text" at bounding box center [433, 69] width 144 height 17
type input "REACH MUSIC PUB"
click at [505, 61] on button "submit" at bounding box center [513, 69] width 17 height 17
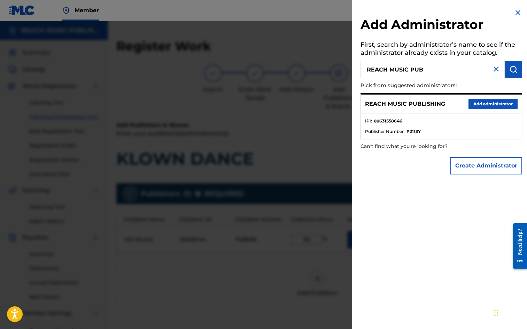
click at [485, 105] on button "Add administrator" at bounding box center [493, 104] width 49 height 10
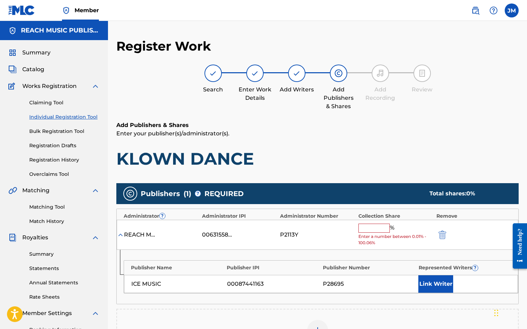
click at [373, 226] on input "text" at bounding box center [373, 227] width 31 height 9
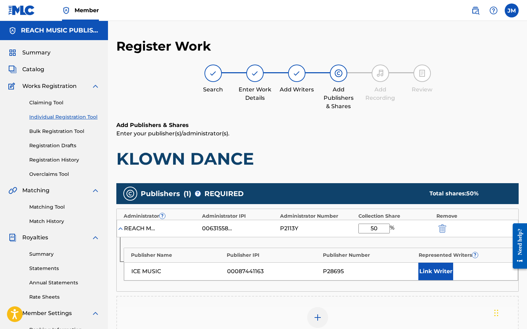
type input "50"
click at [407, 244] on div "Publisher Name Publisher IPI Publisher Number Represented Writers ? ICE MUSIC 0…" at bounding box center [318, 264] width 402 height 54
click at [427, 273] on button "Link Writer" at bounding box center [435, 270] width 35 height 17
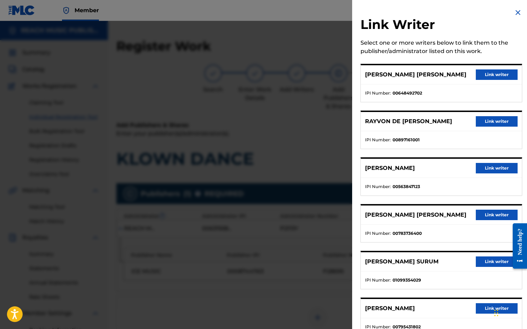
click at [493, 75] on button "Link writer" at bounding box center [497, 74] width 42 height 10
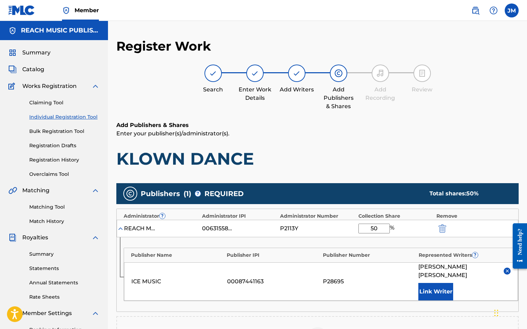
click at [498, 166] on h1 "KLOWN DANCE" at bounding box center [317, 158] width 402 height 21
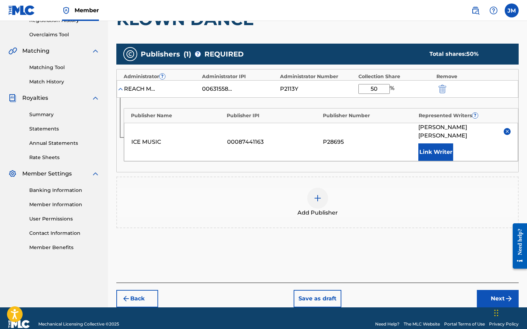
scroll to position [143, 0]
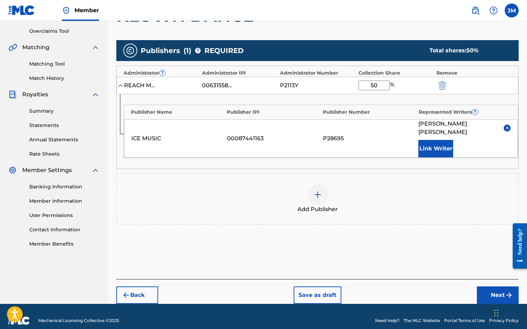
click at [488, 287] on button "Next" at bounding box center [498, 294] width 42 height 17
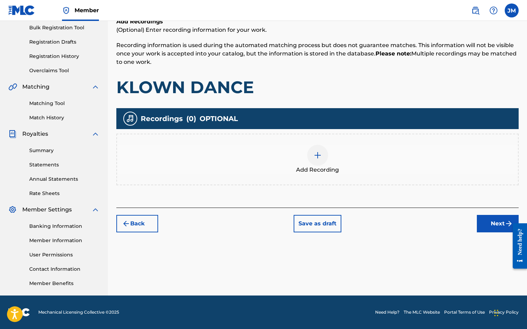
scroll to position [31, 0]
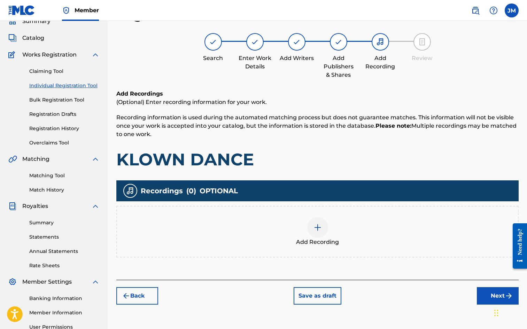
click at [317, 227] on img at bounding box center [318, 227] width 8 height 8
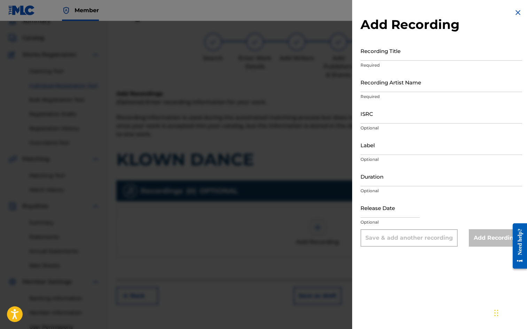
click at [396, 48] on input "Recording Title" at bounding box center [442, 51] width 162 height 20
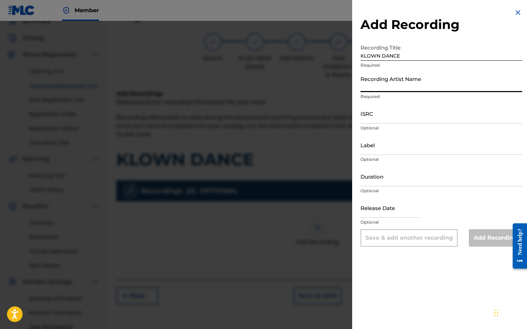
drag, startPoint x: 439, startPoint y: 76, endPoint x: 431, endPoint y: 82, distance: 10.2
click at [439, 76] on input "Recording Artist Name" at bounding box center [442, 82] width 162 height 20
click at [429, 54] on input "KLOWN DANCE" at bounding box center [442, 51] width 162 height 20
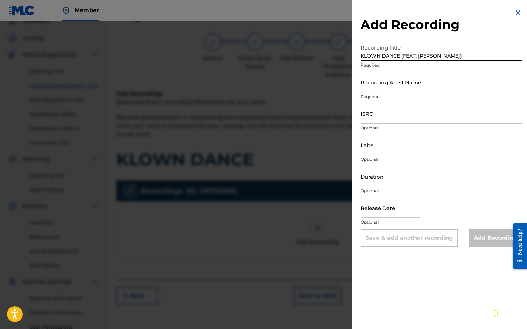
type input "KLOWN DANCE (FEAT. [PERSON_NAME])"
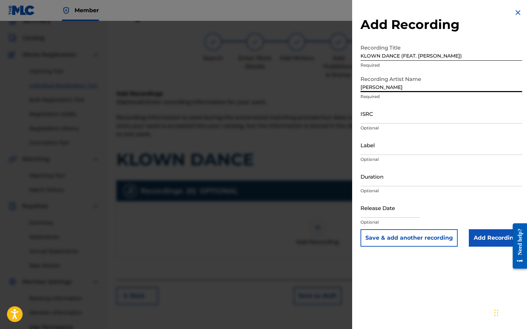
type input "[PERSON_NAME]"
click at [372, 153] on input "Label" at bounding box center [442, 145] width 162 height 20
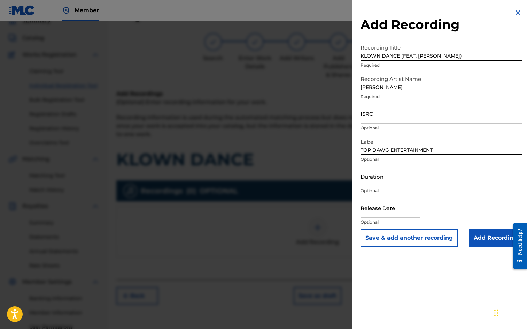
type input "TOP DAWG ENTERTAINMENT"
click at [473, 176] on input "Duration" at bounding box center [442, 176] width 162 height 20
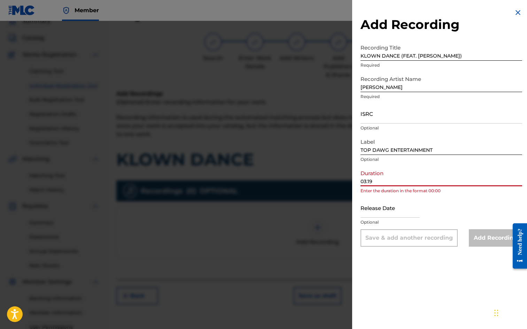
type input "03:19"
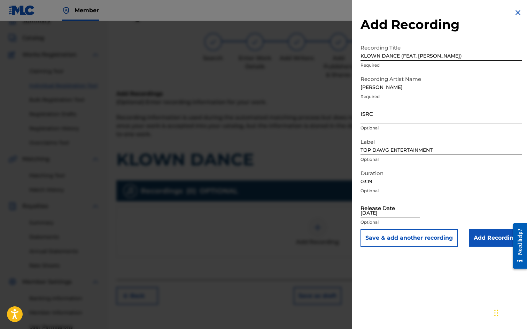
type input "4/25/2025"
click at [382, 208] on input "4/25/2025" at bounding box center [390, 208] width 59 height 20
select select "7"
select select "2025"
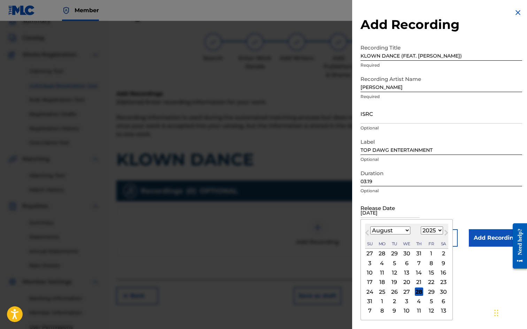
click at [381, 208] on input "4/25/2025" at bounding box center [390, 208] width 59 height 20
click at [368, 234] on span "Previous Month" at bounding box center [368, 233] width 0 height 10
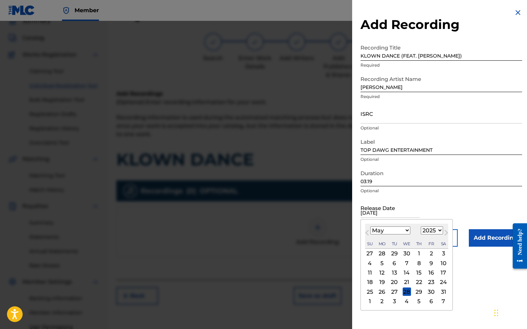
select select "3"
click at [431, 280] on div "25" at bounding box center [431, 282] width 8 height 8
type input "April 25 2025"
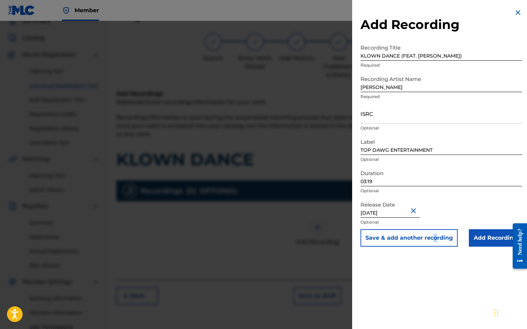
click at [435, 286] on div "Add Recording Recording Title KLOWN DANCE (FEAT. JAY ROCK) Required Recording A…" at bounding box center [441, 164] width 178 height 329
click at [421, 279] on div "Add Recording Recording Title KLOWN DANCE (FEAT. JAY ROCK) Required Recording A…" at bounding box center [441, 164] width 178 height 329
click at [417, 118] on input "ISRC" at bounding box center [442, 113] width 162 height 20
paste input "USRC12500781"
type input "USRC12500781"
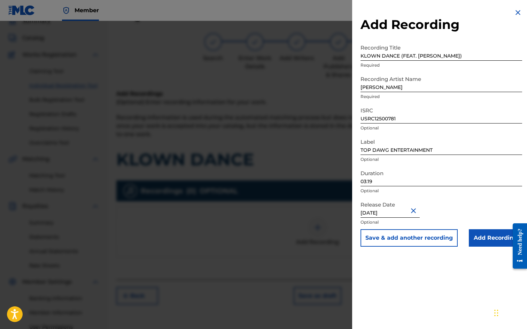
click at [477, 204] on div "Release Date April 25 2025 Optional" at bounding box center [442, 213] width 162 height 31
click at [436, 238] on button "Save & add another recording" at bounding box center [409, 237] width 97 height 17
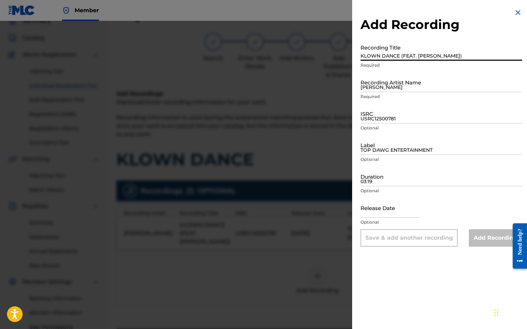
drag, startPoint x: 406, startPoint y: 60, endPoint x: 402, endPoint y: 57, distance: 4.5
click at [406, 60] on input "KLOWN DANCE (FEAT. [PERSON_NAME])" at bounding box center [442, 51] width 162 height 20
type input "KLOWN DANCE (FEAT. [PERSON_NAME])"
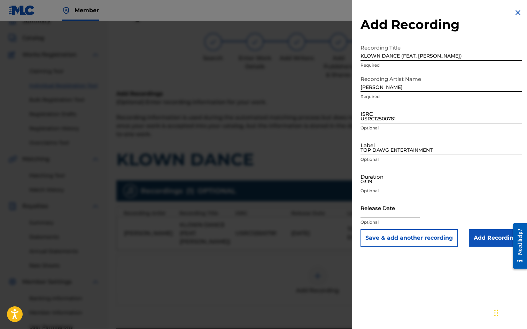
type input "[PERSON_NAME]"
paste input "USRC12500789"
type input "USRC12500789"
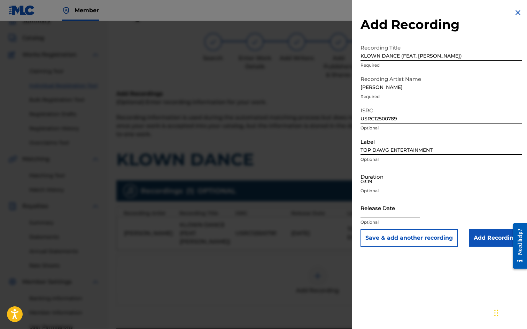
click at [377, 153] on input "TOP DAWG ENTERTAINMENT" at bounding box center [442, 145] width 162 height 20
type input "TOP DAWG ENTERTAINMENT"
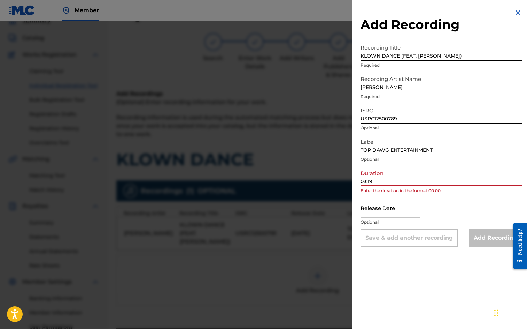
type input "03:19"
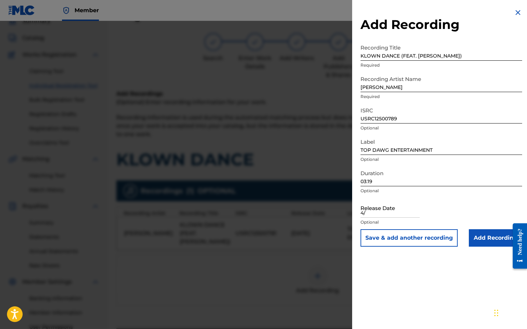
type input "4"
type input "[DATE]"
drag, startPoint x: 391, startPoint y: 221, endPoint x: 389, endPoint y: 216, distance: 5.6
click at [389, 220] on p "Optional" at bounding box center [442, 222] width 162 height 6
click at [389, 215] on input "[DATE]" at bounding box center [390, 208] width 59 height 20
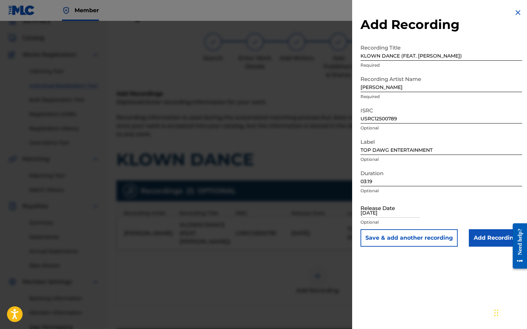
select select "7"
select select "2025"
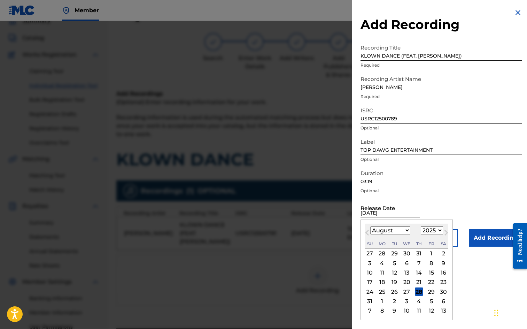
click at [368, 236] on button "Previous Month" at bounding box center [367, 233] width 11 height 11
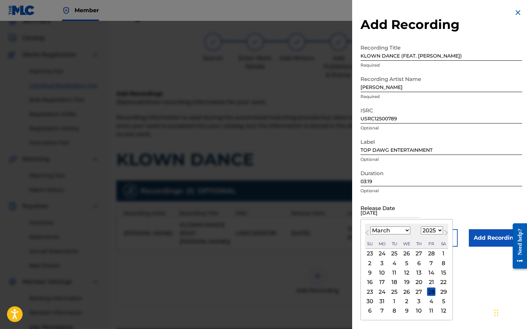
click at [440, 236] on div "March 2025 January February March April May June July August September October …" at bounding box center [406, 235] width 83 height 25
click at [441, 233] on button "Next Month" at bounding box center [446, 233] width 11 height 11
select select "3"
click at [433, 279] on div "25" at bounding box center [431, 282] width 8 height 8
type input "April 25 2025"
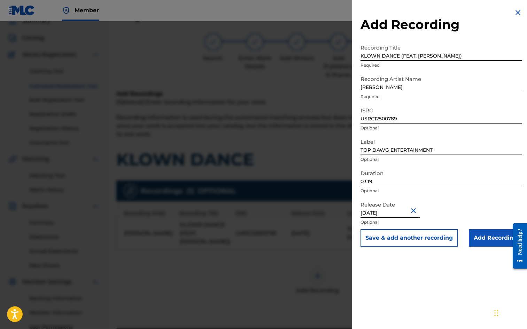
click at [440, 199] on div "Release Date April 25 2025 Optional" at bounding box center [442, 213] width 162 height 31
click at [427, 237] on button "Save & add another recording" at bounding box center [409, 237] width 97 height 17
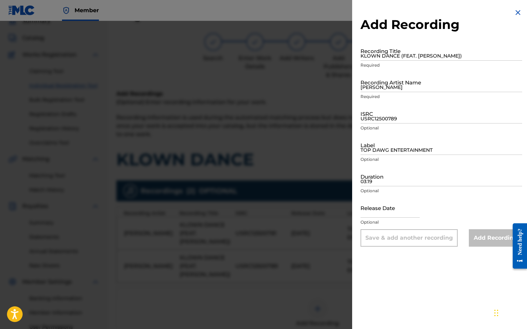
click at [387, 54] on input "KLOWN DANCE (FEAT. [PERSON_NAME])" at bounding box center [442, 51] width 162 height 20
click at [377, 119] on input "USRC12500789" at bounding box center [442, 113] width 162 height 20
paste input "USRV82500330"
type input "USRV82500330"
click at [378, 146] on input "Label" at bounding box center [442, 145] width 162 height 20
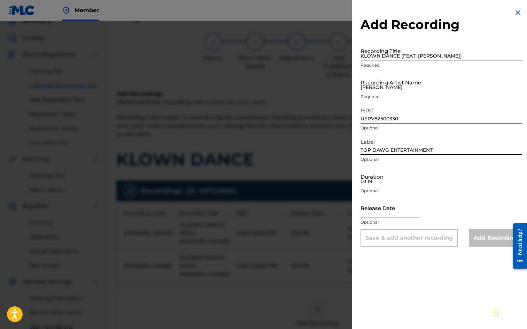
type input "TOP DAWG ENTERTAINMENT"
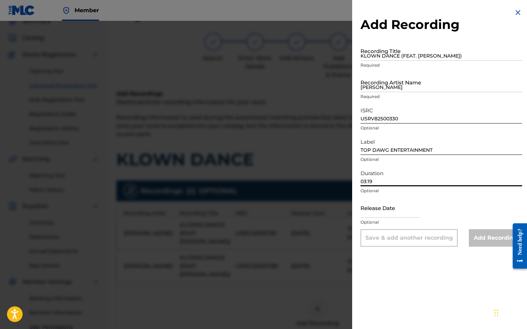
type input "03:19"
select select "7"
select select "2025"
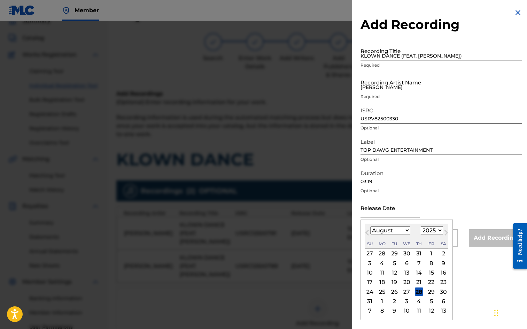
click at [372, 233] on button "Previous Month" at bounding box center [367, 233] width 11 height 11
click at [368, 232] on span "Previous Month" at bounding box center [368, 233] width 0 height 10
select select "3"
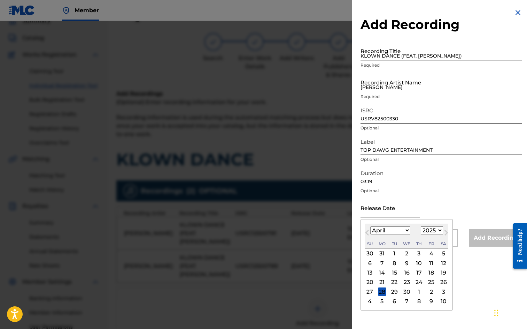
drag, startPoint x: 434, startPoint y: 283, endPoint x: 429, endPoint y: 240, distance: 43.5
click at [433, 283] on div "25" at bounding box center [431, 282] width 8 height 8
type input "April 25 2025"
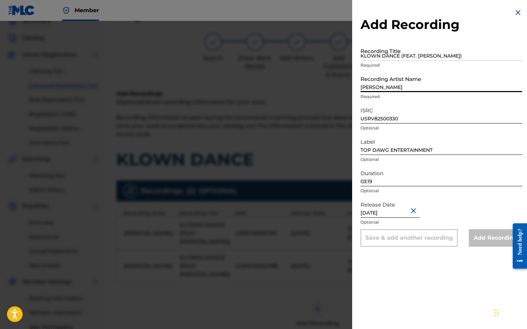
drag, startPoint x: 401, startPoint y: 86, endPoint x: 400, endPoint y: 80, distance: 6.4
click at [401, 86] on input "[PERSON_NAME]" at bounding box center [442, 82] width 162 height 20
type input "[PERSON_NAME]"
click at [356, 55] on div "Add Recording Recording Title KLOWN DANCE (FEAT. JAY ROCK) Required Recording A…" at bounding box center [441, 127] width 178 height 255
click at [364, 53] on input "KLOWN DANCE (FEAT. [PERSON_NAME])" at bounding box center [442, 51] width 162 height 20
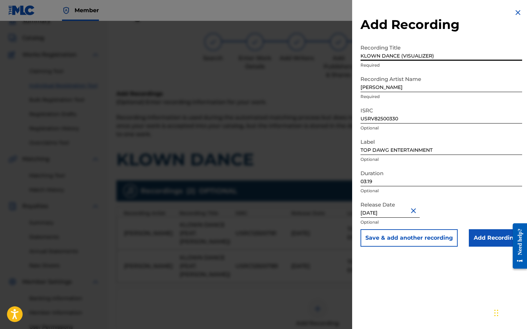
type input "KLOWN DANCE (VISUALIZER)"
click at [418, 303] on div "Add Recording Recording Title KLOWN DANCE (VISUALIZER) Required Recording Artis…" at bounding box center [441, 164] width 178 height 329
click at [484, 243] on input "Add Recording" at bounding box center [495, 237] width 53 height 17
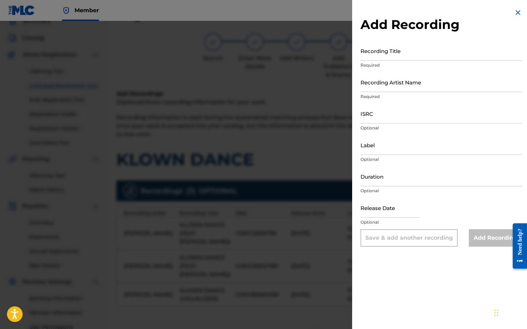
click at [514, 13] on img at bounding box center [518, 12] width 8 height 8
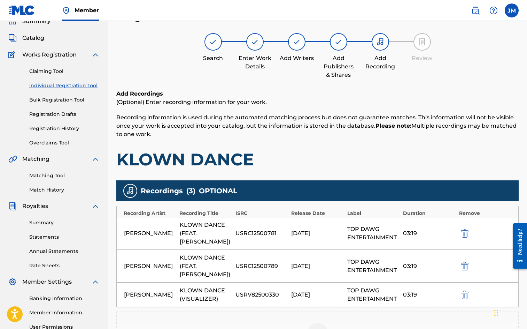
scroll to position [124, 0]
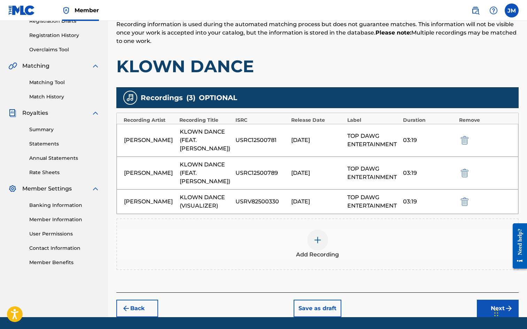
click at [486, 299] on button "Next" at bounding box center [498, 307] width 42 height 17
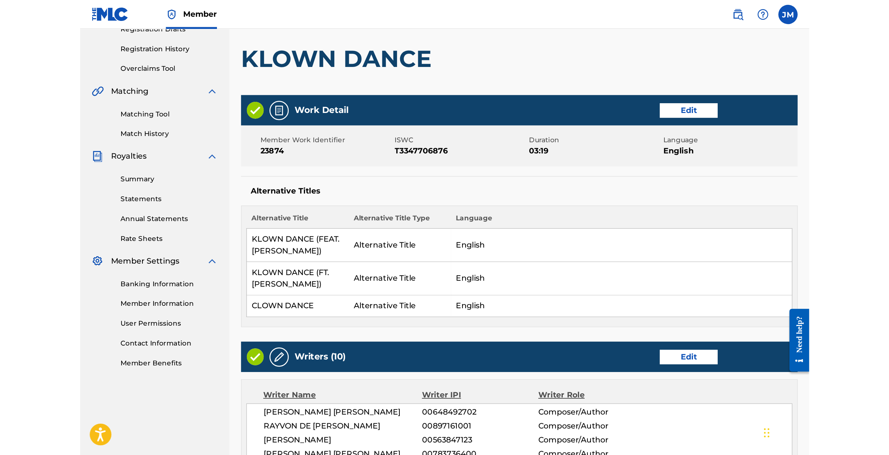
scroll to position [31, 0]
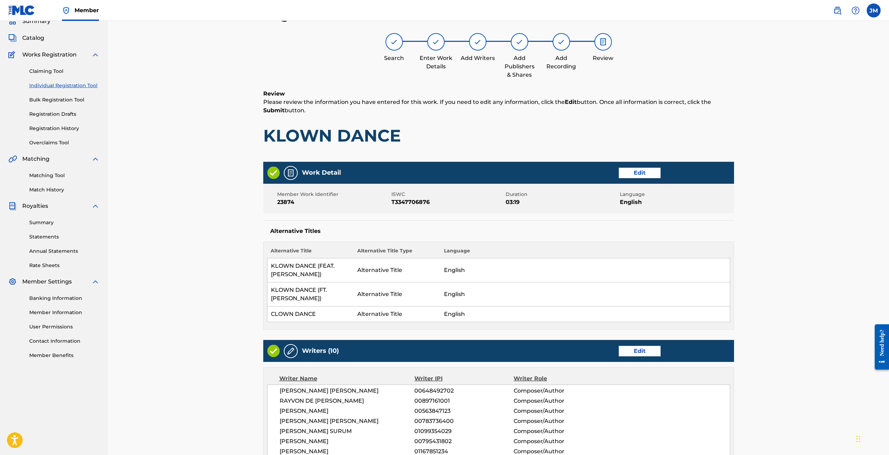
click at [423, 144] on h1 "KLOWN DANCE" at bounding box center [498, 135] width 471 height 21
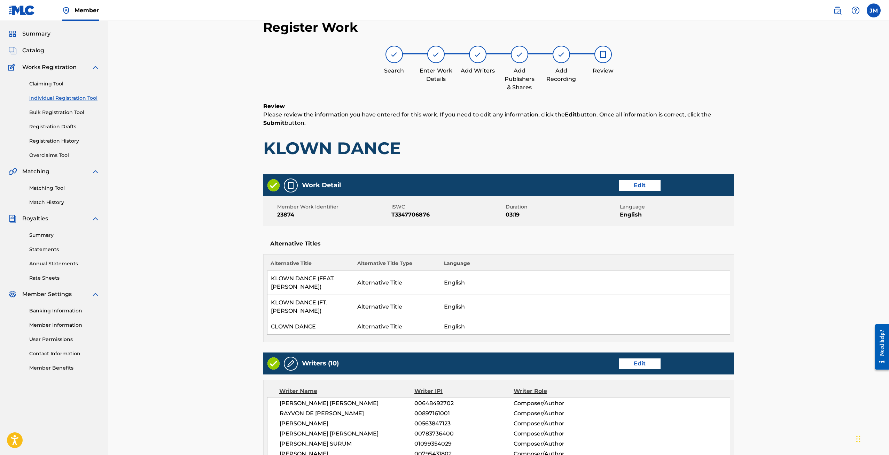
scroll to position [0, 0]
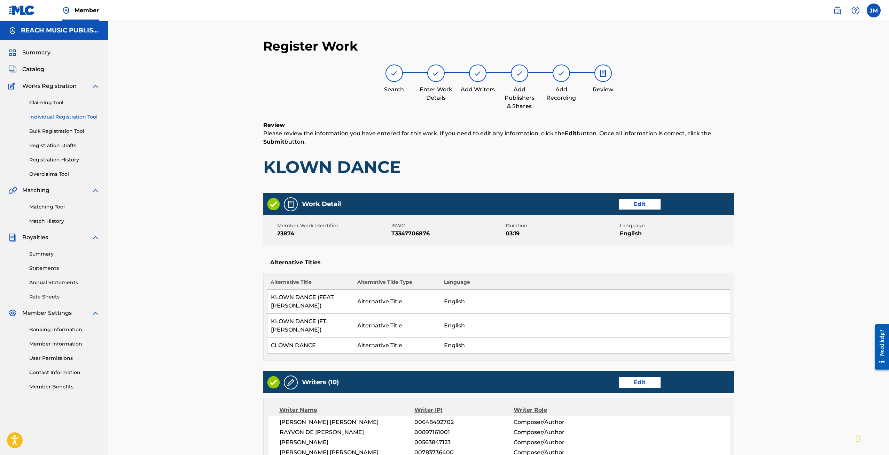
click at [888, 69] on div "Register Work Search Enter Work Details Add Writers Add Publishers & Shares Add…" at bounding box center [498, 407] width 781 height 773
drag, startPoint x: 888, startPoint y: 69, endPoint x: 890, endPoint y: 122, distance: 53.7
click at [889, 91] on html "Accessibility Screen-Reader Guide, Feedback, and Issue Reporting | New window M…" at bounding box center [444, 227] width 889 height 455
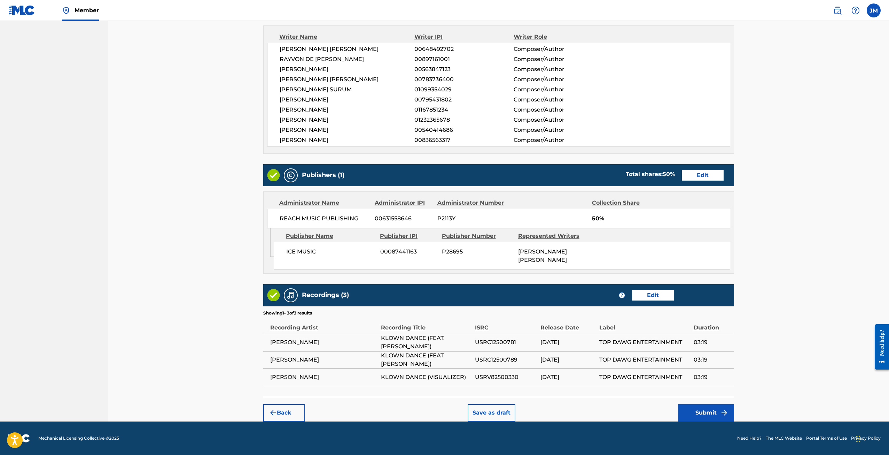
scroll to position [326, 0]
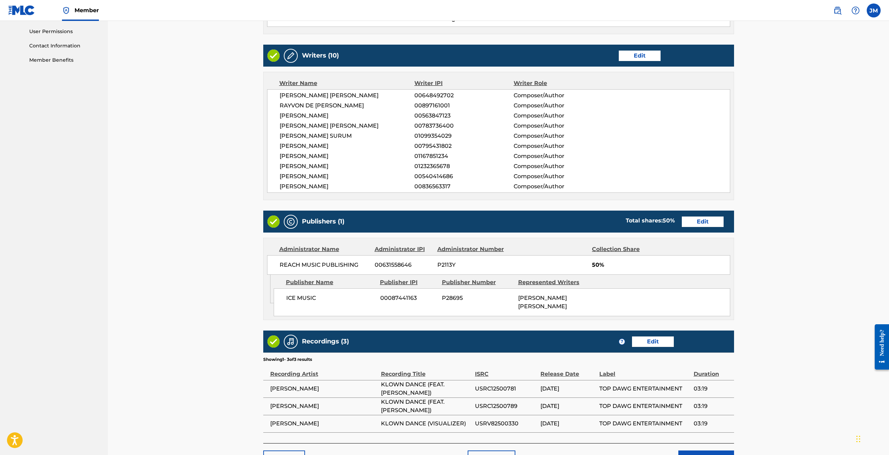
click at [763, 316] on div "Register Work Search Enter Work Details Add Writers Add Publishers & Shares Add…" at bounding box center [498, 80] width 781 height 773
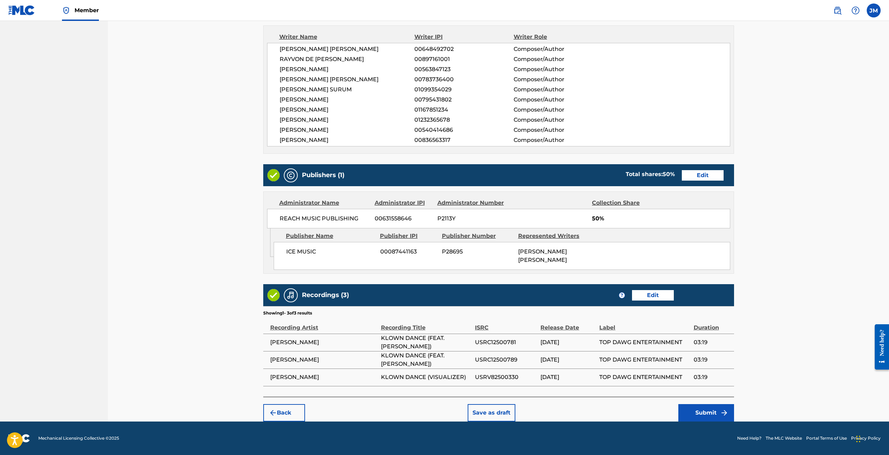
click at [789, 81] on div "Register Work Search Enter Work Details Add Writers Add Publishers & Shares Add…" at bounding box center [498, 34] width 781 height 773
click at [712, 415] on button "Submit" at bounding box center [707, 412] width 56 height 17
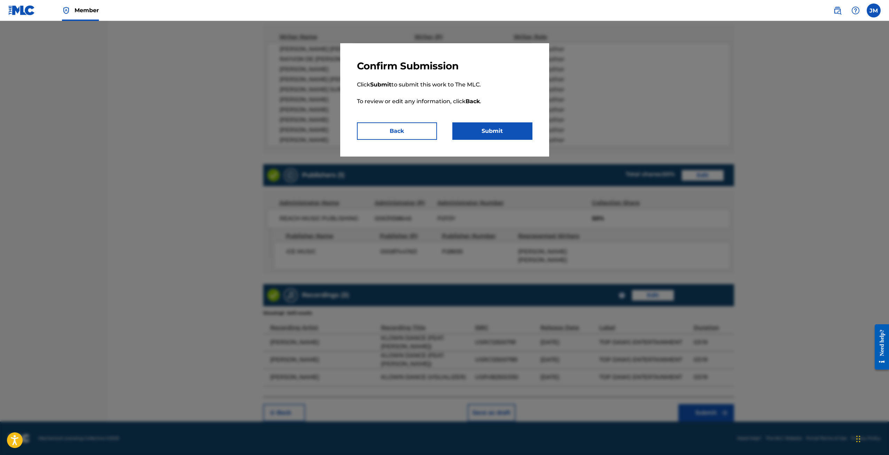
drag, startPoint x: 488, startPoint y: 132, endPoint x: 340, endPoint y: 304, distance: 226.7
click at [340, 304] on div "Confirm Submission Click Submit to submit this work to The MLC. To review or ed…" at bounding box center [444, 238] width 889 height 434
click at [498, 130] on button "Submit" at bounding box center [493, 130] width 80 height 17
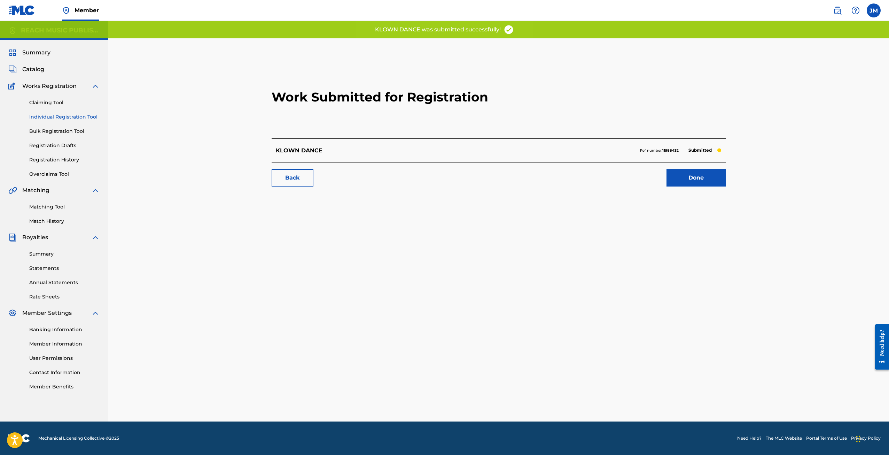
click at [695, 178] on link "Done" at bounding box center [696, 177] width 59 height 17
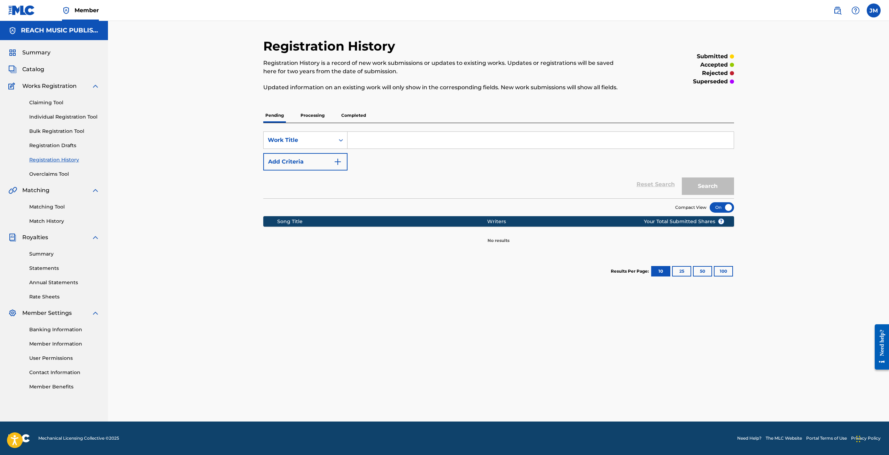
click at [308, 112] on p "Processing" at bounding box center [313, 115] width 28 height 15
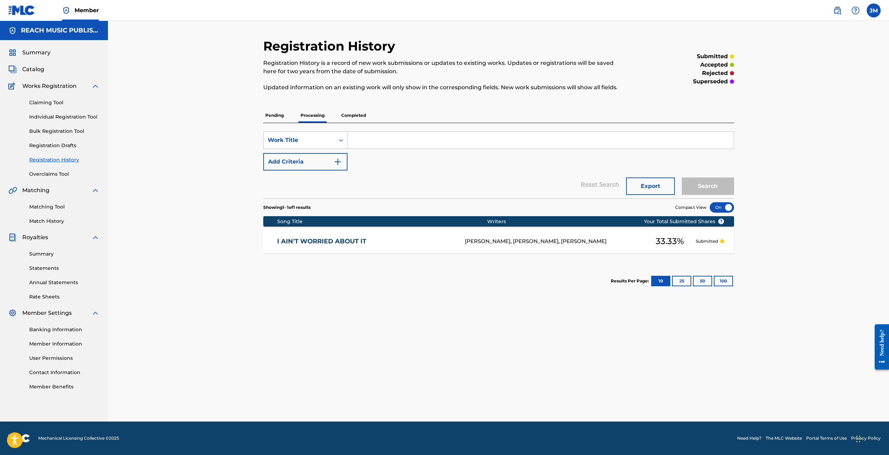
click at [288, 112] on div "Pending Processing Completed" at bounding box center [498, 115] width 471 height 15
click at [268, 114] on p "Pending" at bounding box center [274, 115] width 23 height 15
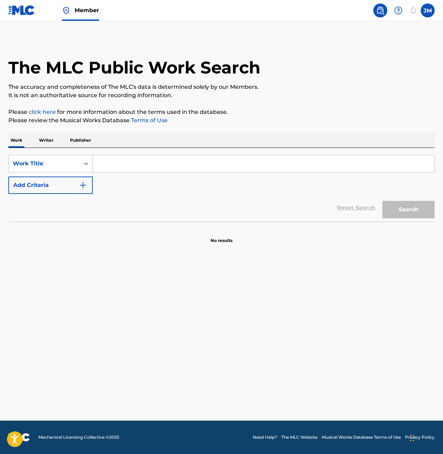
click at [161, 155] on div "SearchWithCriteria54d551aa-df23-4b8b-a119-ca23410b82d4 Work Title Add Criteria …" at bounding box center [221, 185] width 426 height 74
click at [160, 159] on input "Search Form" at bounding box center [263, 163] width 341 height 17
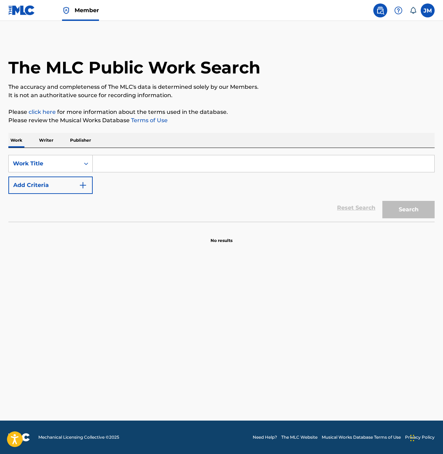
click at [160, 159] on input "Search Form" at bounding box center [263, 163] width 341 height 17
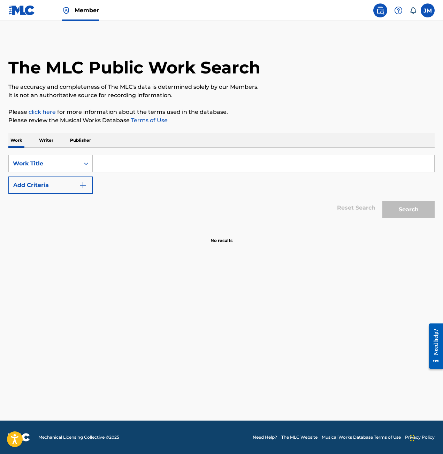
click at [160, 159] on input "Search Form" at bounding box center [263, 163] width 341 height 17
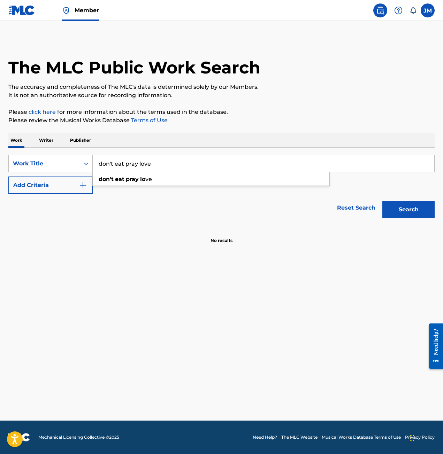
type input "don't eat pray love"
click at [382, 201] on button "Search" at bounding box center [408, 209] width 52 height 17
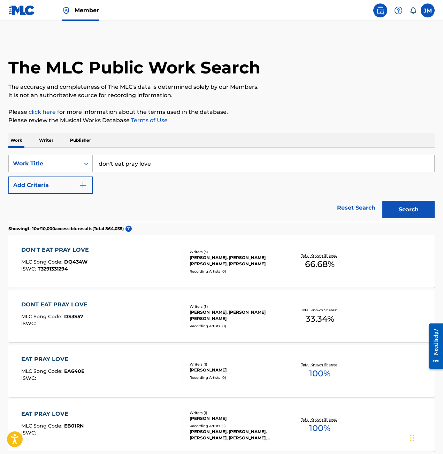
click at [203, 273] on div "Recording Artists ( 0 )" at bounding box center [237, 271] width 94 height 5
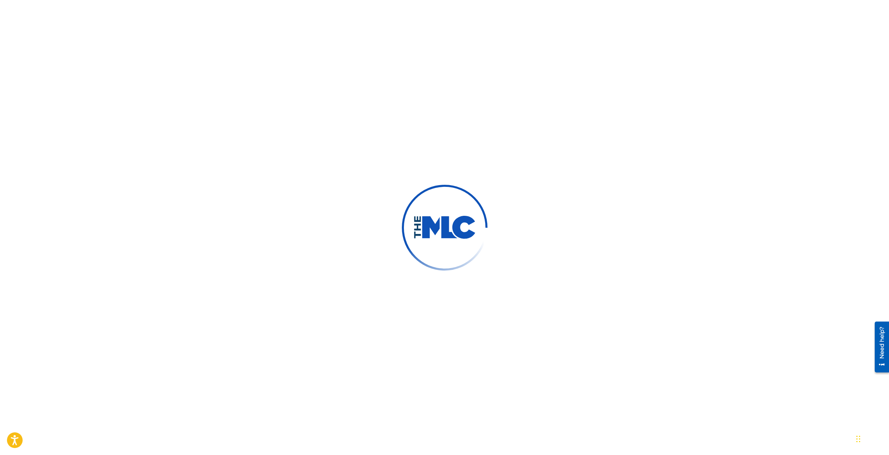
click at [449, 222] on img at bounding box center [445, 228] width 63 height 24
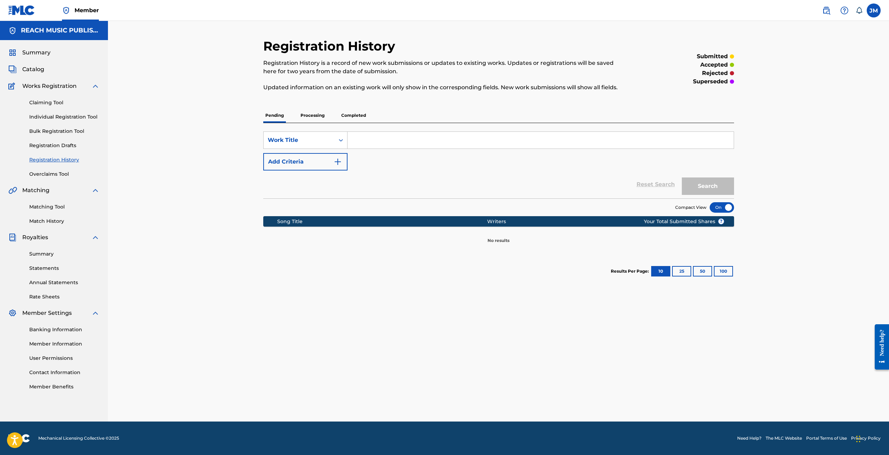
click at [33, 71] on span "Catalog" at bounding box center [33, 69] width 22 height 8
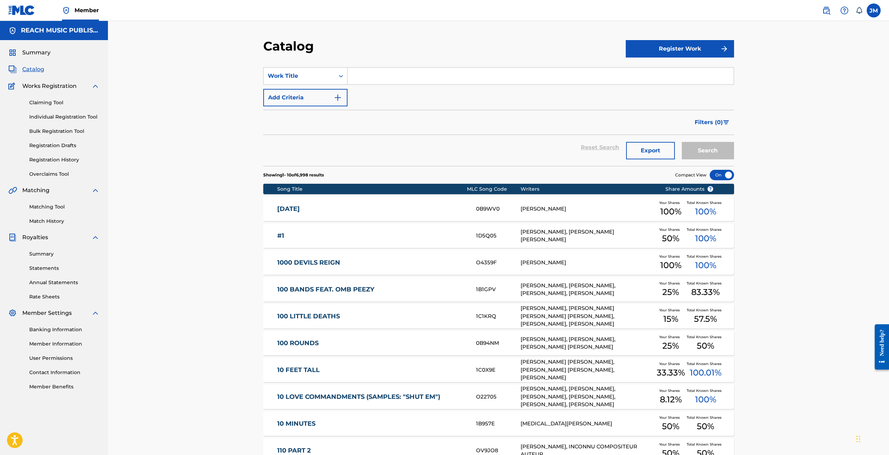
click at [418, 78] on input "Search Form" at bounding box center [541, 76] width 386 height 17
type input "J"
click at [62, 158] on link "Registration History" at bounding box center [64, 159] width 70 height 7
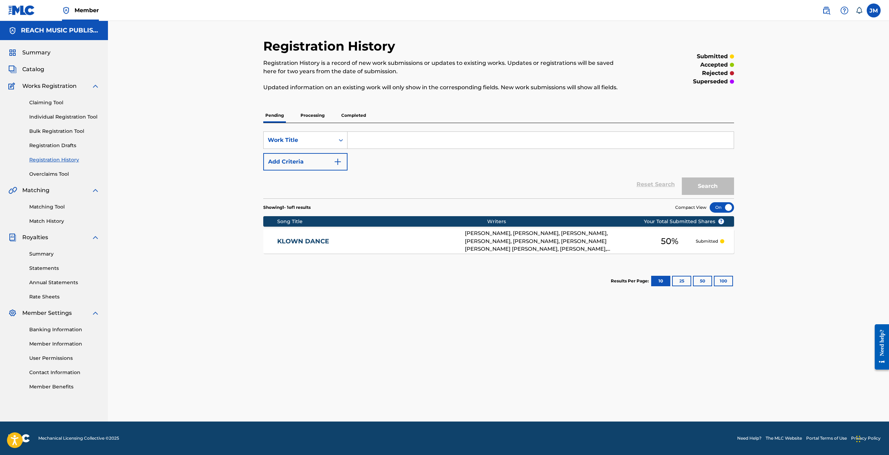
click at [592, 235] on div "[PERSON_NAME], [PERSON_NAME], [PERSON_NAME], [PERSON_NAME], [PERSON_NAME], [PER…" at bounding box center [554, 241] width 179 height 24
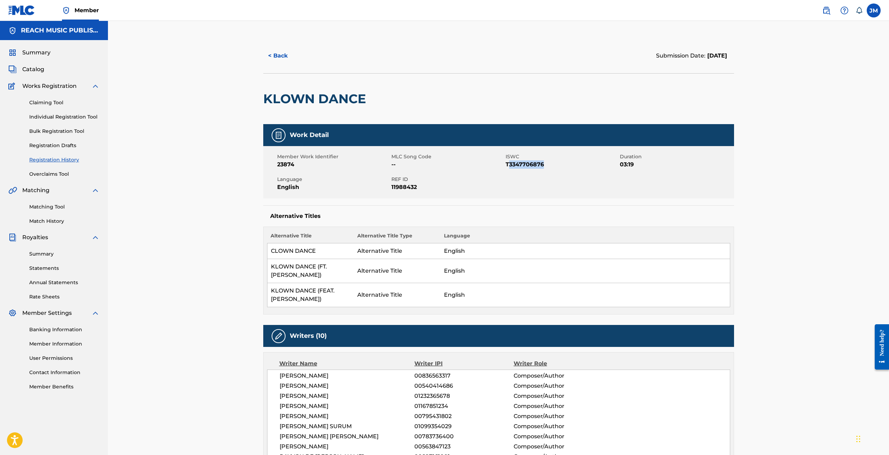
drag, startPoint x: 510, startPoint y: 166, endPoint x: 572, endPoint y: 176, distance: 63.2
click at [572, 176] on div "Member Work Identifier 23874 MLC Song Code -- ISWC T3347706876 Duration 03:19 L…" at bounding box center [498, 172] width 471 height 52
click at [596, 182] on div "Member Work Identifier 23874 MLC Song Code -- ISWC T3347706876 Duration 03:19 L…" at bounding box center [498, 172] width 471 height 52
drag, startPoint x: 437, startPoint y: 191, endPoint x: 369, endPoint y: 186, distance: 68.1
click at [369, 186] on div "Member Work Identifier 23874 MLC Song Code -- ISWC T3347706876 Duration 03:19 L…" at bounding box center [498, 172] width 471 height 52
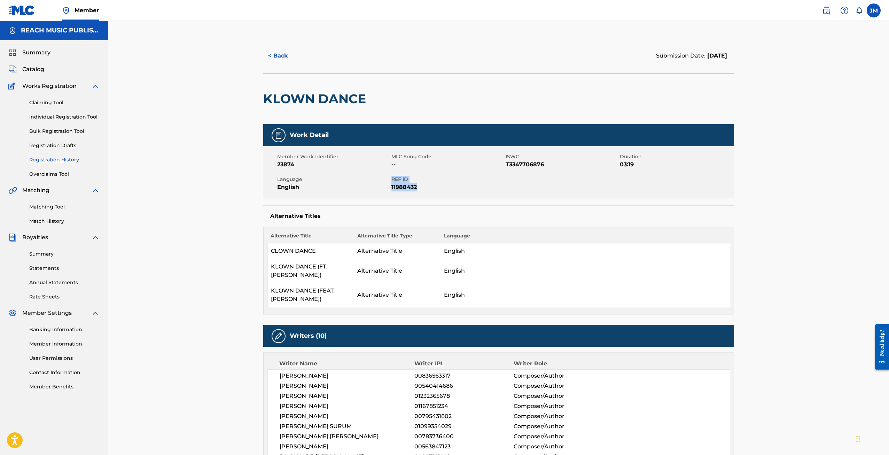
click at [369, 186] on span "English" at bounding box center [333, 187] width 113 height 8
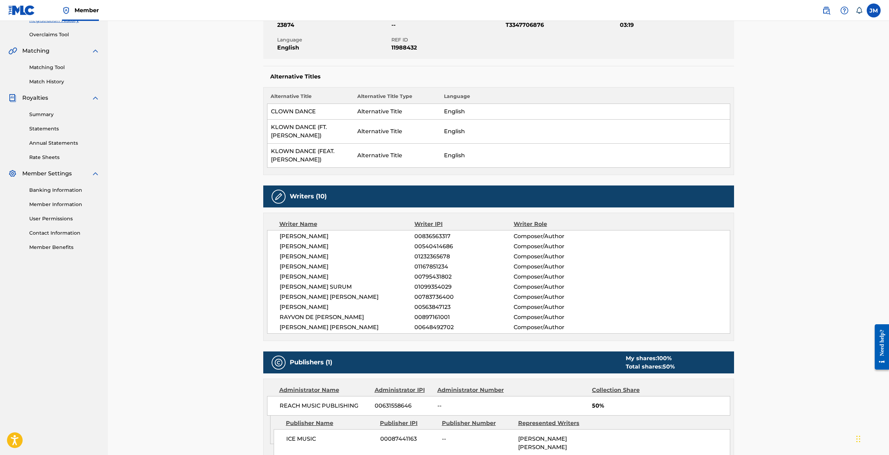
scroll to position [279, 0]
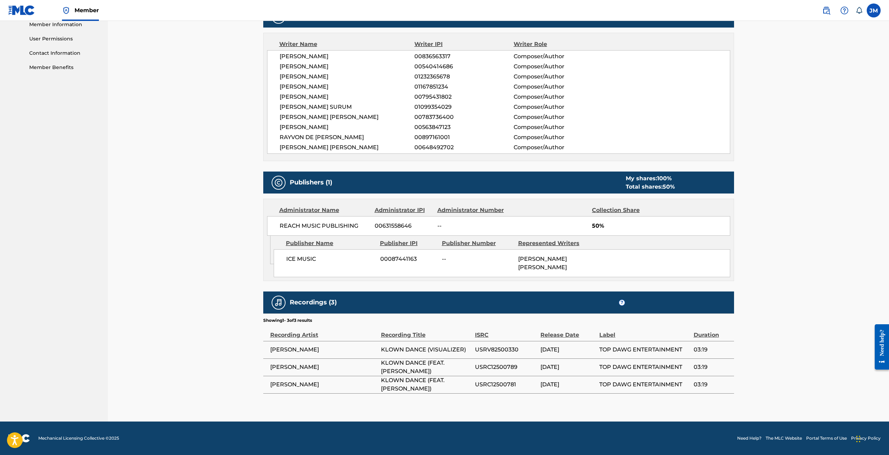
click at [763, 288] on div "< Back Submission Date: [DATE] KLOWN DANCE Work Detail Member Work Identifier 2…" at bounding box center [498, 61] width 781 height 719
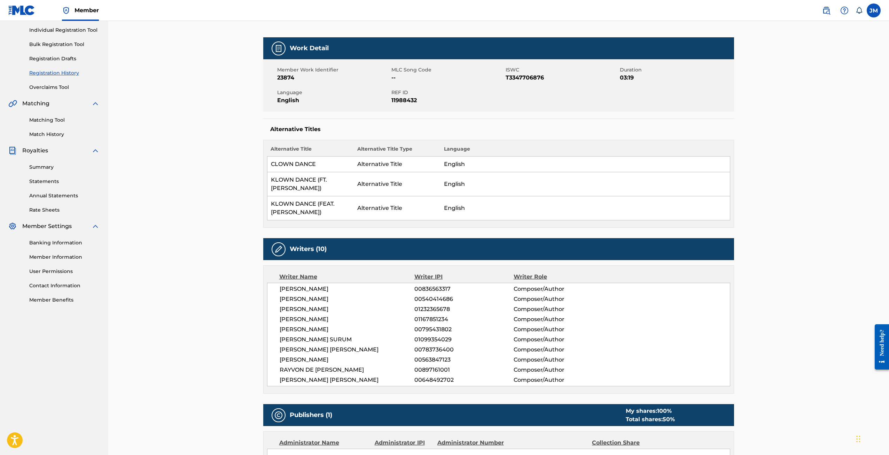
scroll to position [0, 0]
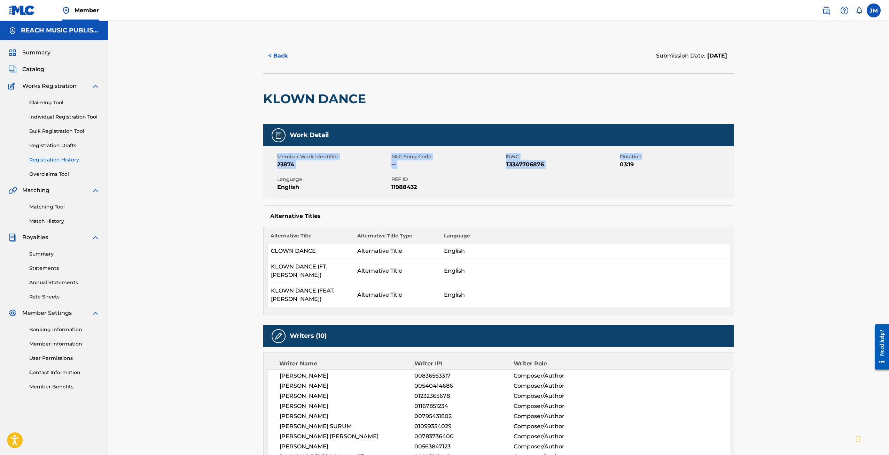
drag, startPoint x: 889, startPoint y: 137, endPoint x: 892, endPoint y: 160, distance: 22.8
click at [889, 160] on html "Accessibility Screen-Reader Guide, Feedback, and Issue Reporting | New window M…" at bounding box center [444, 227] width 889 height 455
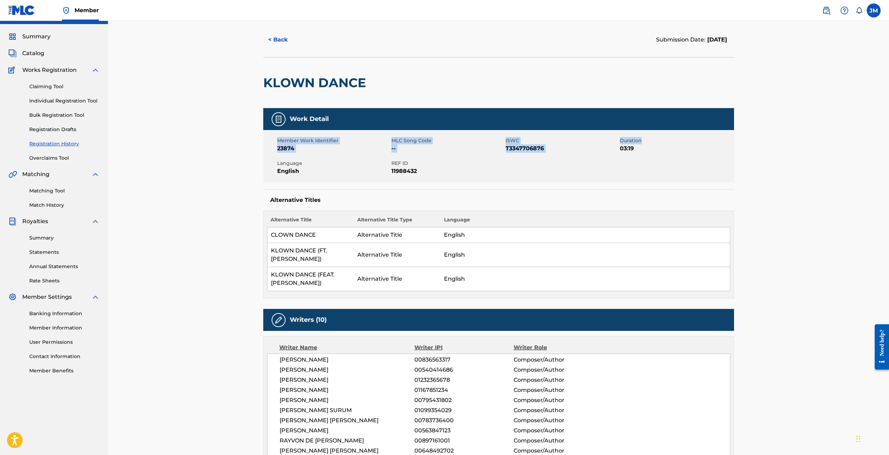
scroll to position [26, 0]
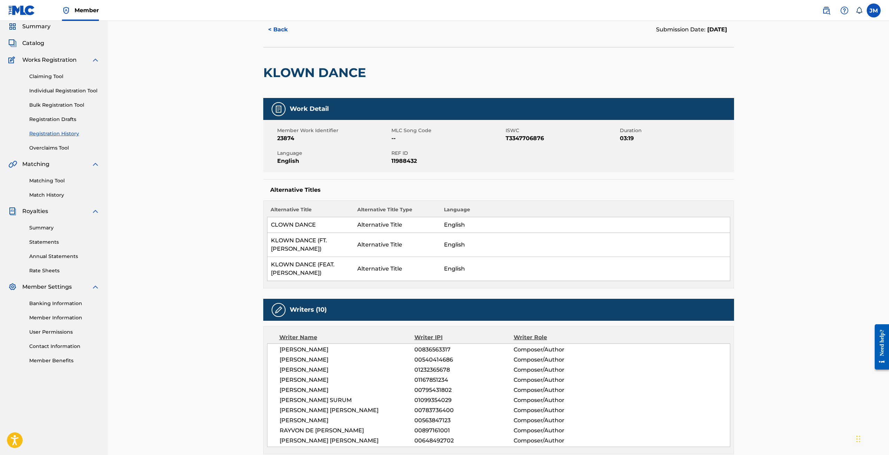
click at [872, 186] on div "< Back Submission Date: [DATE] KLOWN DANCE Work Detail Member Work Identifier 2…" at bounding box center [498, 354] width 781 height 719
drag, startPoint x: 889, startPoint y: 175, endPoint x: 892, endPoint y: 210, distance: 35.3
click at [889, 210] on html "Accessibility Screen-Reader Guide, Feedback, and Issue Reporting | New window M…" at bounding box center [444, 201] width 889 height 455
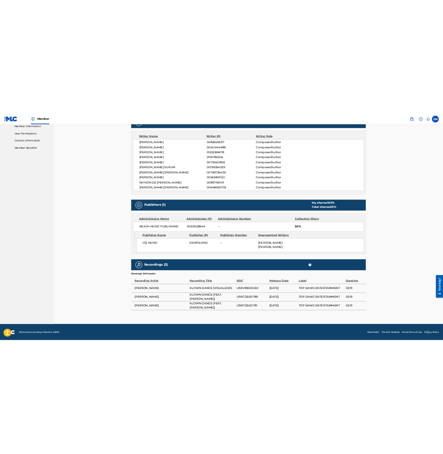
scroll to position [319, 0]
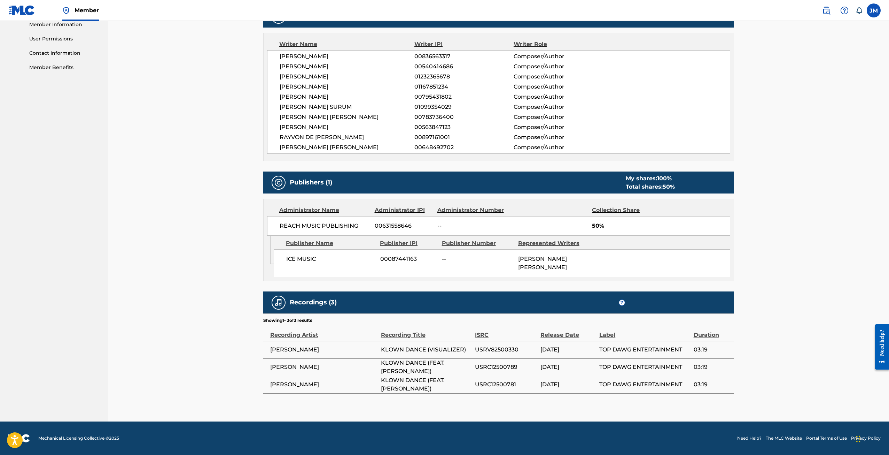
drag, startPoint x: 210, startPoint y: 36, endPoint x: 202, endPoint y: 32, distance: 8.6
click at [210, 36] on div "< Back Submission Date: [DATE] KLOWN DANCE Work Detail Member Work Identifier 2…" at bounding box center [498, 61] width 781 height 719
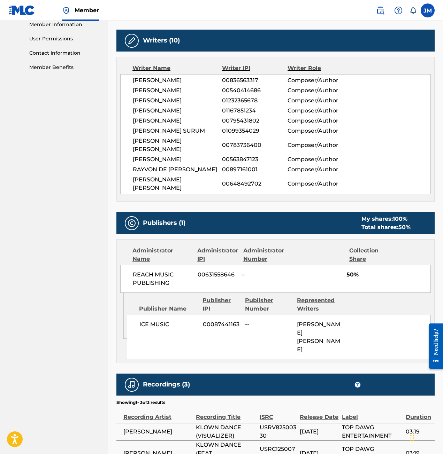
scroll to position [352, 0]
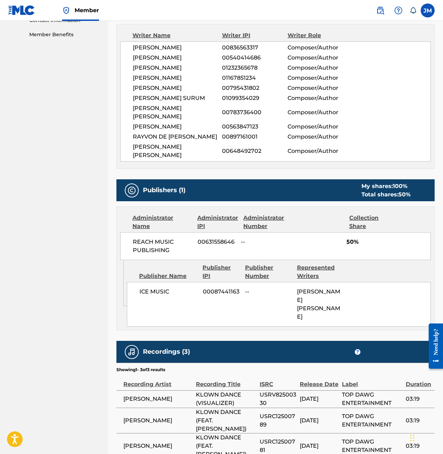
click at [264, 391] on span "USRV82500330" at bounding box center [278, 399] width 37 height 17
click at [272, 412] on span "USRC12500789" at bounding box center [278, 420] width 37 height 17
click at [276, 438] on span "USRC12500781" at bounding box center [278, 446] width 37 height 17
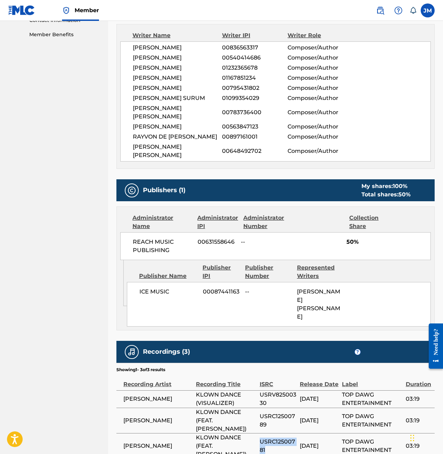
click at [275, 438] on span "USRC12500781" at bounding box center [278, 446] width 37 height 17
copy span "USRC12500781"
click at [293, 412] on span "USRC12500789" at bounding box center [278, 420] width 37 height 17
copy span "USRC12500789"
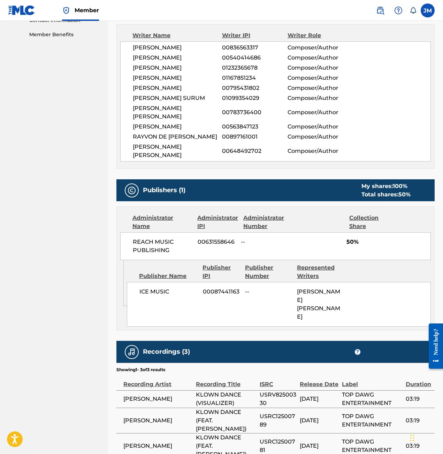
click at [276, 391] on span "USRV82500330" at bounding box center [278, 399] width 37 height 17
copy span "USRV82500330"
click at [78, 301] on nav "REACH MUSIC PUBLISHING Summary Catalog Works Registration Claiming Tool Individ…" at bounding box center [54, 78] width 108 height 818
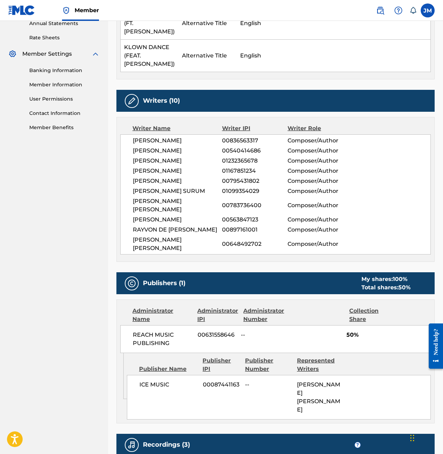
click at [234, 137] on span "00836563317" at bounding box center [254, 141] width 65 height 8
copy span "00836563317"
click at [231, 147] on span "00540414686" at bounding box center [254, 151] width 65 height 8
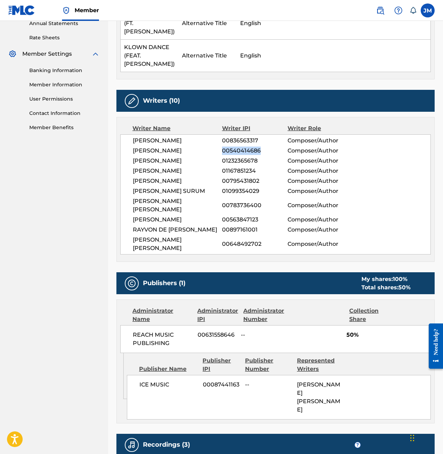
copy span "00540414686"
click at [230, 157] on span "01232365678" at bounding box center [254, 161] width 65 height 8
copy span "01232365678"
click at [230, 167] on span "01167851234" at bounding box center [254, 171] width 65 height 8
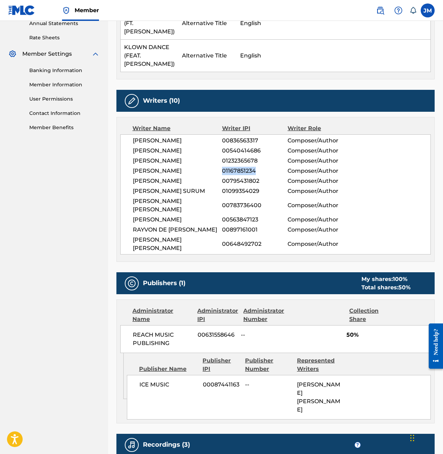
click at [230, 167] on span "01167851234" at bounding box center [254, 171] width 65 height 8
copy span "01167851234"
click at [249, 177] on span "00795431802" at bounding box center [254, 181] width 65 height 8
copy span "00795431802"
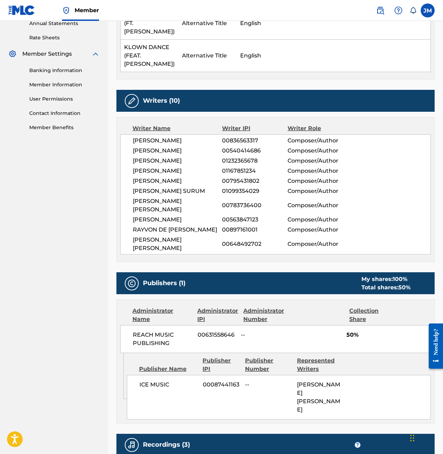
click at [225, 187] on span "01099354029" at bounding box center [254, 191] width 65 height 8
copy span "01099354029"
click at [241, 201] on span "00783736400" at bounding box center [254, 205] width 65 height 8
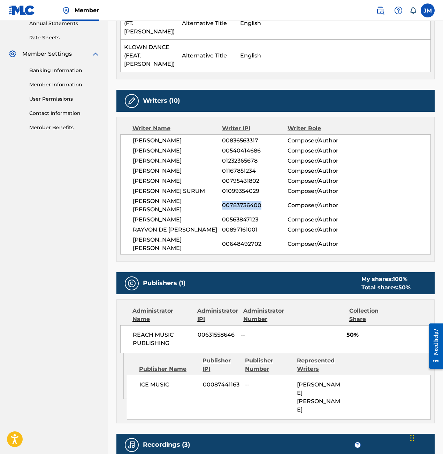
copy span "00783736400"
click at [237, 190] on div "[PERSON_NAME] 00836563317 Composer/Author [PERSON_NAME] 00540414686 Composer/Au…" at bounding box center [275, 194] width 310 height 120
click at [235, 216] on span "00563847123" at bounding box center [254, 220] width 65 height 8
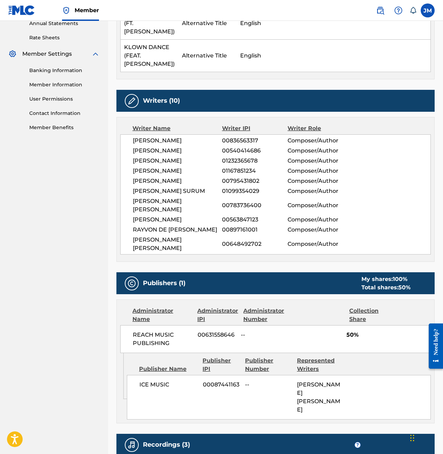
click at [246, 226] on span "00897161001" at bounding box center [254, 230] width 65 height 8
click at [240, 222] on div "Writer Name Writer IPI Writer Role [PERSON_NAME] 00836563317 Composer/Author [P…" at bounding box center [275, 189] width 318 height 145
